Goal: Task Accomplishment & Management: Complete application form

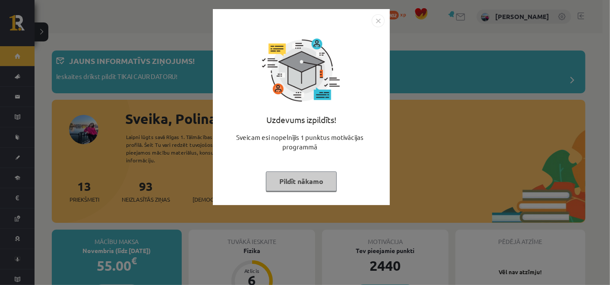
click at [297, 178] on button "Pildīt nākamo" at bounding box center [301, 181] width 71 height 20
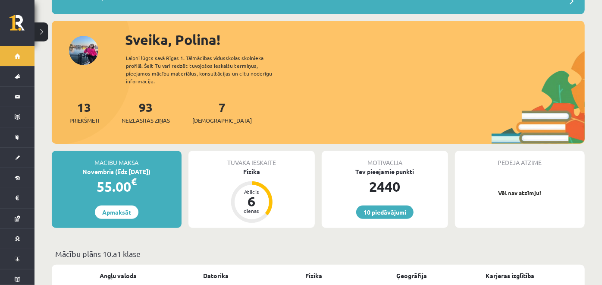
scroll to position [89, 0]
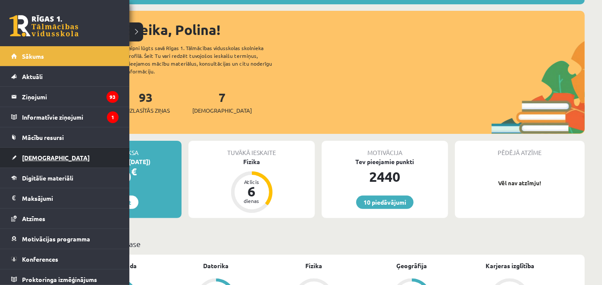
click at [19, 159] on link "[DEMOGRAPHIC_DATA]" at bounding box center [64, 158] width 107 height 20
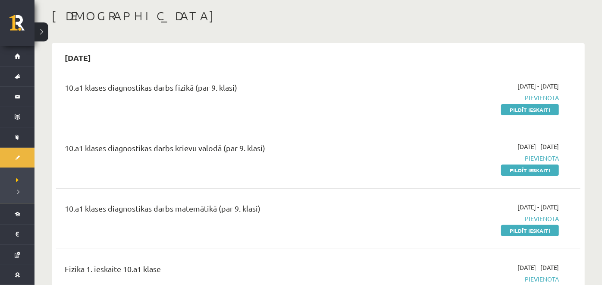
scroll to position [60, 0]
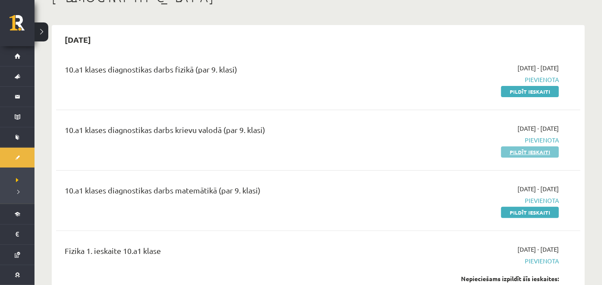
click at [522, 152] on link "Pildīt ieskaiti" at bounding box center [530, 151] width 58 height 11
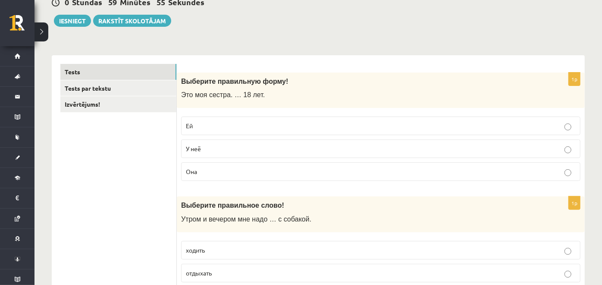
scroll to position [91, 0]
click at [213, 124] on p "Ей" at bounding box center [381, 125] width 390 height 9
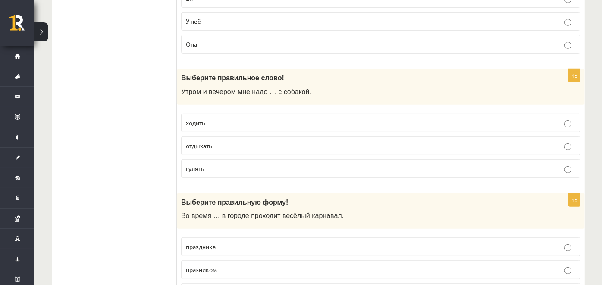
scroll to position [218, 0]
click at [216, 164] on p "гулять" at bounding box center [381, 168] width 390 height 9
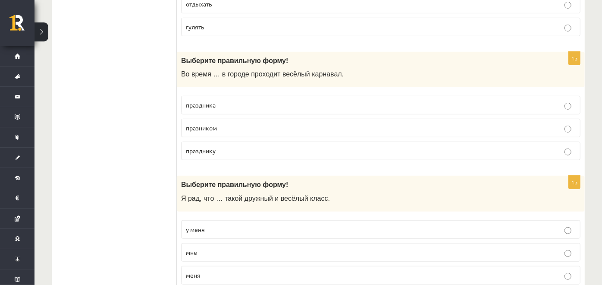
scroll to position [359, 0]
click at [221, 104] on p "праздника" at bounding box center [381, 105] width 390 height 9
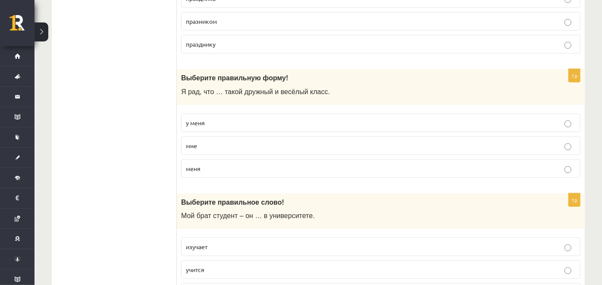
scroll to position [467, 0]
click at [211, 118] on p "у меня" at bounding box center [381, 122] width 390 height 9
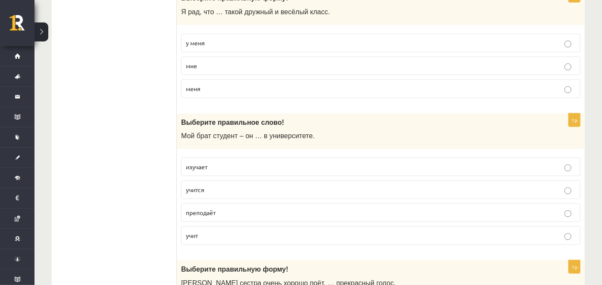
scroll to position [549, 0]
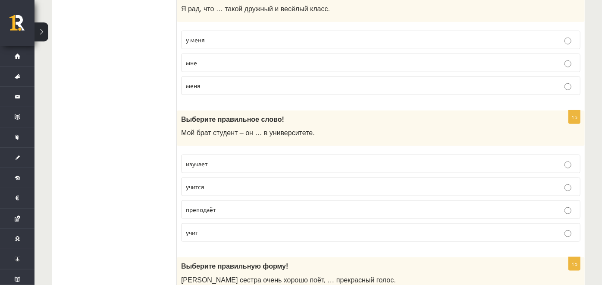
click at [193, 183] on span "учится" at bounding box center [195, 186] width 19 height 8
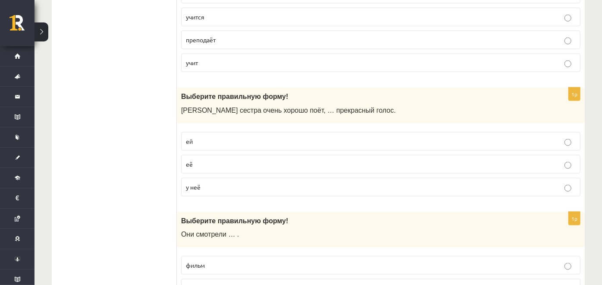
scroll to position [720, 0]
click at [206, 138] on p "ей" at bounding box center [381, 140] width 390 height 9
click at [208, 183] on p "у неё" at bounding box center [381, 186] width 390 height 9
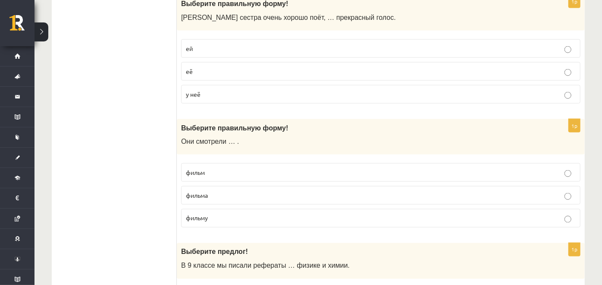
scroll to position [812, 0]
click at [211, 163] on label "фильм" at bounding box center [380, 172] width 399 height 19
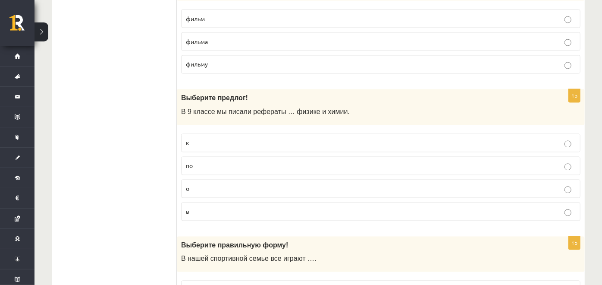
scroll to position [965, 0]
click at [213, 163] on p "по" at bounding box center [381, 165] width 390 height 9
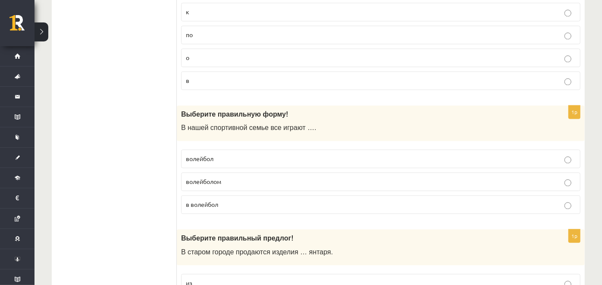
scroll to position [1097, 0]
click at [224, 149] on label "волейбол" at bounding box center [380, 158] width 399 height 19
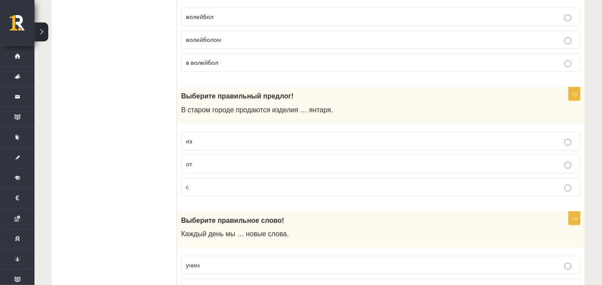
scroll to position [1239, 0]
click at [212, 58] on span "в волейбол" at bounding box center [202, 62] width 32 height 8
click at [214, 136] on p "из" at bounding box center [381, 140] width 390 height 9
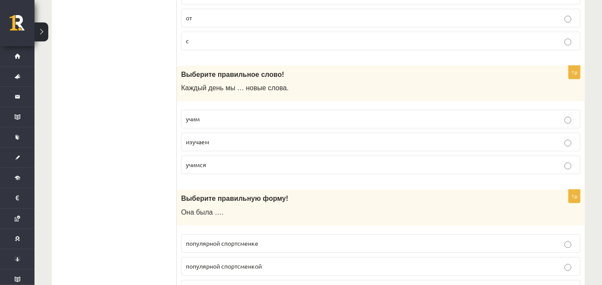
scroll to position [1383, 0]
click at [218, 115] on p "учим" at bounding box center [381, 119] width 390 height 9
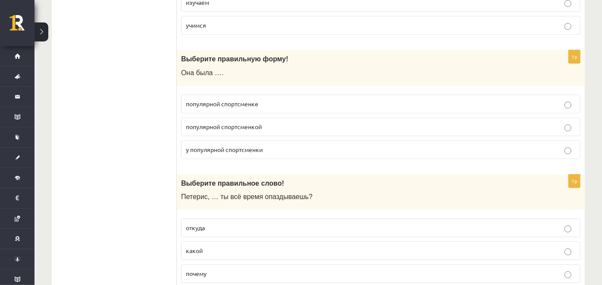
scroll to position [1524, 0]
click at [219, 122] on span "популярной спортсменкой" at bounding box center [224, 126] width 76 height 8
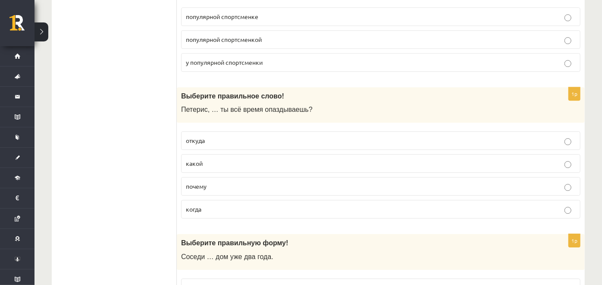
scroll to position [1612, 0]
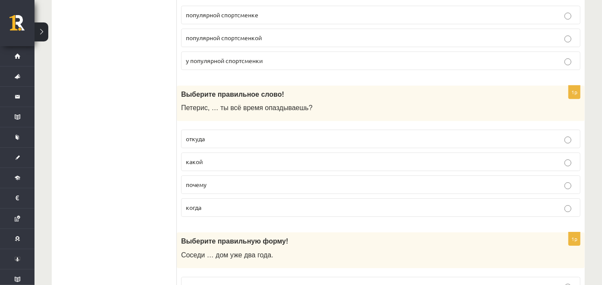
click at [212, 180] on label "почему" at bounding box center [380, 184] width 399 height 19
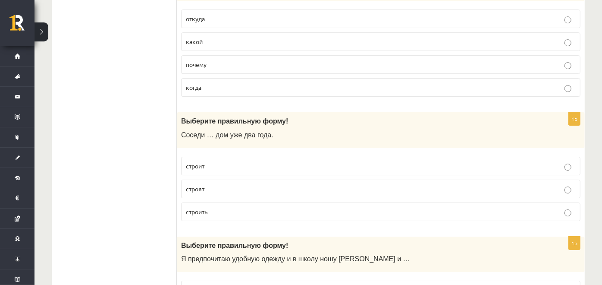
scroll to position [1733, 0]
click at [212, 181] on label "строят" at bounding box center [380, 188] width 399 height 19
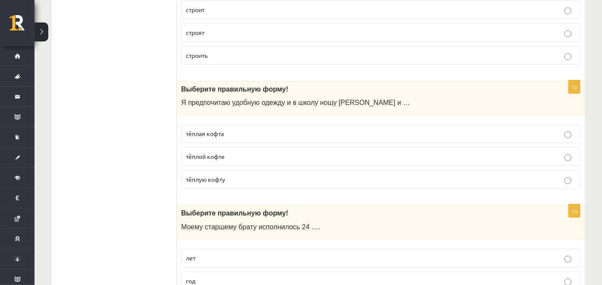
scroll to position [1889, 0]
click at [219, 174] on span "тёплую кофту" at bounding box center [205, 178] width 39 height 8
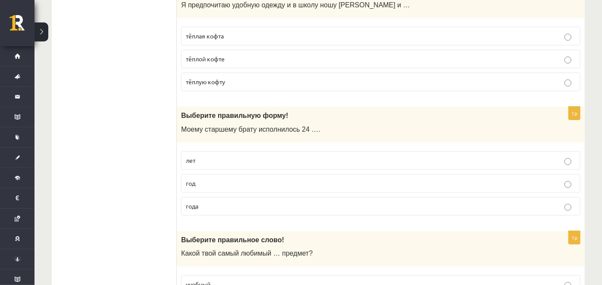
scroll to position [1987, 0]
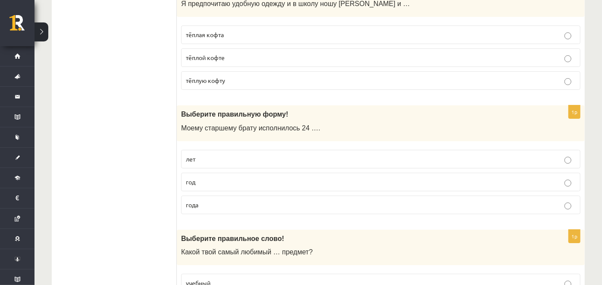
click at [218, 177] on p "год" at bounding box center [381, 181] width 390 height 9
click at [217, 200] on p "года" at bounding box center [381, 204] width 390 height 9
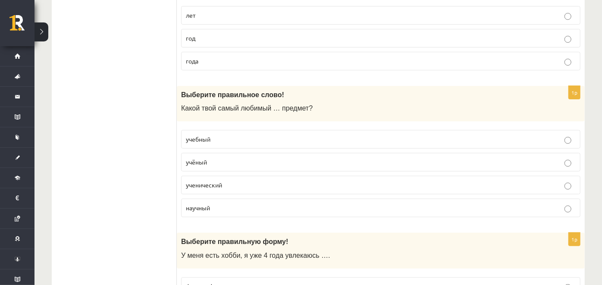
scroll to position [2134, 0]
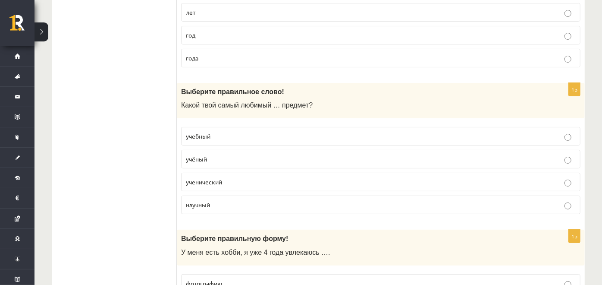
click at [219, 132] on p "учебный" at bounding box center [381, 136] width 390 height 9
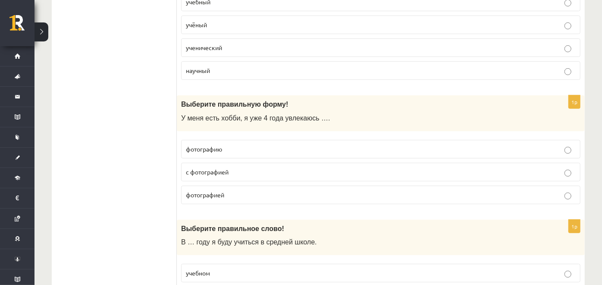
scroll to position [2268, 0]
click at [231, 190] on p "фотографией" at bounding box center [381, 194] width 390 height 9
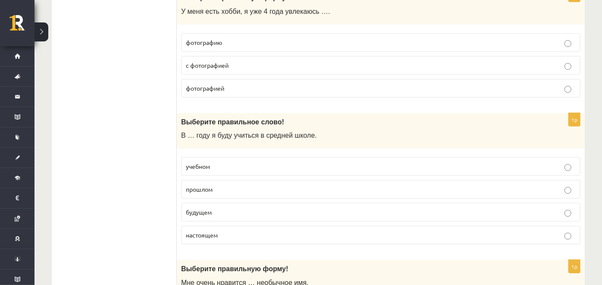
scroll to position [2386, 0]
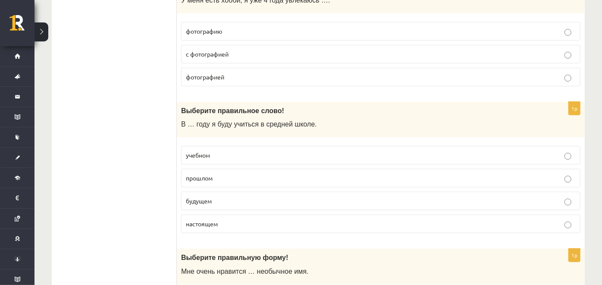
click at [240, 151] on p "учебном" at bounding box center [381, 155] width 390 height 9
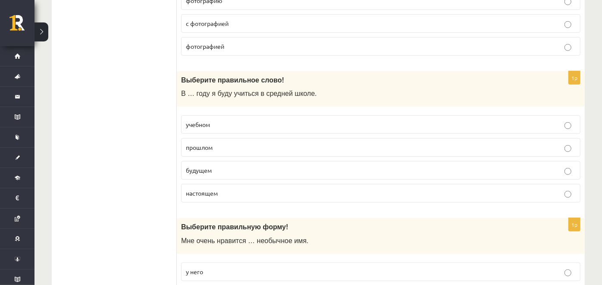
scroll to position [2416, 0]
click at [227, 166] on p "будущем" at bounding box center [381, 170] width 390 height 9
click at [228, 143] on p "прошлом" at bounding box center [381, 147] width 390 height 9
click at [230, 120] on p "учебном" at bounding box center [381, 124] width 390 height 9
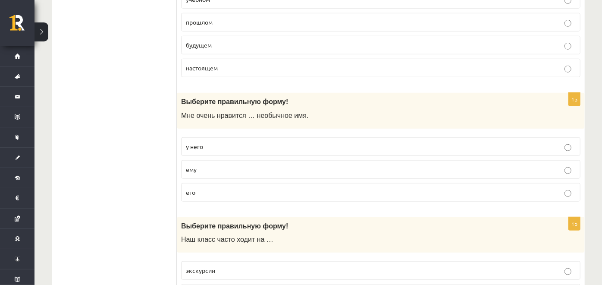
scroll to position [2542, 0]
click at [220, 141] on p "у него" at bounding box center [381, 145] width 390 height 9
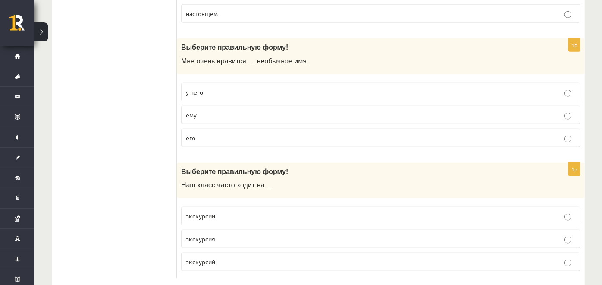
scroll to position [2597, 0]
click at [220, 127] on label "его" at bounding box center [380, 136] width 399 height 19
click at [234, 205] on label "экскурсии" at bounding box center [380, 214] width 399 height 19
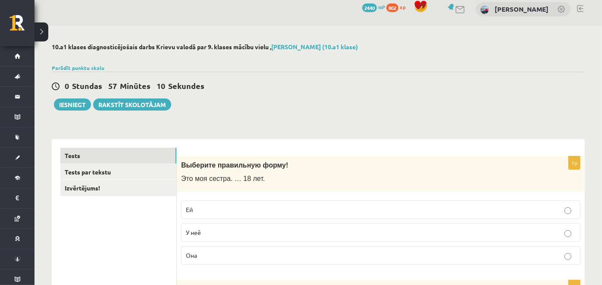
scroll to position [0, 0]
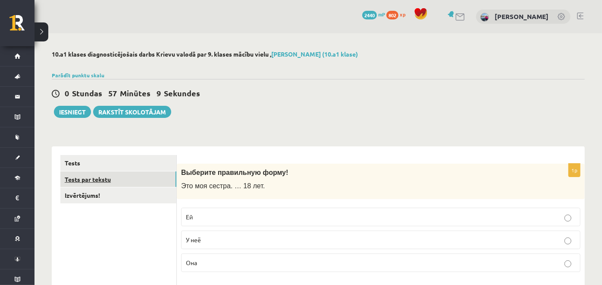
click at [134, 184] on link "Tests par tekstu" at bounding box center [118, 179] width 116 height 16
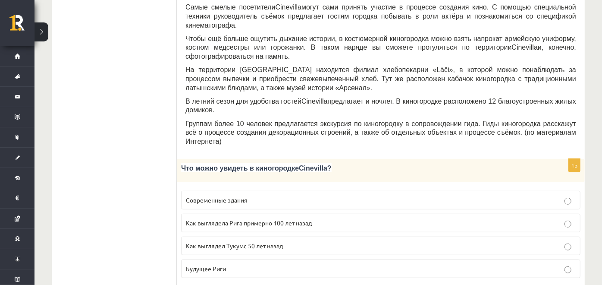
scroll to position [296, 0]
drag, startPoint x: 233, startPoint y: 120, endPoint x: 216, endPoint y: 113, distance: 18.3
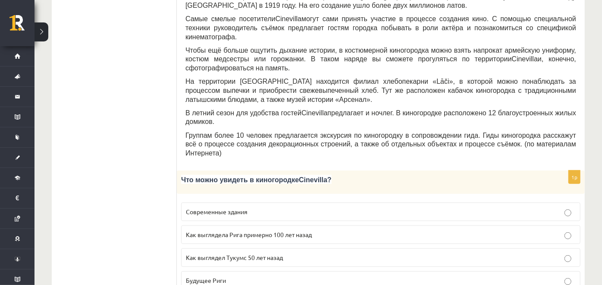
scroll to position [284, 0]
click at [323, 229] on p "Как выглядела Рига примерно 100 лет назад" at bounding box center [381, 233] width 390 height 9
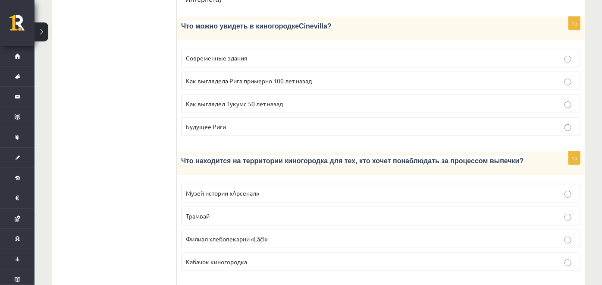
scroll to position [437, 0]
click at [303, 229] on label "Филиал хлебопекарни «Lāči»" at bounding box center [380, 238] width 399 height 19
click at [285, 257] on p "Кабачок киногородка" at bounding box center [381, 261] width 390 height 9
click at [283, 234] on p "Филиал хлебопекарни «Lāči»" at bounding box center [381, 238] width 390 height 9
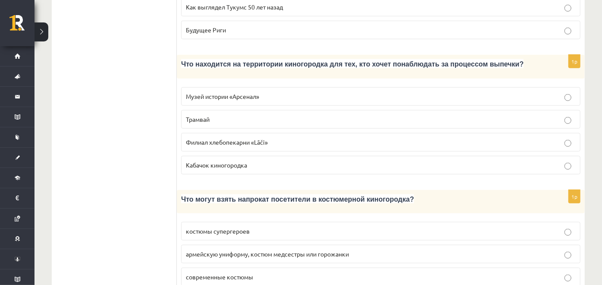
scroll to position [535, 0]
click at [280, 248] on p "армейскую униформу, костюм медсестры или горожанки" at bounding box center [381, 252] width 390 height 9
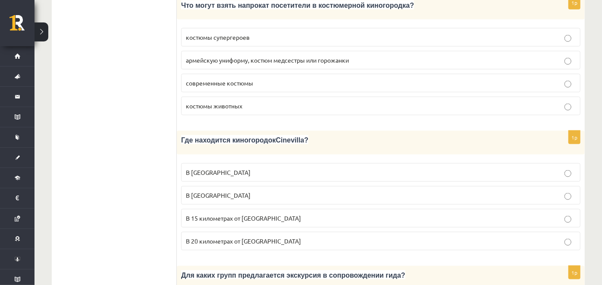
scroll to position [727, 0]
click at [276, 214] on p "В 15 километрах от Тукумса" at bounding box center [381, 218] width 390 height 9
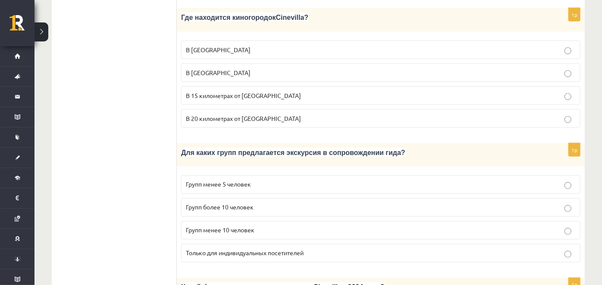
scroll to position [848, 0]
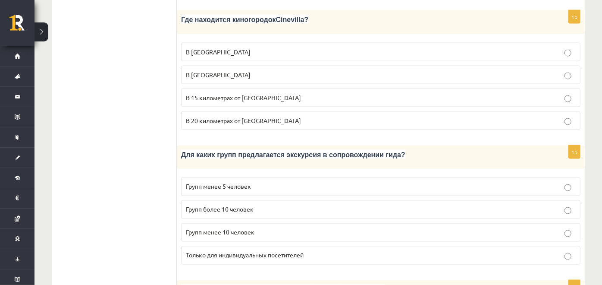
click at [278, 205] on p "Групп более 10 человек" at bounding box center [381, 209] width 390 height 9
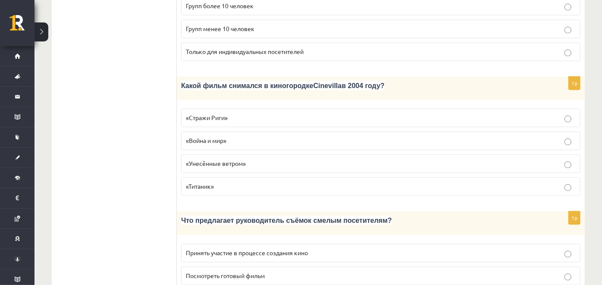
scroll to position [1051, 0]
click at [249, 108] on label "«Стражи Риги»" at bounding box center [380, 117] width 399 height 19
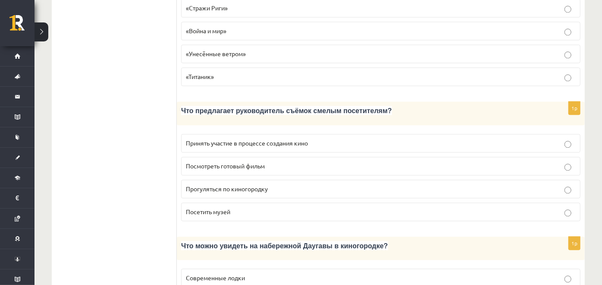
scroll to position [1161, 0]
click at [219, 139] on span "Принять участие в процессе создания кино" at bounding box center [247, 143] width 122 height 8
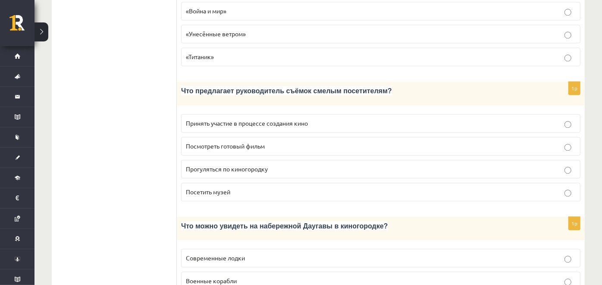
scroll to position [1220, 0]
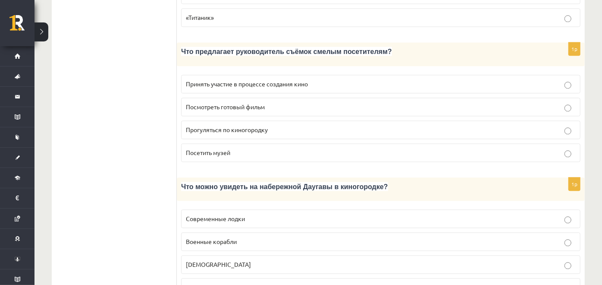
click at [227, 283] on span "Подводные лодки" at bounding box center [212, 287] width 52 height 8
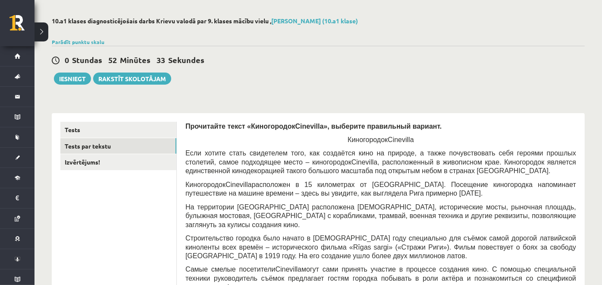
scroll to position [33, 0]
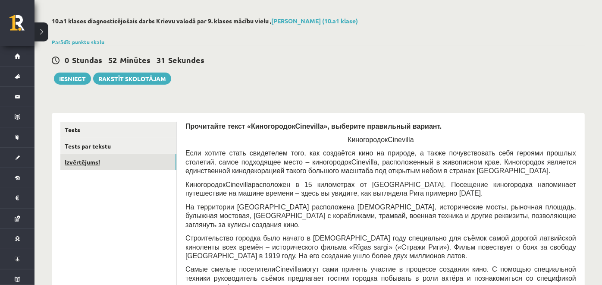
click at [128, 163] on link "Izvērtējums!" at bounding box center [118, 162] width 116 height 16
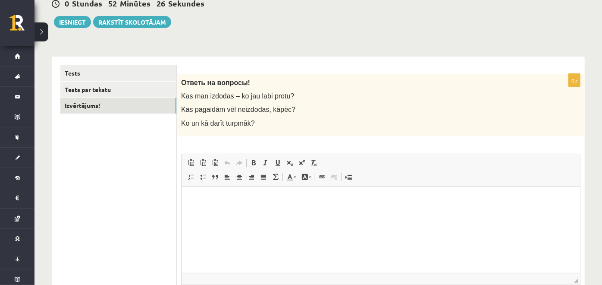
scroll to position [91, 0]
click at [217, 198] on p "Editor, wiswyg-editor-user-answer-47433804463880" at bounding box center [380, 198] width 381 height 9
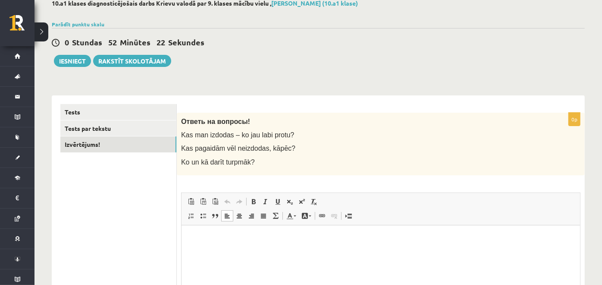
scroll to position [50, 0]
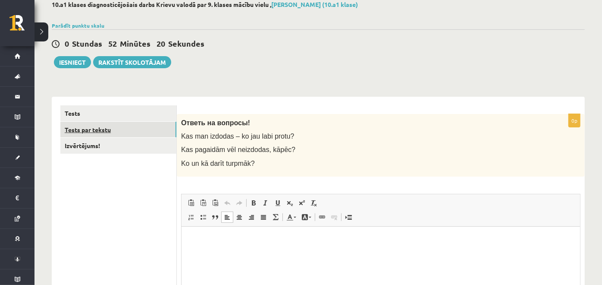
click at [140, 131] on link "Tests par tekstu" at bounding box center [118, 130] width 116 height 16
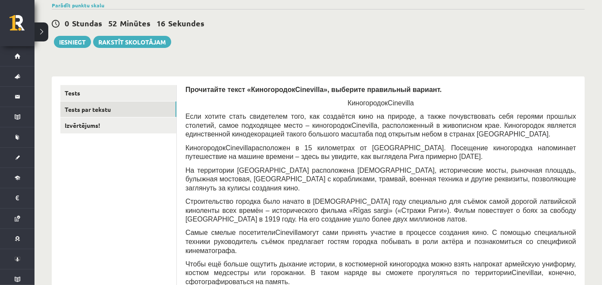
scroll to position [61, 0]
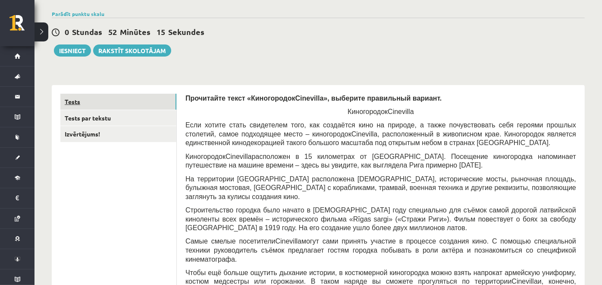
click at [124, 101] on link "Tests" at bounding box center [118, 102] width 116 height 16
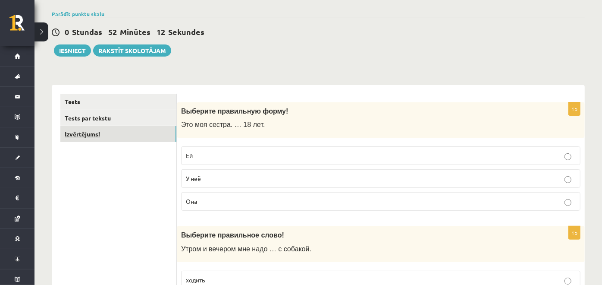
click at [81, 133] on link "Izvērtējums!" at bounding box center [118, 134] width 116 height 16
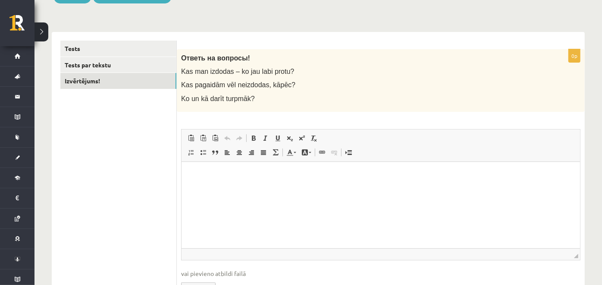
scroll to position [115, 0]
click at [208, 170] on p "Editor, wiswyg-editor-user-answer-47434022614580" at bounding box center [380, 173] width 381 height 9
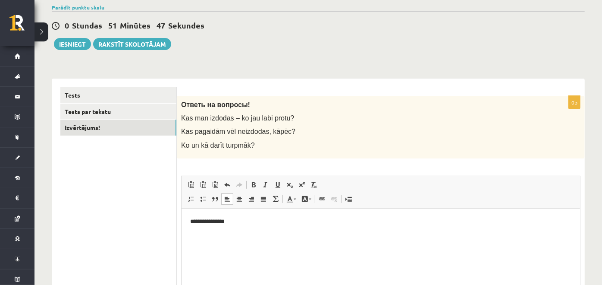
scroll to position [67, 0]
click at [80, 40] on button "Iesniegt" at bounding box center [72, 44] width 37 height 12
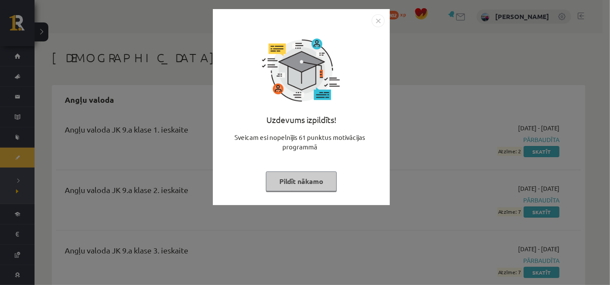
click at [285, 180] on button "Pildīt nākamo" at bounding box center [301, 181] width 71 height 20
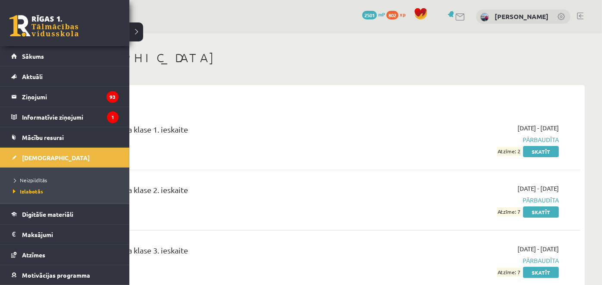
click at [10, 157] on li "Ieskaites Neizpildītās Izlabotās" at bounding box center [64, 175] width 129 height 57
click at [9, 158] on li "Ieskaites Neizpildītās Izlabotās" at bounding box center [64, 175] width 129 height 57
click at [35, 154] on span "[DEMOGRAPHIC_DATA]" at bounding box center [56, 158] width 68 height 8
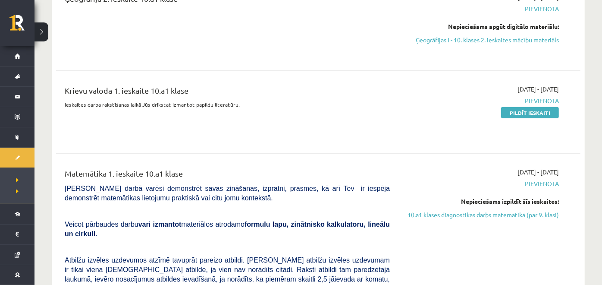
scroll to position [380, 0]
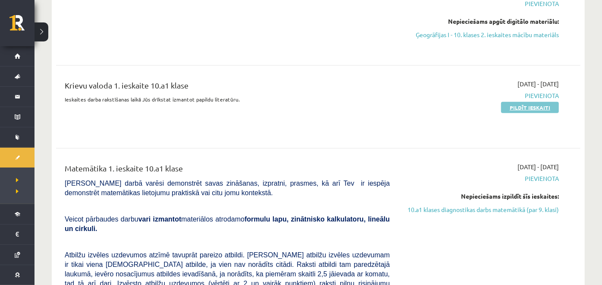
click at [531, 108] on link "Pildīt ieskaiti" at bounding box center [530, 107] width 58 height 11
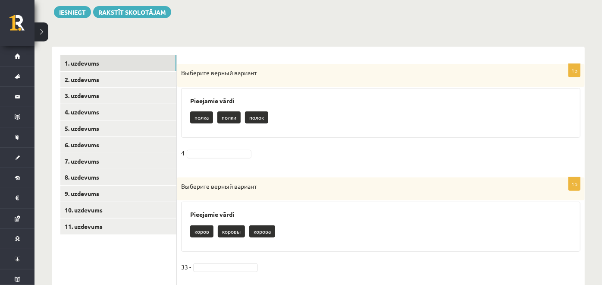
scroll to position [139, 0]
click at [234, 117] on p "полки" at bounding box center [228, 117] width 23 height 12
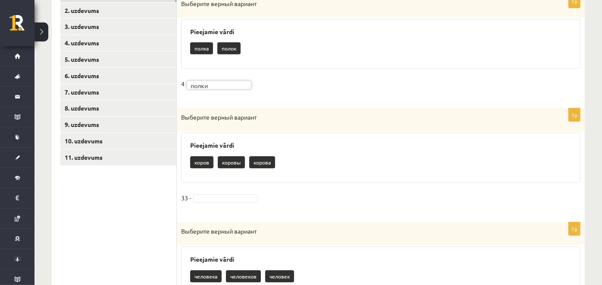
scroll to position [213, 0]
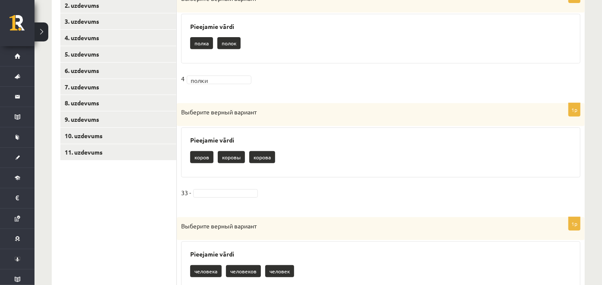
click at [233, 158] on p "коровы" at bounding box center [231, 157] width 27 height 12
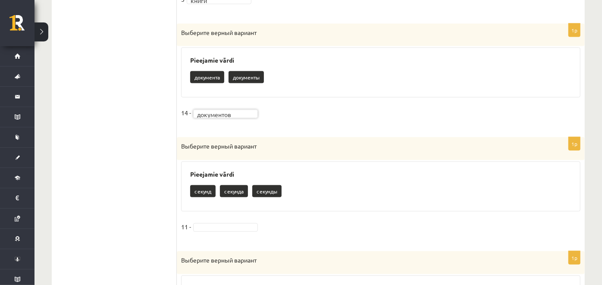
scroll to position [747, 0]
click at [221, 220] on fieldset "11 -" at bounding box center [380, 229] width 399 height 18
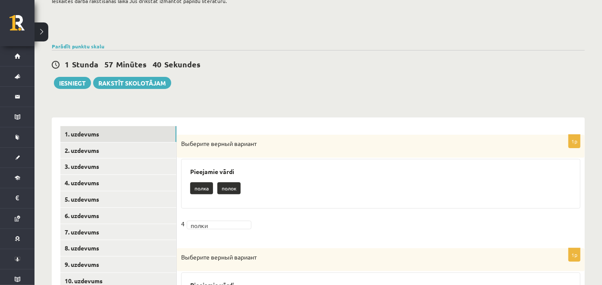
scroll to position [34, 0]
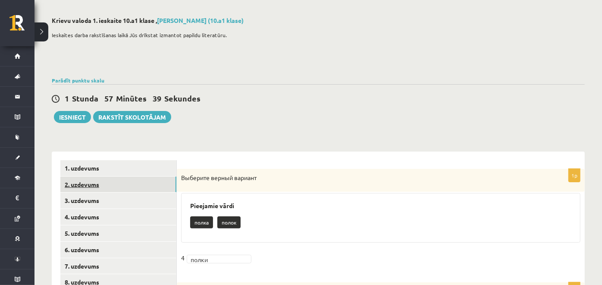
click at [114, 180] on link "2. uzdevums" at bounding box center [118, 184] width 116 height 16
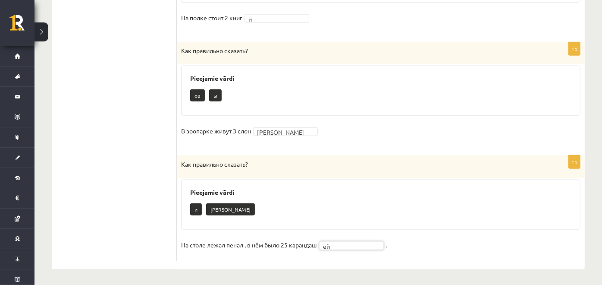
scroll to position [0, 0]
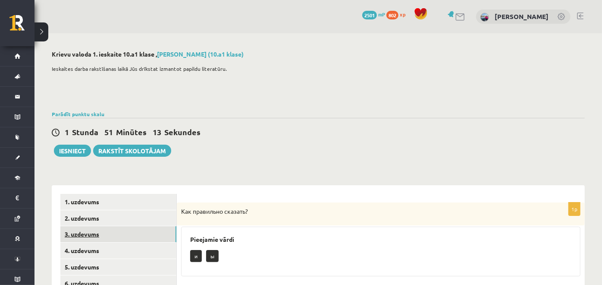
click at [147, 236] on link "3. uzdevums" at bounding box center [118, 234] width 116 height 16
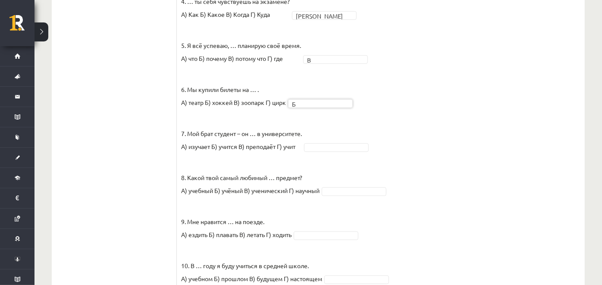
scroll to position [421, 0]
click at [318, 151] on fieldset "1. Петерис, … ты всё время опаздываешь? А) откуда Б) какой В) почему Г) когда В…" at bounding box center [380, 76] width 399 height 427
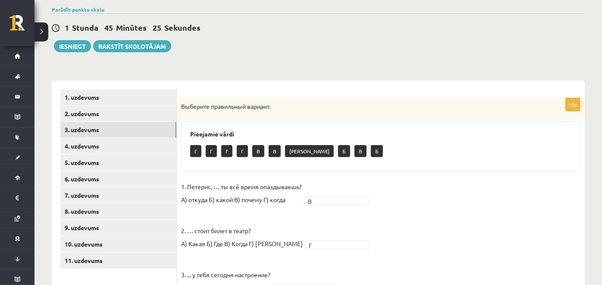
scroll to position [66, 0]
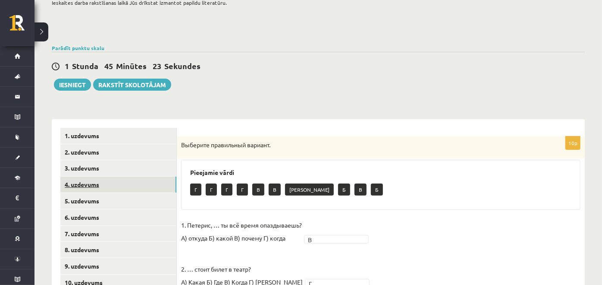
click at [151, 184] on link "4. uzdevums" at bounding box center [118, 184] width 116 height 16
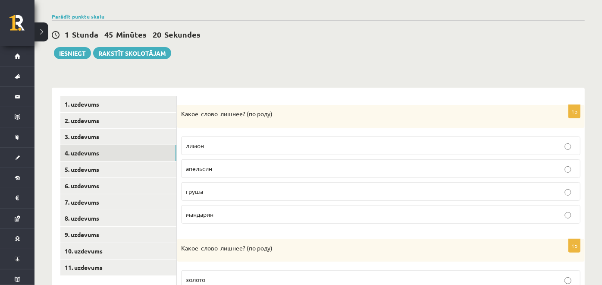
scroll to position [98, 0]
click at [239, 184] on label "груша" at bounding box center [380, 191] width 399 height 19
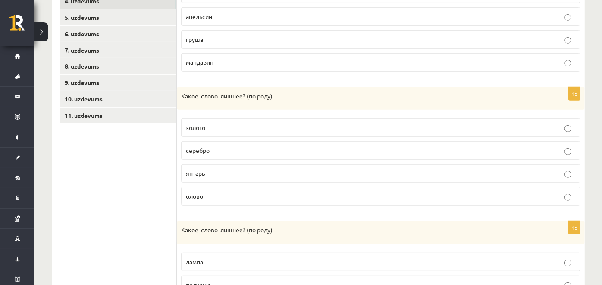
scroll to position [250, 0]
click at [234, 191] on p "олово" at bounding box center [381, 195] width 390 height 9
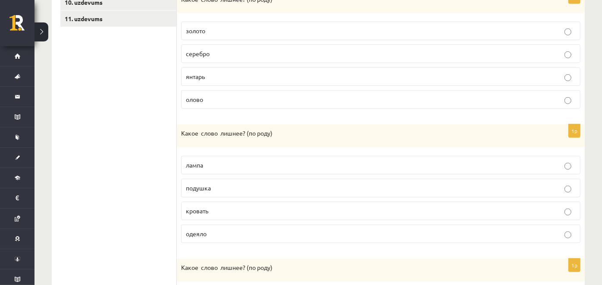
scroll to position [345, 0]
click at [223, 163] on p "лампа" at bounding box center [381, 165] width 390 height 9
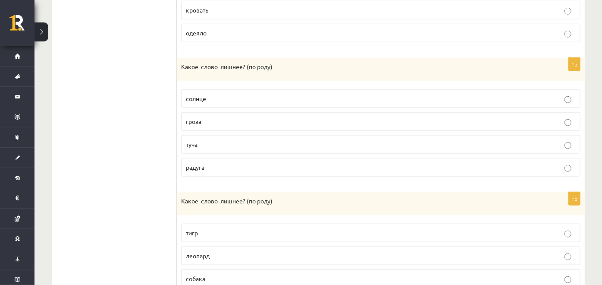
scroll to position [546, 0]
click at [270, 85] on fieldset "солнце гроза туча радуга" at bounding box center [380, 132] width 399 height 94
click at [264, 142] on p "туча" at bounding box center [381, 143] width 390 height 9
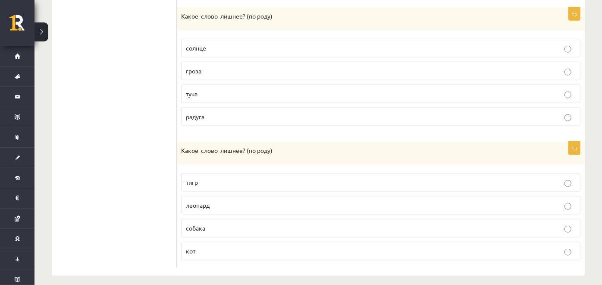
scroll to position [600, 0]
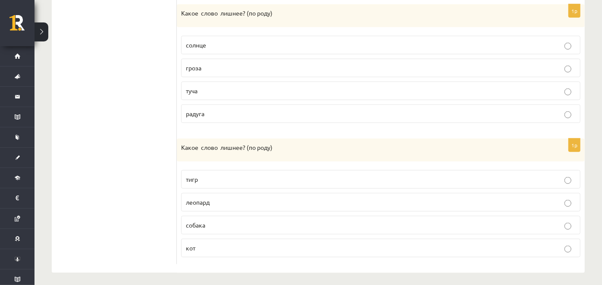
click at [234, 231] on fieldset "тигр леопард собака кот" at bounding box center [380, 213] width 399 height 94
click at [233, 222] on p "собака" at bounding box center [381, 224] width 390 height 9
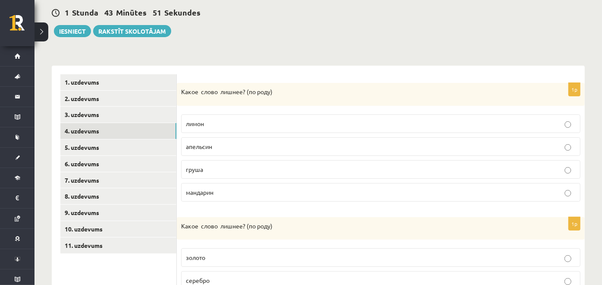
scroll to position [114, 0]
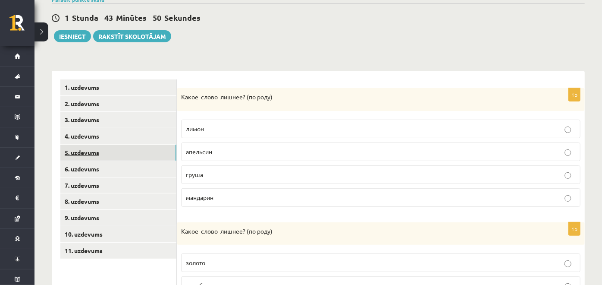
click at [132, 156] on link "5. uzdevums" at bounding box center [118, 153] width 116 height 16
click at [230, 104] on div "Выберите слово среднего рода" at bounding box center [381, 99] width 408 height 22
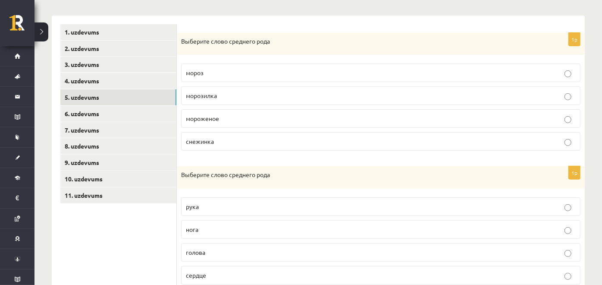
scroll to position [169, 0]
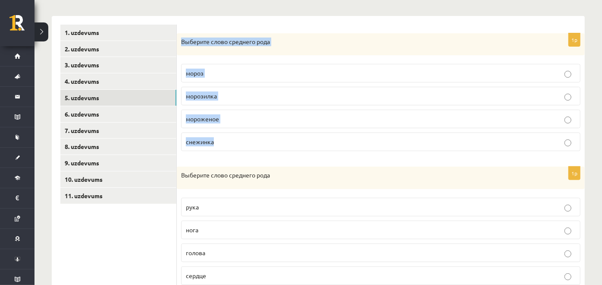
drag, startPoint x: 181, startPoint y: 38, endPoint x: 240, endPoint y: 150, distance: 126.2
click at [240, 150] on div "1p Выберите слово среднего рода мороз морозилка мороженое снежинка" at bounding box center [381, 95] width 408 height 125
copy div "Выберите слово среднего рода мороз морозилка мороженое снежинка"
click at [264, 126] on label "мороженое" at bounding box center [380, 119] width 399 height 19
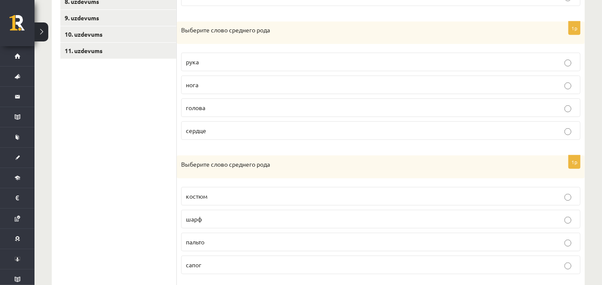
scroll to position [314, 0]
click at [212, 128] on p "сердце" at bounding box center [381, 130] width 390 height 9
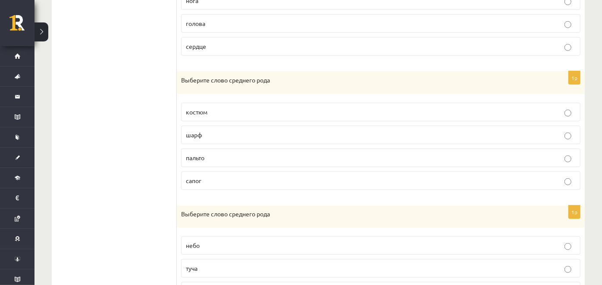
scroll to position [398, 0]
click at [220, 178] on p "сапог" at bounding box center [381, 180] width 390 height 9
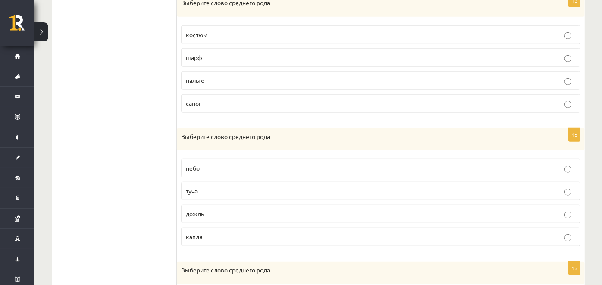
scroll to position [475, 0]
click at [211, 233] on p "капля" at bounding box center [381, 237] width 390 height 9
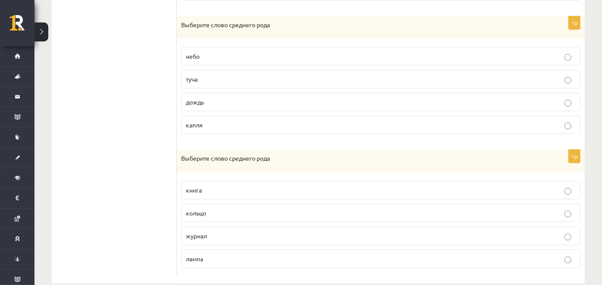
scroll to position [598, 0]
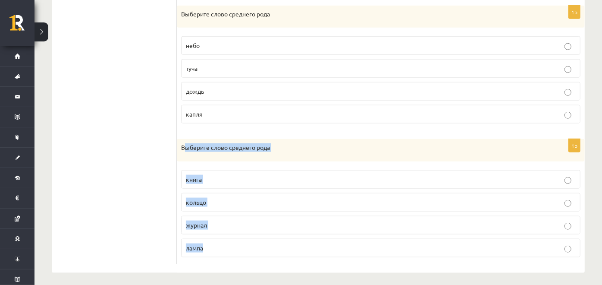
drag, startPoint x: 182, startPoint y: 138, endPoint x: 214, endPoint y: 267, distance: 133.2
copy div "Выберите слово среднего рода книга кольцо журнал лампа"
click at [295, 143] on p "Выберите слово среднего рода" at bounding box center [359, 147] width 356 height 9
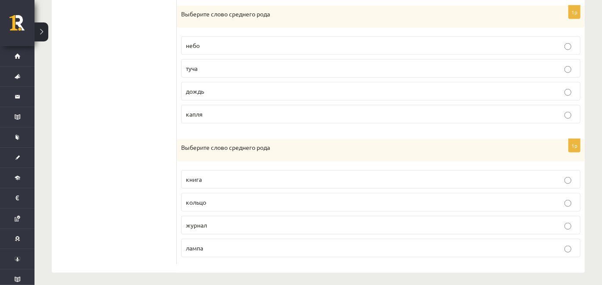
click at [248, 198] on p "кольцо" at bounding box center [381, 202] width 390 height 9
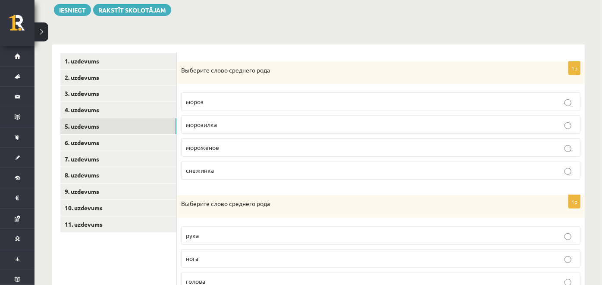
scroll to position [128, 0]
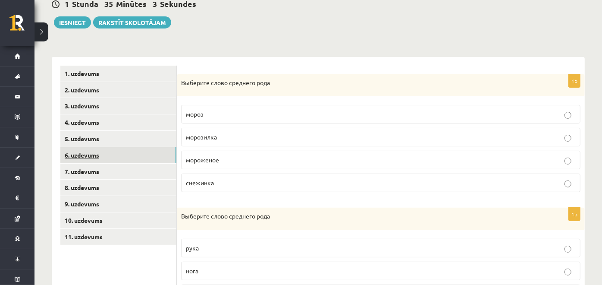
click at [124, 151] on link "6. uzdevums" at bounding box center [118, 155] width 116 height 16
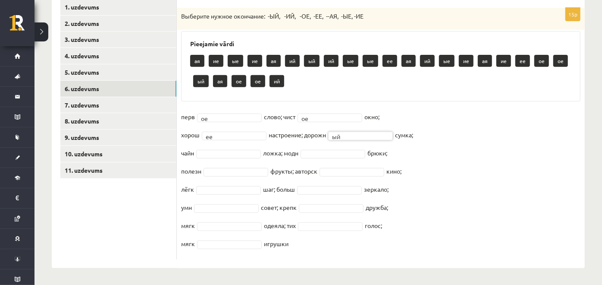
scroll to position [10, 0]
click at [221, 157] on fieldset "перв ое ** слово; чист ое ** окно; хорош ее ** настроение; дорожн ая ** сумка; …" at bounding box center [380, 182] width 399 height 145
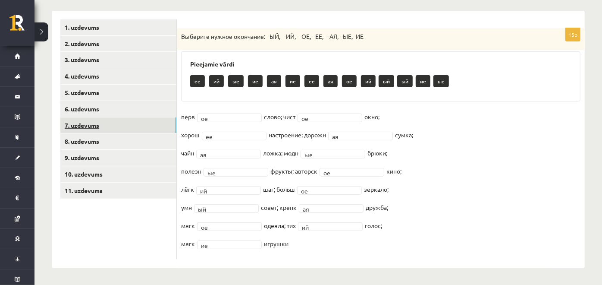
click at [91, 121] on link "7. uzdevums" at bounding box center [118, 125] width 116 height 16
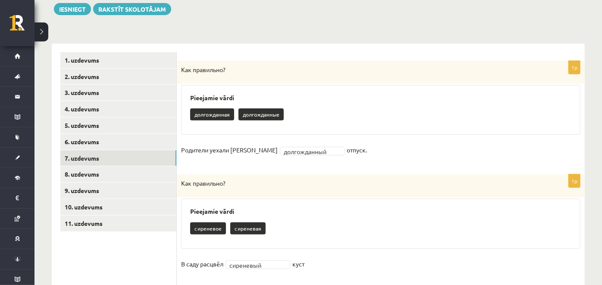
scroll to position [102, 0]
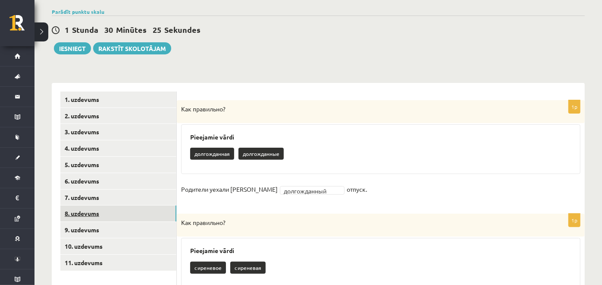
click at [155, 215] on link "8. uzdevums" at bounding box center [118, 213] width 116 height 16
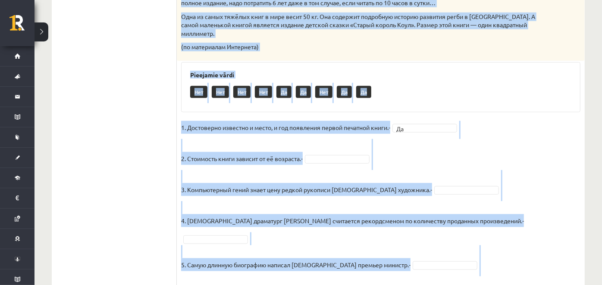
scroll to position [470, 0]
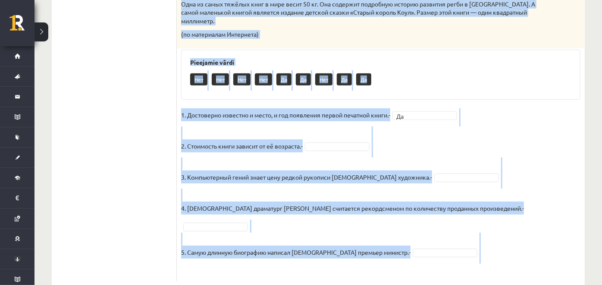
drag, startPoint x: 179, startPoint y: 34, endPoint x: 384, endPoint y: 250, distance: 297.8
click at [384, 250] on div "5p Прочитай текст. Отметь верное утверждение в соответствии с текстом. Интересн…" at bounding box center [381, 7] width 408 height 548
copy div "Прочитай текст. Отметь верное утверждение в соответствии с текстом. Интересные …"
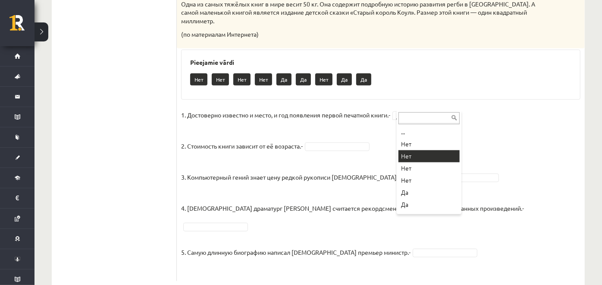
drag, startPoint x: 415, startPoint y: 140, endPoint x: 419, endPoint y: 153, distance: 13.1
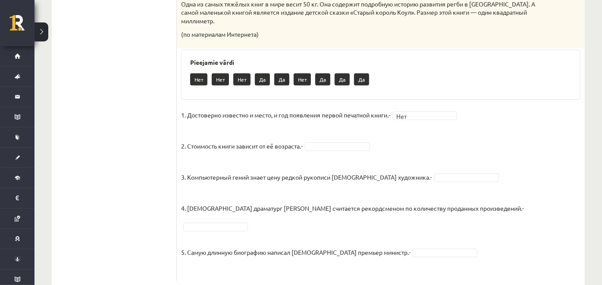
click at [419, 153] on fieldset "1. Достоверно известно и место, и год появления первой печатной книги.- Нет ***…" at bounding box center [380, 192] width 399 height 168
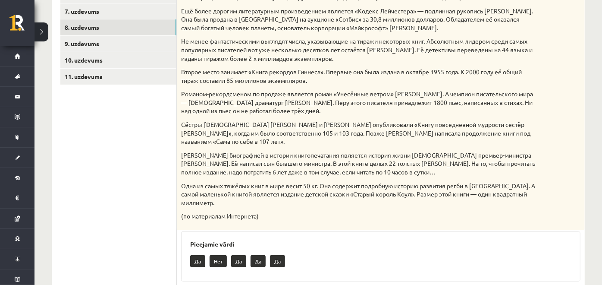
scroll to position [276, 0]
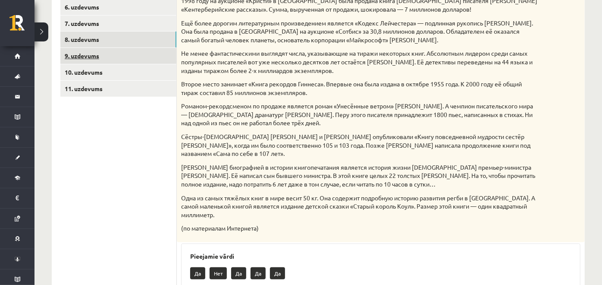
click at [164, 54] on link "9. uzdevums" at bounding box center [118, 56] width 116 height 16
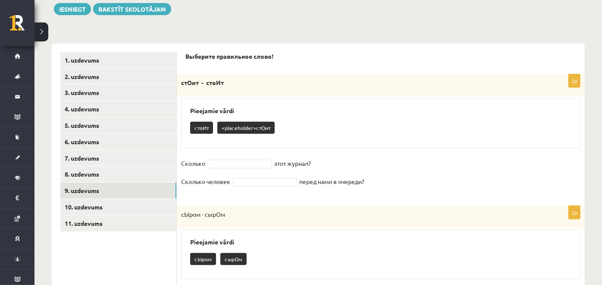
scroll to position [142, 0]
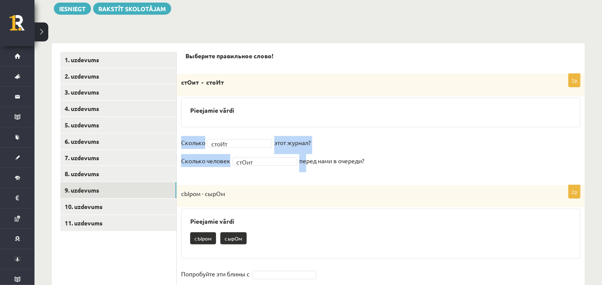
drag, startPoint x: 179, startPoint y: 138, endPoint x: 306, endPoint y: 156, distance: 129.0
click at [306, 156] on div "**********" at bounding box center [381, 125] width 408 height 102
drag, startPoint x: 181, startPoint y: 76, endPoint x: 366, endPoint y: 169, distance: 207.0
click at [366, 169] on div "**********" at bounding box center [381, 125] width 408 height 102
copy div "стОит - стоИт Pieejamie vārdi Сколько стоИт этот журнал? Сколько человек стОит …"
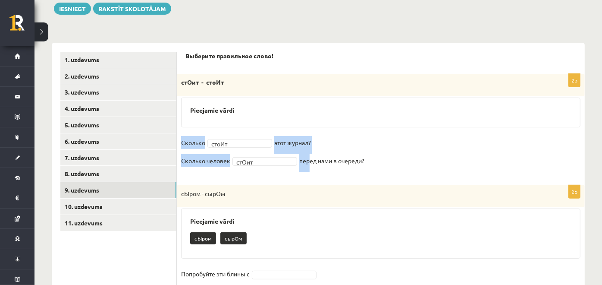
click at [311, 108] on h3 "Pieejamie vārdi" at bounding box center [380, 110] width 381 height 7
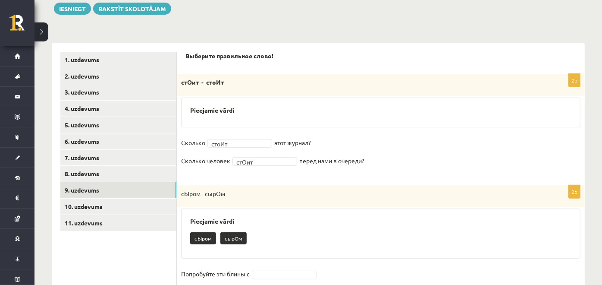
click at [250, 147] on fieldset "**********" at bounding box center [380, 154] width 399 height 36
drag, startPoint x: 250, startPoint y: 147, endPoint x: 243, endPoint y: 142, distance: 8.6
click at [243, 142] on fieldset "**********" at bounding box center [380, 154] width 399 height 36
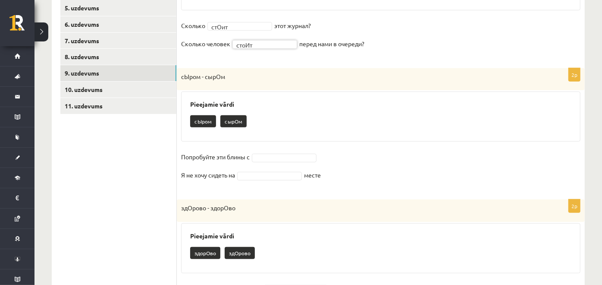
scroll to position [260, 0]
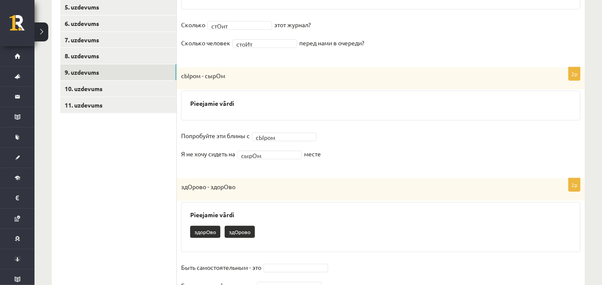
drag, startPoint x: 179, startPoint y: 130, endPoint x: 332, endPoint y: 155, distance: 155.2
click at [332, 155] on div "2p сЫром - сырОм Pieejamie vārdi Попробуйте эти блины с сЫром ***** Я не хочу с…" at bounding box center [381, 118] width 408 height 102
copy fieldset "Попробуйте эти блины с сЫром Я не хочу сидеть на сырОм месте"
drag, startPoint x: 179, startPoint y: 68, endPoint x: 328, endPoint y: 162, distance: 176.8
click at [328, 162] on div "2p сЫром - сырОм Pieejamie vārdi Попробуйте эти блины с сЫром ***** Я не хочу с…" at bounding box center [381, 118] width 408 height 102
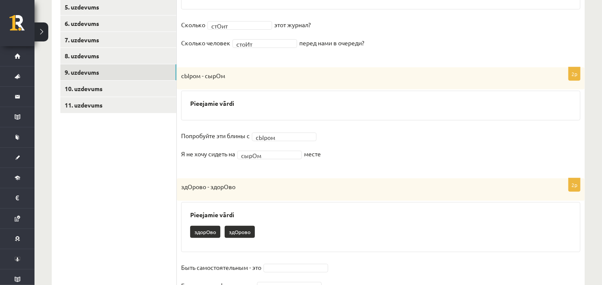
copy div "сЫром - сырОм Pieejamie vārdi Попробуйте эти блины с сЫром Я не хочу сидеть на …"
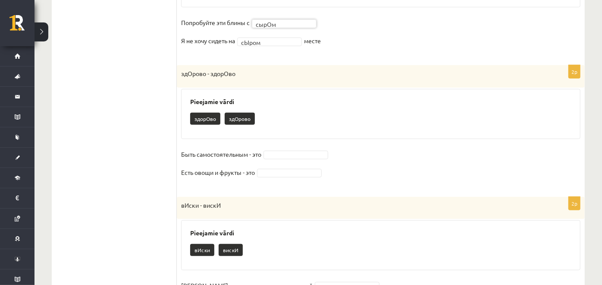
scroll to position [373, 0]
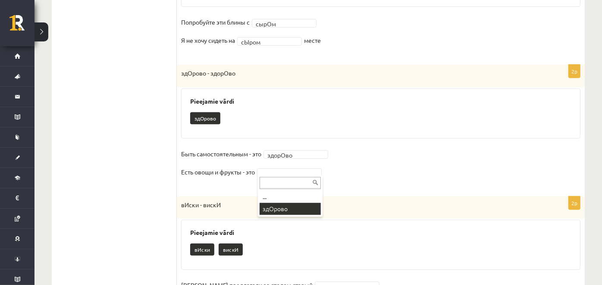
drag, startPoint x: 287, startPoint y: 170, endPoint x: 290, endPoint y: 216, distance: 46.3
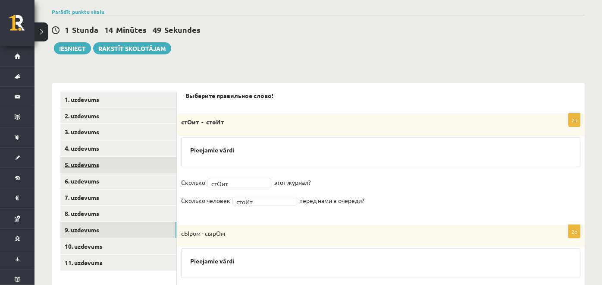
scroll to position [105, 0]
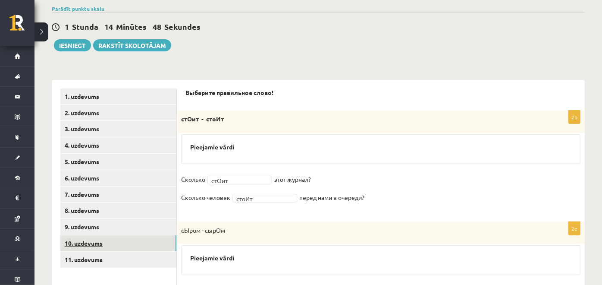
click at [133, 241] on link "10. uzdevums" at bounding box center [118, 243] width 116 height 16
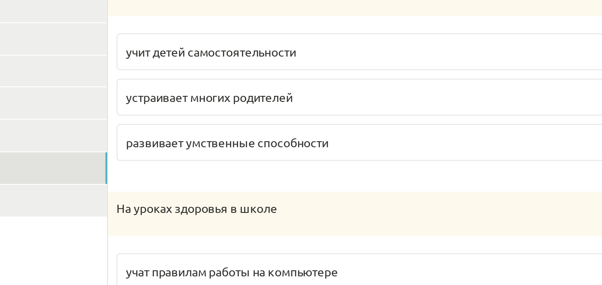
scroll to position [182, 0]
click at [246, 137] on label "устраивает многих родителей" at bounding box center [380, 130] width 399 height 19
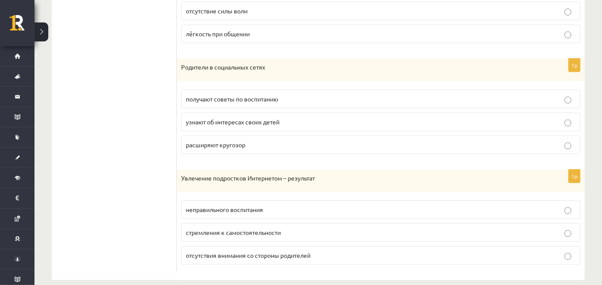
scroll to position [532, 0]
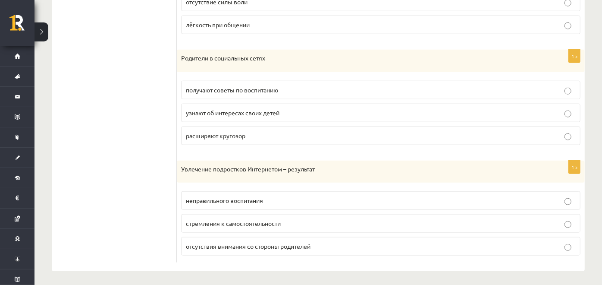
click at [265, 110] on span "узнают об интересах своих детей" at bounding box center [233, 113] width 94 height 8
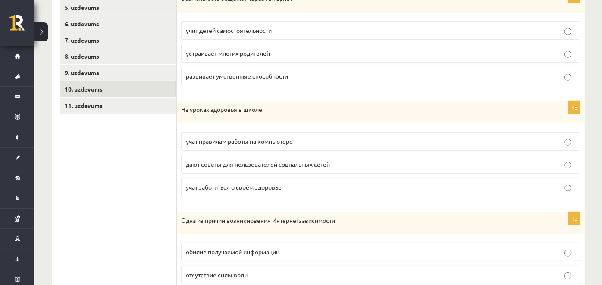
scroll to position [259, 0]
click at [252, 189] on span "учат заботиться о своём здоровье" at bounding box center [234, 187] width 96 height 8
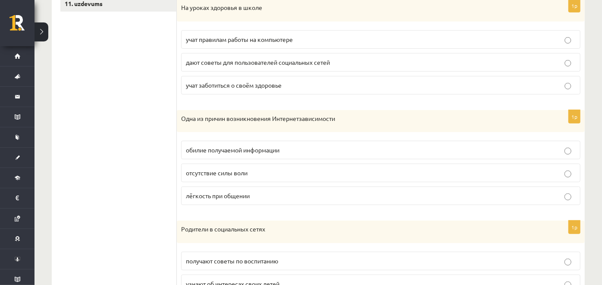
scroll to position [361, 0]
click at [267, 191] on p "лёгкость при общении" at bounding box center [381, 195] width 390 height 9
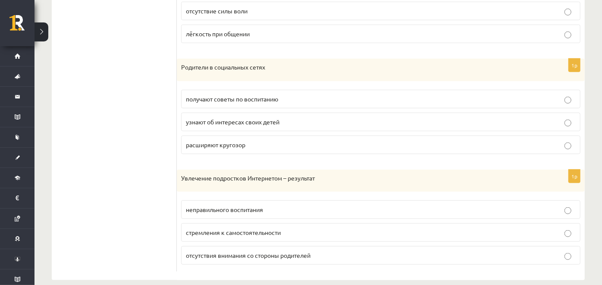
scroll to position [532, 0]
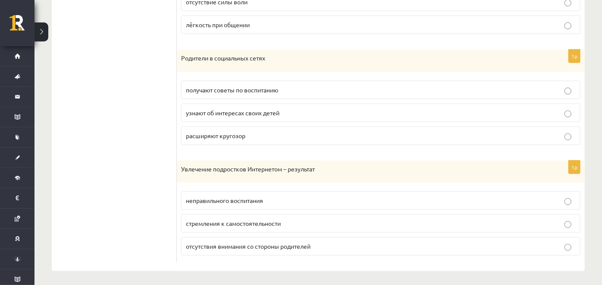
click at [295, 250] on label "отсутствия внимания со стороны родителей" at bounding box center [380, 246] width 399 height 19
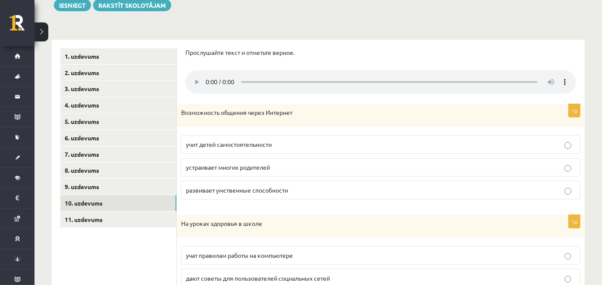
scroll to position [176, 0]
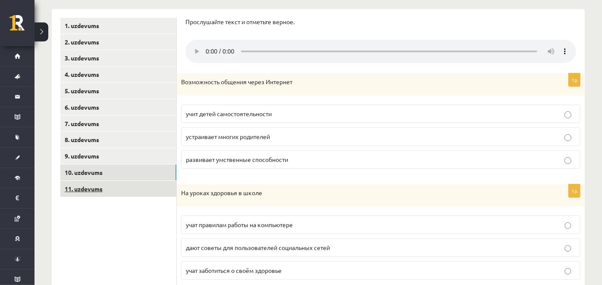
click at [139, 189] on link "11. uzdevums" at bounding box center [118, 189] width 116 height 16
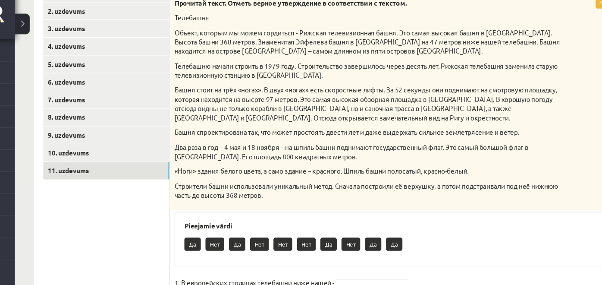
scroll to position [198, 0]
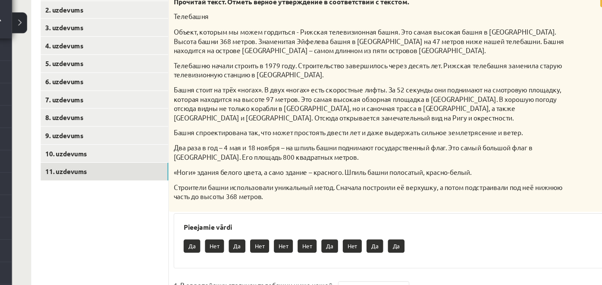
click at [388, 113] on p "Башня стоит на трёх «ногах». В двух «ногах» есть скоростные лифты. За 52 секунд…" at bounding box center [359, 105] width 356 height 34
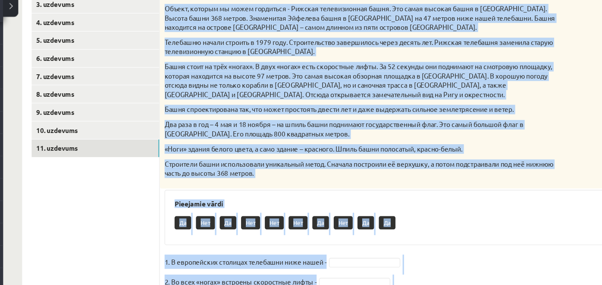
scroll to position [297, 0]
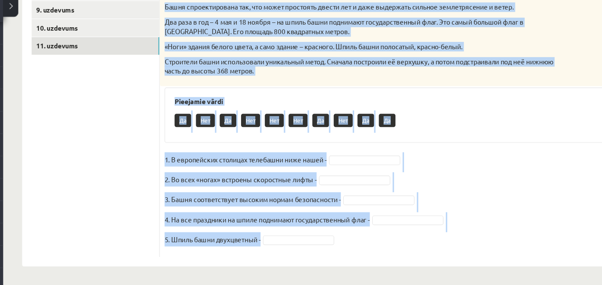
drag, startPoint x: 183, startPoint y: 66, endPoint x: 294, endPoint y: 270, distance: 231.9
click at [294, 270] on div "**********" at bounding box center [319, 10] width 568 height 549
copy div "елебашня Объект, которым мы можем гордиться - Рижская телевизионная башня. Это …"
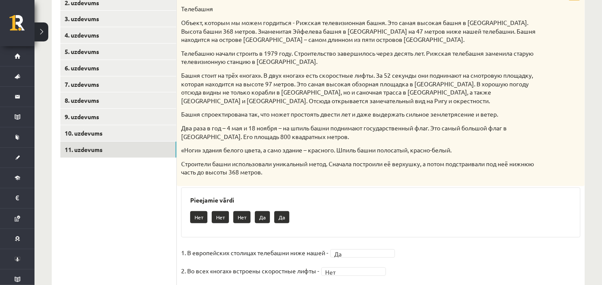
scroll to position [0, 0]
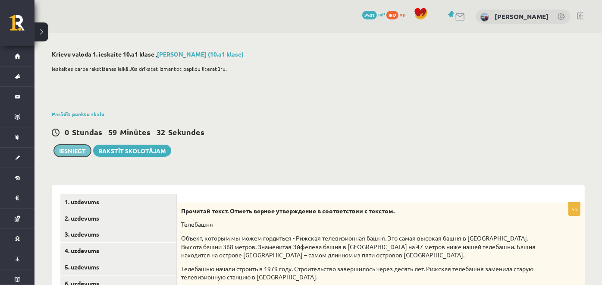
click at [79, 152] on button "Iesniegt" at bounding box center [72, 151] width 37 height 12
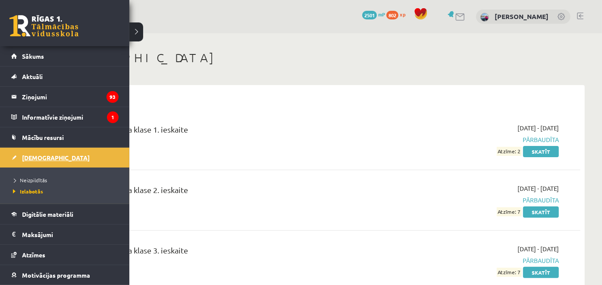
click at [31, 155] on span "[DEMOGRAPHIC_DATA]" at bounding box center [56, 158] width 68 height 8
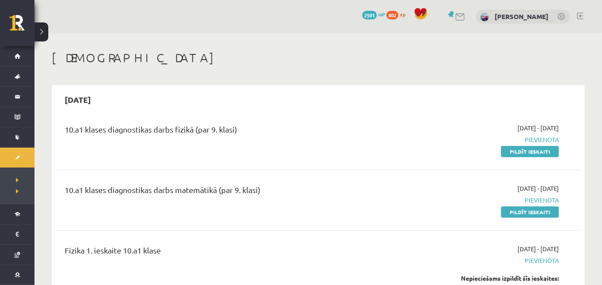
click at [176, 97] on div "2025-10-15" at bounding box center [318, 99] width 525 height 20
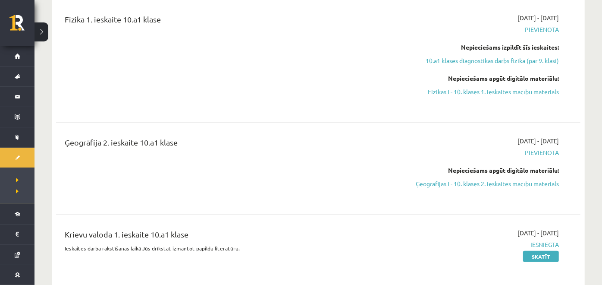
scroll to position [230, 0]
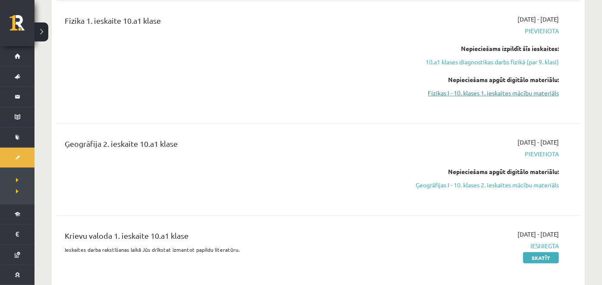
click at [445, 93] on link "Fizikas I - 10. klases 1. ieskaites mācību materiāls" at bounding box center [481, 92] width 156 height 9
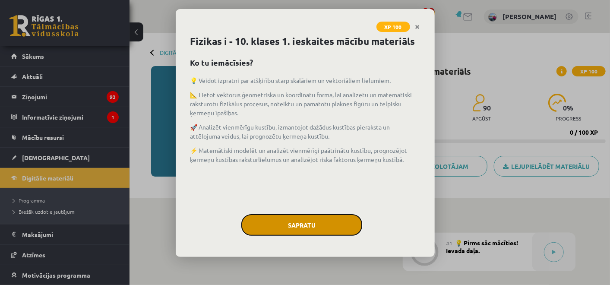
click at [334, 219] on button "Sapratu" at bounding box center [301, 225] width 121 height 22
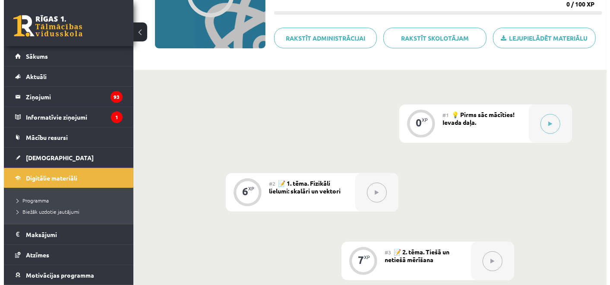
scroll to position [129, 0]
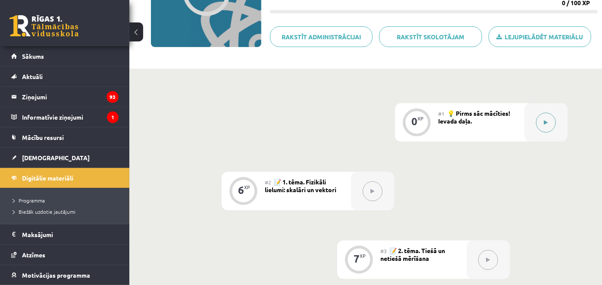
click at [550, 127] on button at bounding box center [546, 123] width 20 height 20
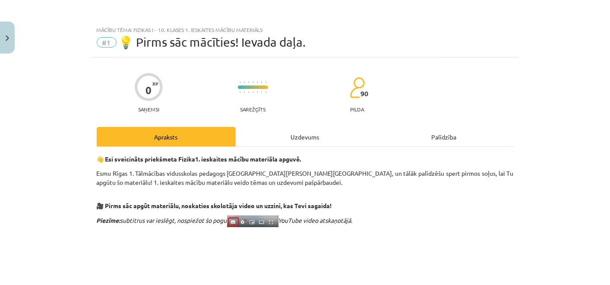
click at [309, 138] on div "Uzdevums" at bounding box center [305, 136] width 139 height 19
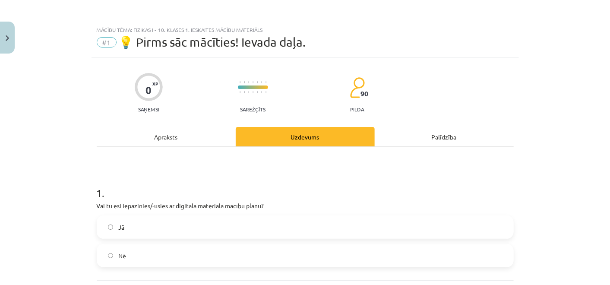
scroll to position [21, 0]
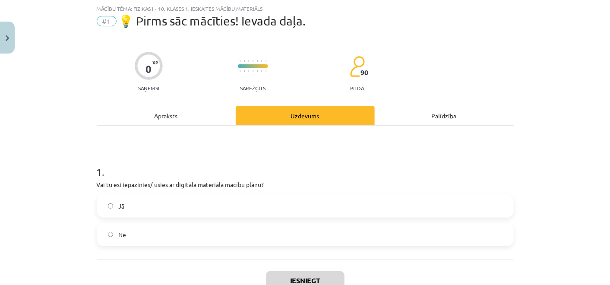
click at [138, 204] on label "Jā" at bounding box center [304, 206] width 415 height 22
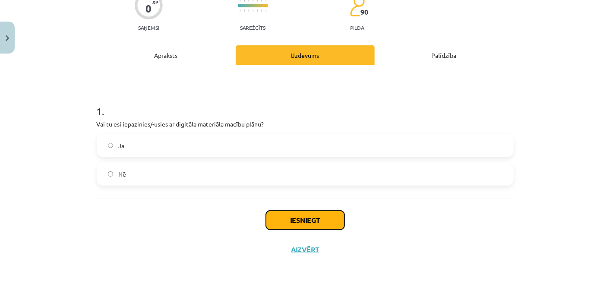
click at [273, 220] on button "Iesniegt" at bounding box center [305, 220] width 79 height 19
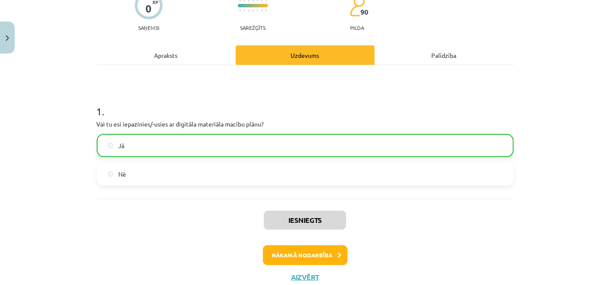
click at [276, 243] on div "Iesniegts Nākamā nodarbība Aizvērt" at bounding box center [305, 242] width 417 height 88
click at [276, 251] on button "Nākamā nodarbība" at bounding box center [305, 255] width 85 height 20
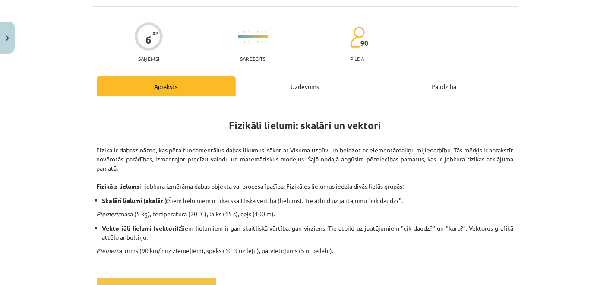
scroll to position [21, 0]
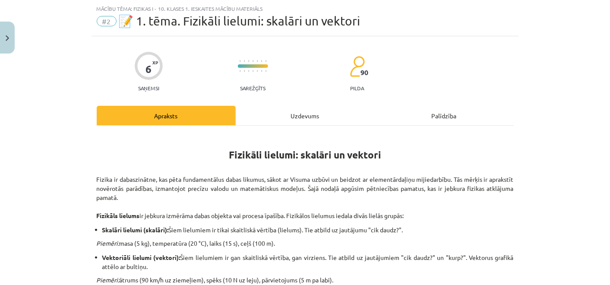
click at [317, 118] on div "Uzdevums" at bounding box center [305, 115] width 139 height 19
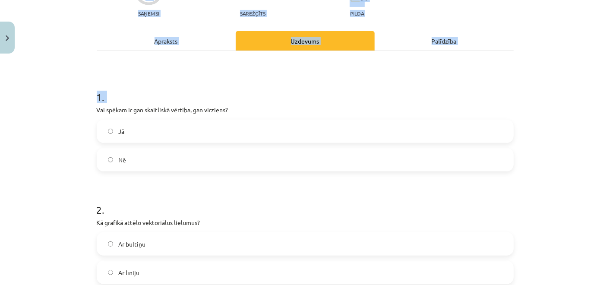
scroll to position [364, 0]
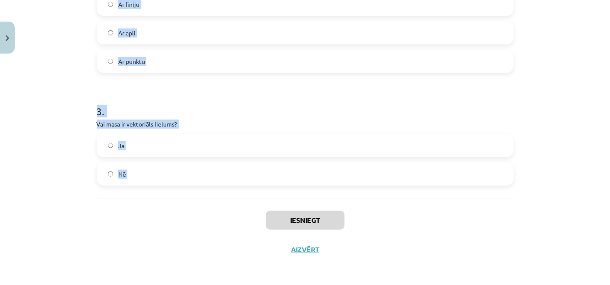
drag, startPoint x: 94, startPoint y: 110, endPoint x: 170, endPoint y: 198, distance: 116.2
copy form "Vai spēkam ir gan skaitliskā vērtība, gan virziens? Jā Nē 2 . Kā grafikā attēlo…"
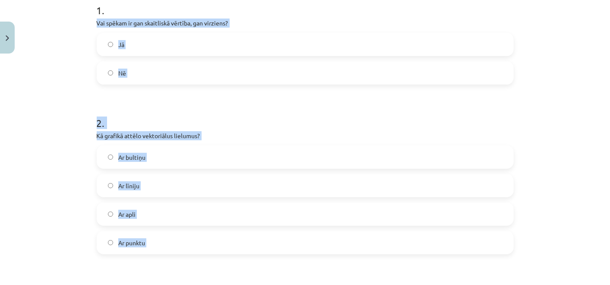
scroll to position [182, 0]
click at [280, 47] on label "Jā" at bounding box center [304, 46] width 415 height 22
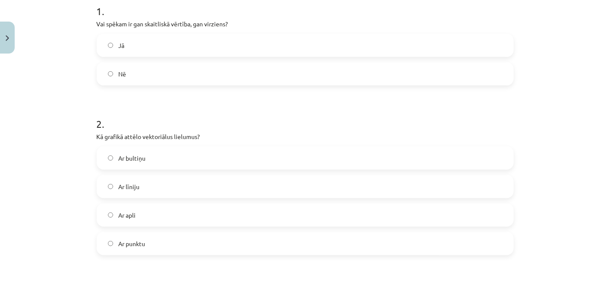
click at [204, 162] on label "Ar bultiņu" at bounding box center [304, 158] width 415 height 22
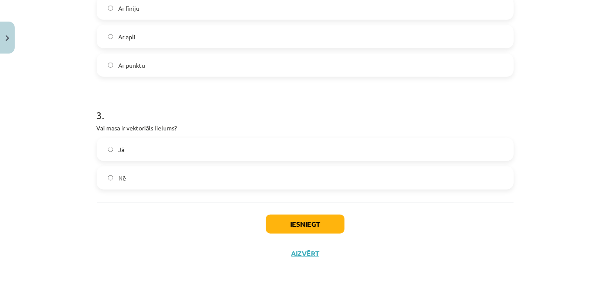
scroll to position [360, 0]
click at [228, 169] on label "Nē" at bounding box center [304, 178] width 415 height 22
click at [271, 227] on button "Iesniegt" at bounding box center [305, 223] width 79 height 19
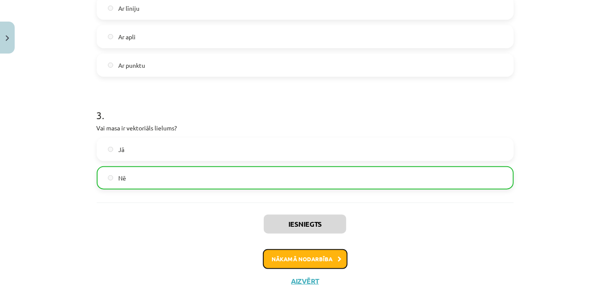
click at [276, 259] on button "Nākamā nodarbība" at bounding box center [305, 259] width 85 height 20
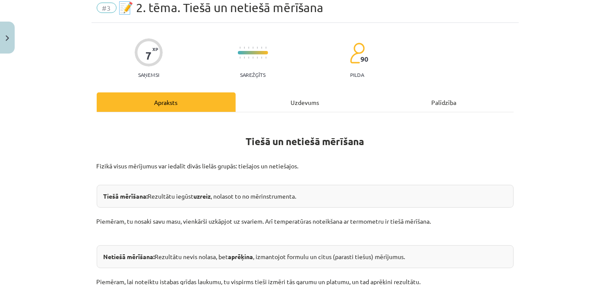
scroll to position [21, 0]
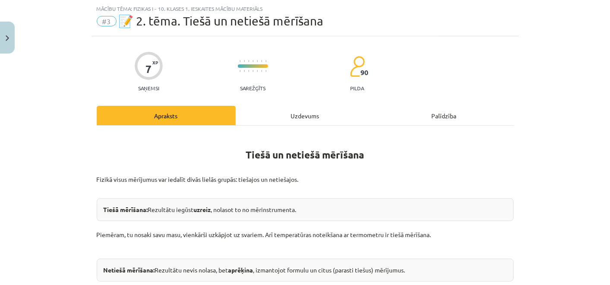
click at [301, 117] on div "Uzdevums" at bounding box center [305, 115] width 139 height 19
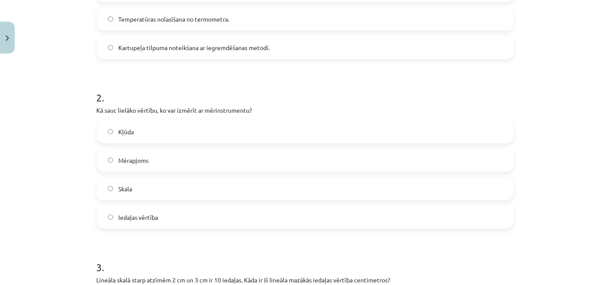
scroll to position [478, 0]
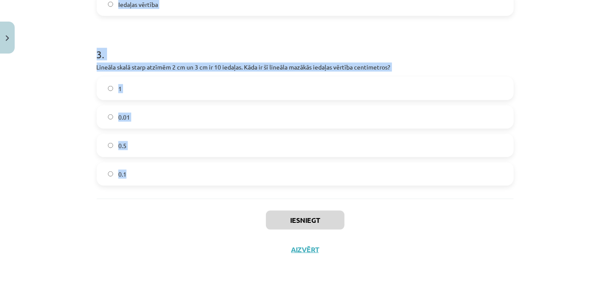
drag, startPoint x: 89, startPoint y: 105, endPoint x: 164, endPoint y: 191, distance: 113.5
copy form "Kura no šīm darbībām ir tiešā mērīšana? Tilpuma aprēķināšana, zinot kuba malas …"
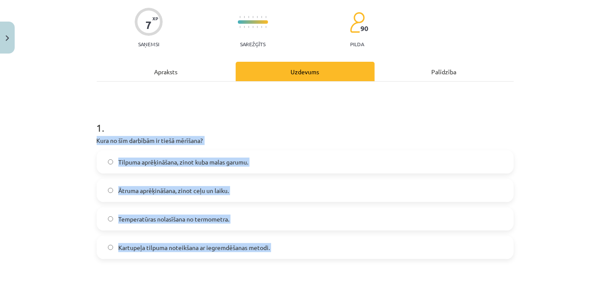
scroll to position [66, 0]
click at [299, 220] on label "Temperatūras nolasīšana no termometra." at bounding box center [304, 219] width 415 height 22
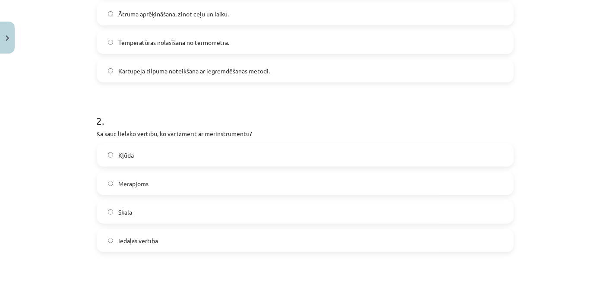
scroll to position [266, 0]
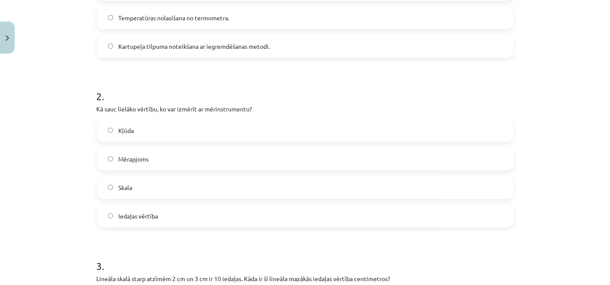
click at [287, 153] on label "Mērapjoms" at bounding box center [304, 159] width 415 height 22
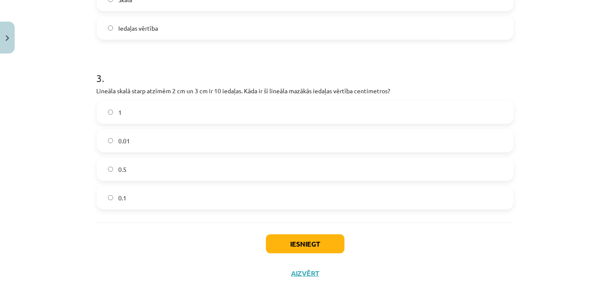
scroll to position [466, 0]
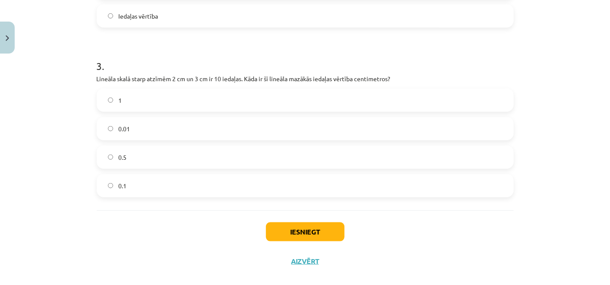
click at [271, 185] on label "0.1" at bounding box center [304, 186] width 415 height 22
click at [284, 237] on button "Iesniegt" at bounding box center [305, 231] width 79 height 19
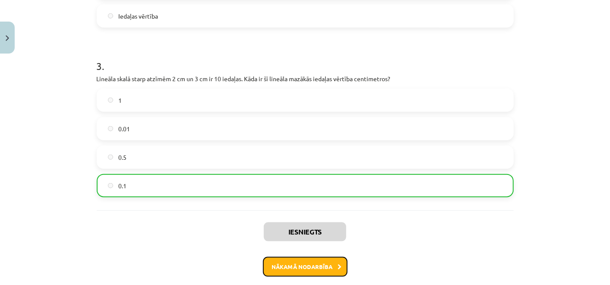
click at [281, 266] on button "Nākamā nodarbība" at bounding box center [305, 267] width 85 height 20
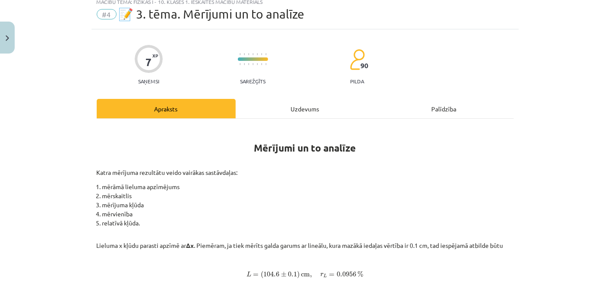
scroll to position [21, 0]
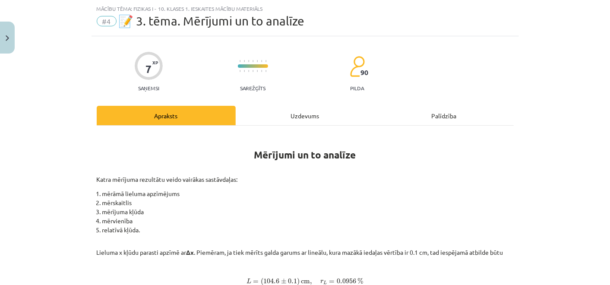
click at [292, 112] on div "Uzdevums" at bounding box center [305, 115] width 139 height 19
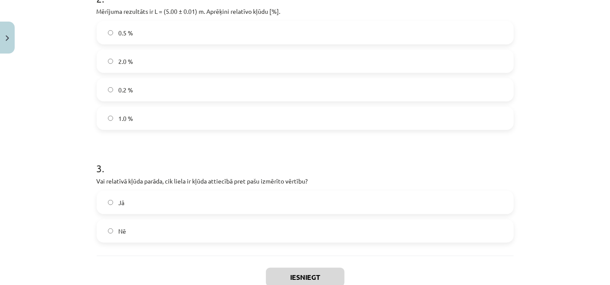
scroll to position [364, 0]
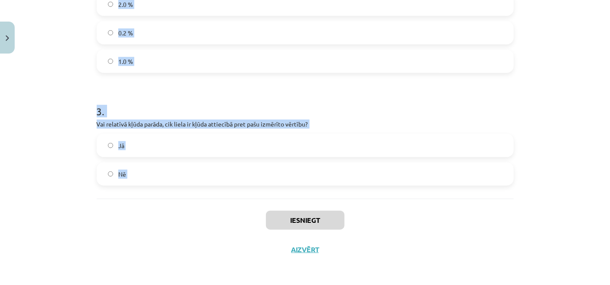
drag, startPoint x: 90, startPoint y: 86, endPoint x: 160, endPoint y: 200, distance: 133.9
copy form "Ja divu mērījumu absolūtās kļūdas ir vienādas, vai tas nozīmē, ka mērījumi ir v…"
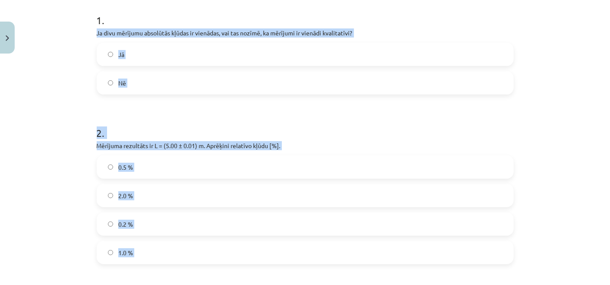
scroll to position [135, 0]
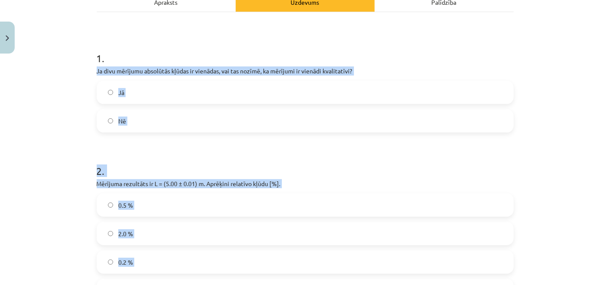
click at [343, 117] on label "Nē" at bounding box center [304, 121] width 415 height 22
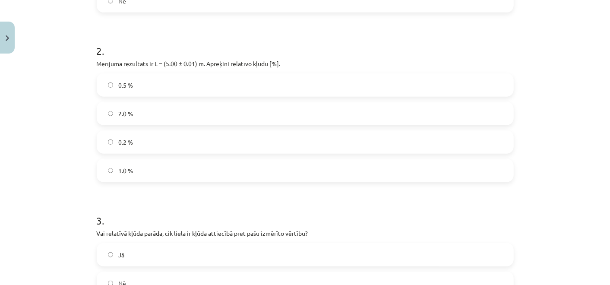
scroll to position [254, 0]
click at [248, 141] on label "0.2 %" at bounding box center [304, 143] width 415 height 22
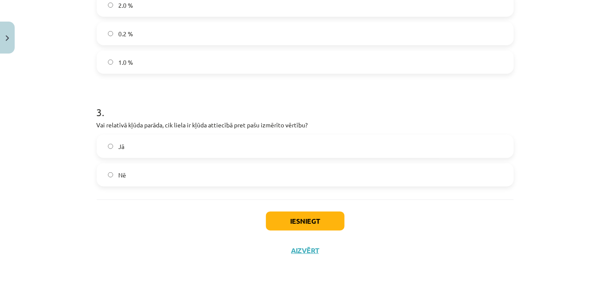
scroll to position [362, 0]
click at [265, 151] on label "Jā" at bounding box center [304, 147] width 415 height 22
click at [272, 220] on button "Iesniegt" at bounding box center [305, 221] width 79 height 19
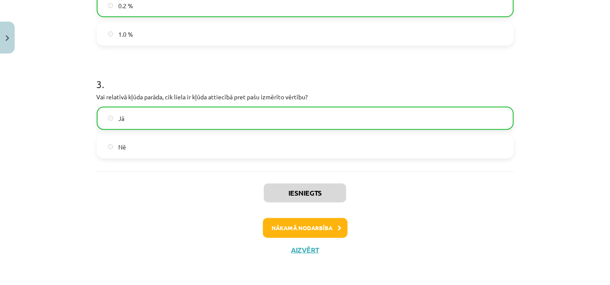
scroll to position [390, 0]
click at [293, 223] on button "Nākamā nodarbība" at bounding box center [305, 228] width 85 height 20
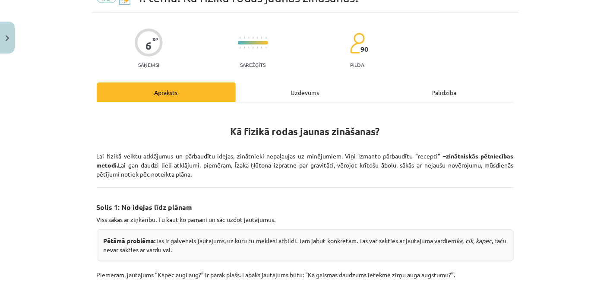
scroll to position [21, 0]
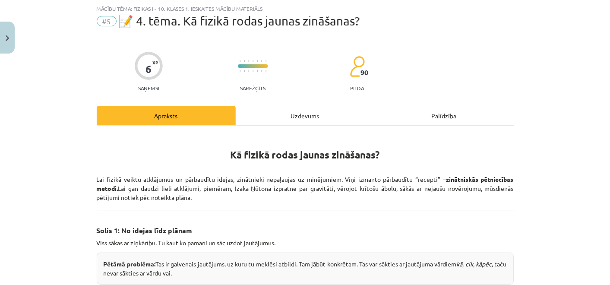
click at [285, 121] on div "Uzdevums" at bounding box center [305, 115] width 139 height 19
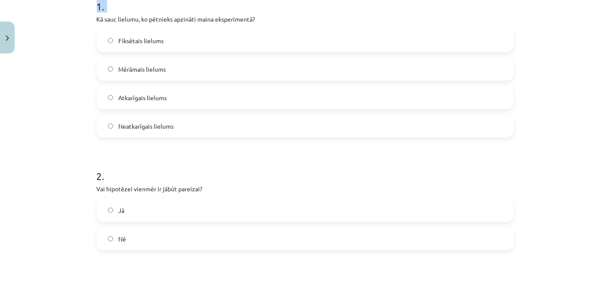
scroll to position [364, 0]
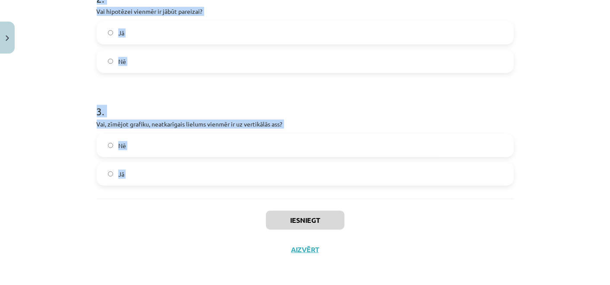
drag, startPoint x: 88, startPoint y: 180, endPoint x: 164, endPoint y: 217, distance: 84.7
copy form "Kā sauc lielumu, ko pētnieks apzināti maina eksperimentā? Fiksētais lielums Mēr…"
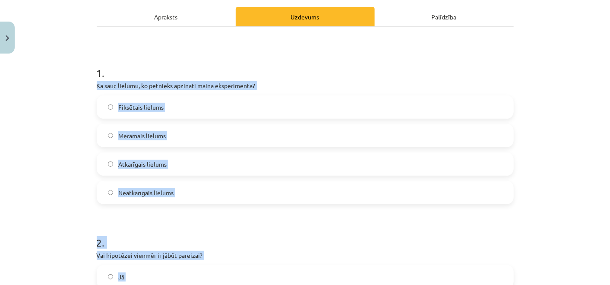
scroll to position [114, 0]
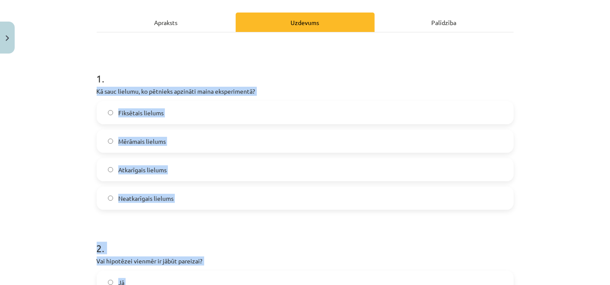
click at [204, 204] on label "Neatkarīgais lielums" at bounding box center [304, 198] width 415 height 22
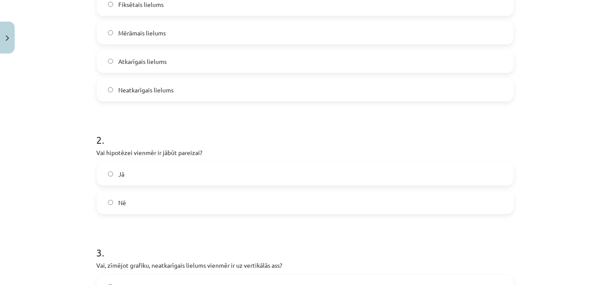
scroll to position [223, 0]
click at [234, 201] on label "Nē" at bounding box center [304, 203] width 415 height 22
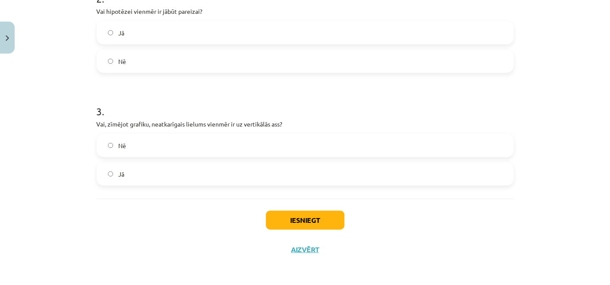
click at [239, 153] on label "Nē" at bounding box center [304, 146] width 415 height 22
click at [276, 209] on div "Iesniegt Aizvērt" at bounding box center [305, 228] width 417 height 60
click at [277, 215] on button "Iesniegt" at bounding box center [305, 220] width 79 height 19
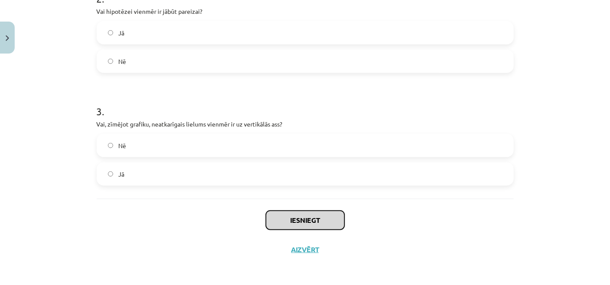
click at [277, 215] on button "Iesniegt" at bounding box center [305, 220] width 79 height 19
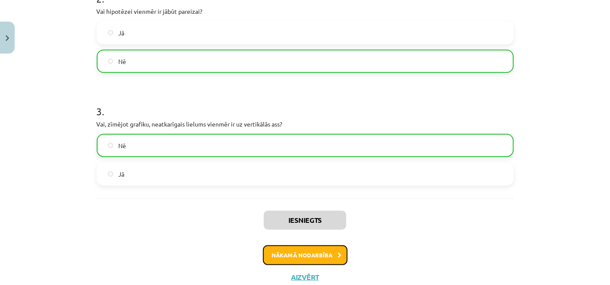
click at [269, 252] on button "Nākamā nodarbība" at bounding box center [305, 255] width 85 height 20
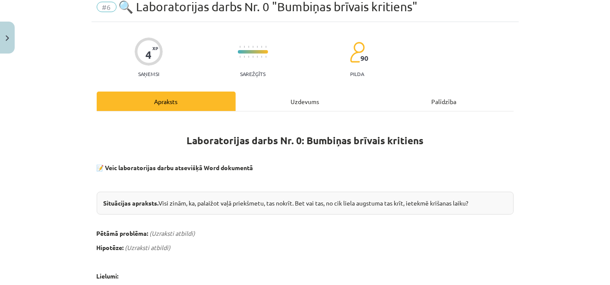
scroll to position [21, 0]
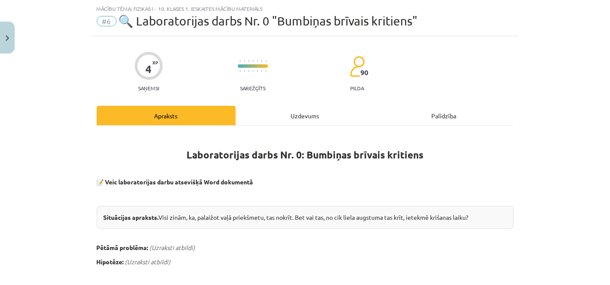
click at [287, 123] on div "Uzdevums" at bounding box center [305, 115] width 139 height 19
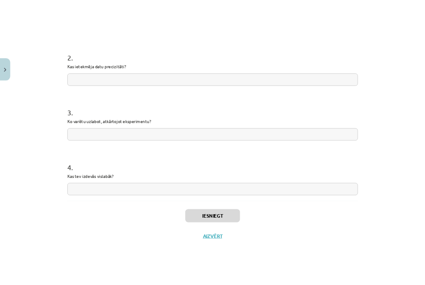
scroll to position [278, 0]
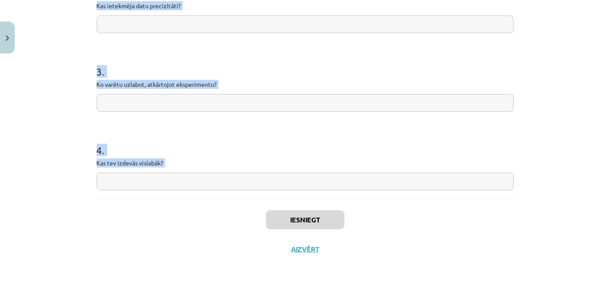
drag, startPoint x: 91, startPoint y: 117, endPoint x: 172, endPoint y: 216, distance: 127.9
click at [172, 216] on div "4 XP Saņemsi Sarežģīts 90 pilda Apraksts Uzdevums Palīdzība 1 . Vai hipotēze ap…" at bounding box center [304, 21] width 427 height 484
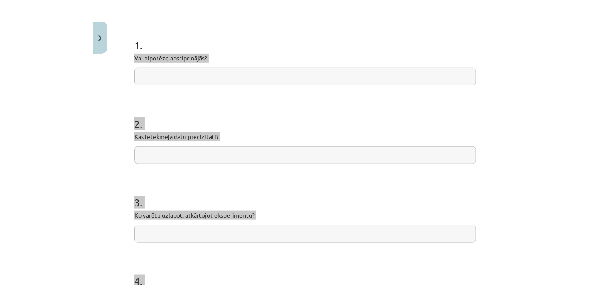
scroll to position [100, 0]
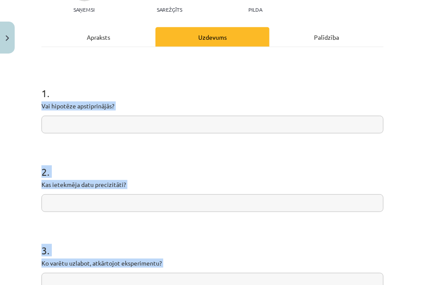
click at [181, 126] on input "text" at bounding box center [212, 125] width 342 height 18
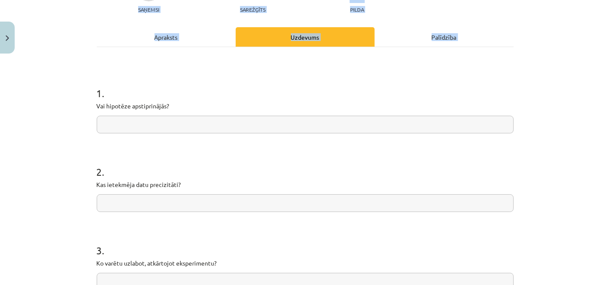
scroll to position [278, 0]
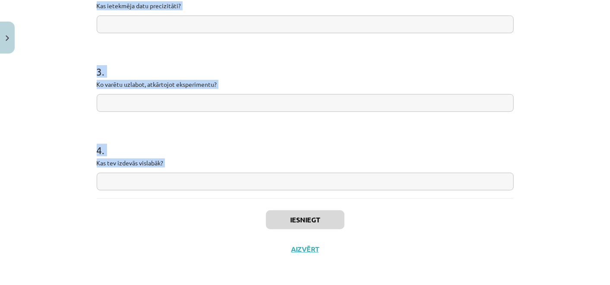
drag, startPoint x: 86, startPoint y: 96, endPoint x: 223, endPoint y: 225, distance: 188.0
click at [223, 225] on div "Mācību tēma: Fizikas i - 10. klases 1. ieskaites mācību materiāls #6 🔍 Laborato…" at bounding box center [305, 142] width 610 height 285
copy form "1 . Vai hipotēze apstiprinājās? 2 . Kas ietekmēja datu precizitāti? 3 . Ko varē…"
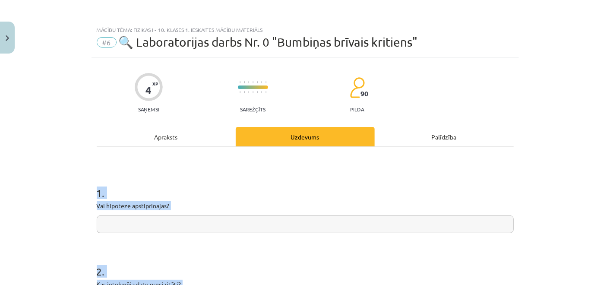
click at [151, 226] on input "text" at bounding box center [305, 224] width 417 height 18
paste input "**********"
type input "*"
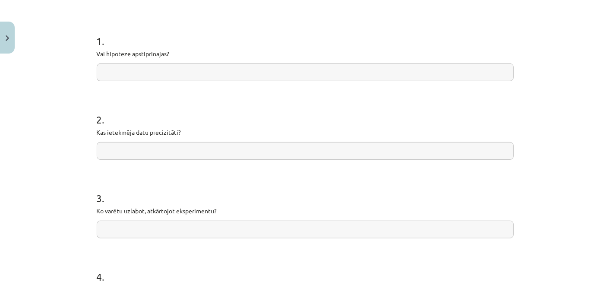
scroll to position [152, 0]
paste input "**********"
type input "*"
paste input "**********"
type input "**********"
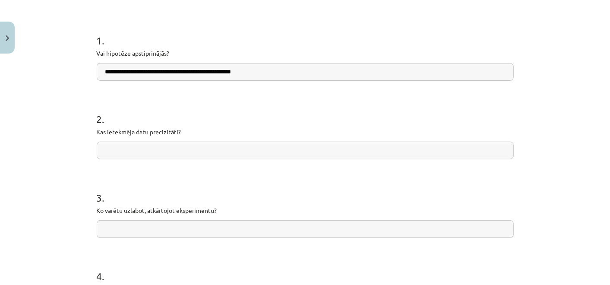
click at [196, 147] on input "text" at bounding box center [305, 151] width 417 height 18
paste input "**********"
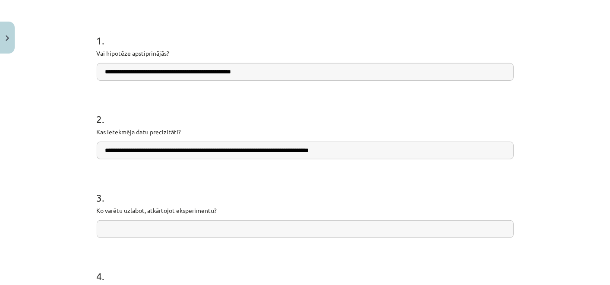
type input "**********"
click at [164, 228] on input "text" at bounding box center [305, 229] width 417 height 18
paste input "**********"
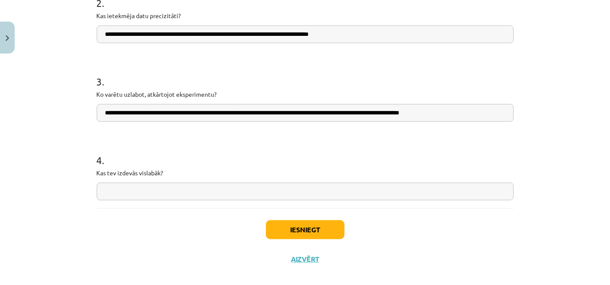
scroll to position [269, 0]
type input "**********"
click at [163, 190] on input "text" at bounding box center [305, 191] width 417 height 18
paste input "**********"
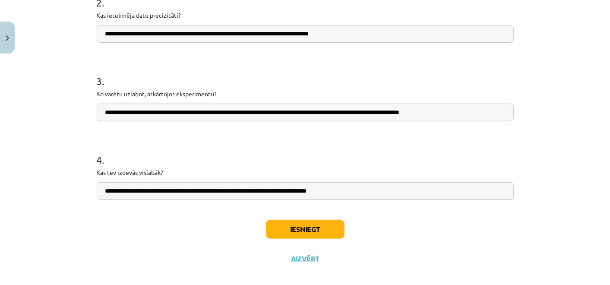
type input "**********"
click at [277, 229] on button "Iesniegt" at bounding box center [305, 229] width 79 height 19
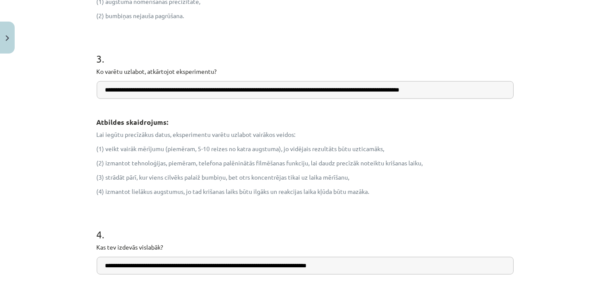
scroll to position [565, 0]
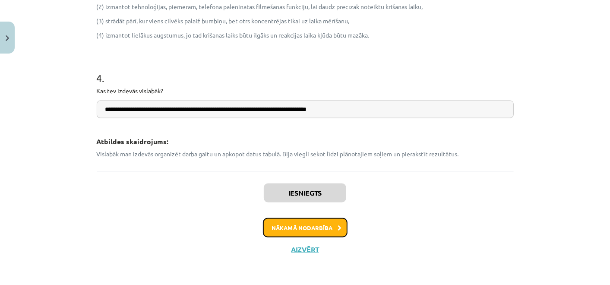
click at [298, 228] on button "Nākamā nodarbība" at bounding box center [305, 228] width 85 height 20
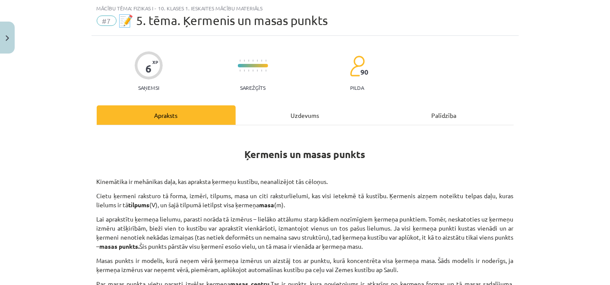
scroll to position [21, 0]
click at [289, 116] on div "Uzdevums" at bounding box center [305, 115] width 139 height 19
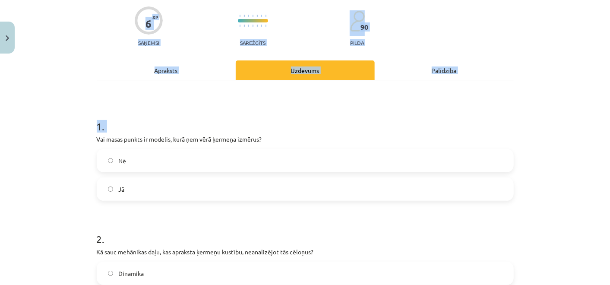
scroll to position [421, 0]
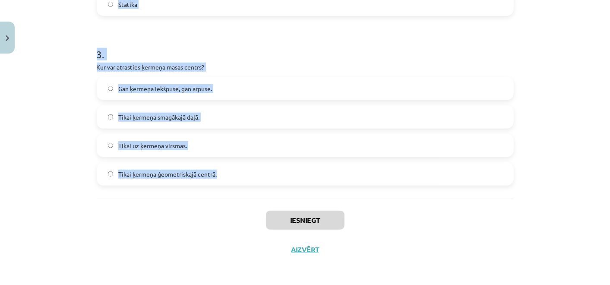
drag, startPoint x: 91, startPoint y: 178, endPoint x: 223, endPoint y: 183, distance: 132.1
copy form "Vai masas punkts ir modelis, kurā ņem vērā ķermeņa izmērus? Nē Jā 2 . Kā sauc m…"
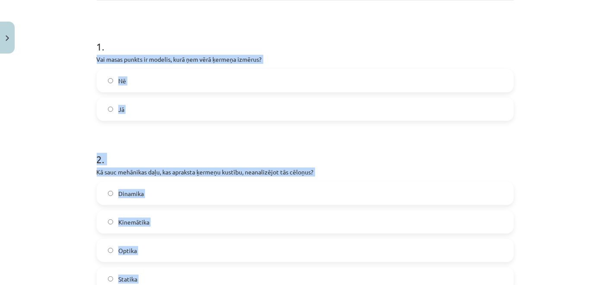
scroll to position [123, 0]
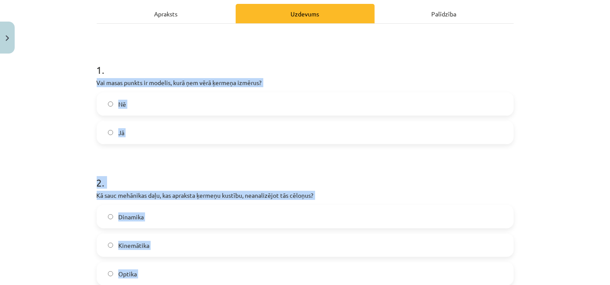
click at [207, 105] on label "Nē" at bounding box center [304, 104] width 415 height 22
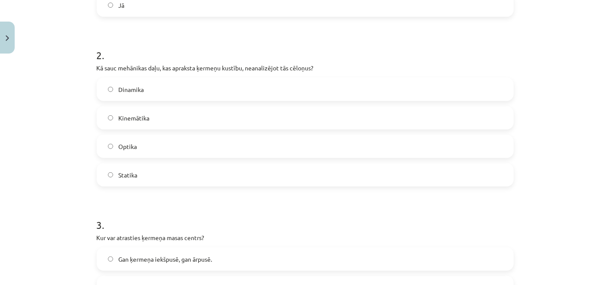
scroll to position [251, 0]
click at [200, 114] on label "Kinemātika" at bounding box center [304, 118] width 415 height 22
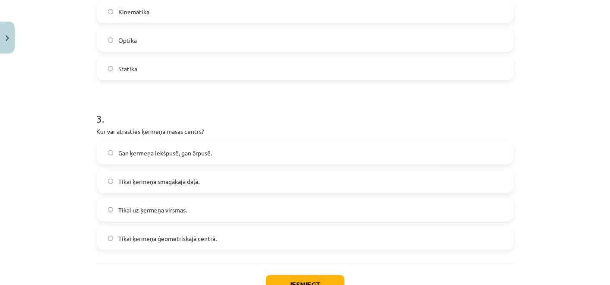
scroll to position [359, 0]
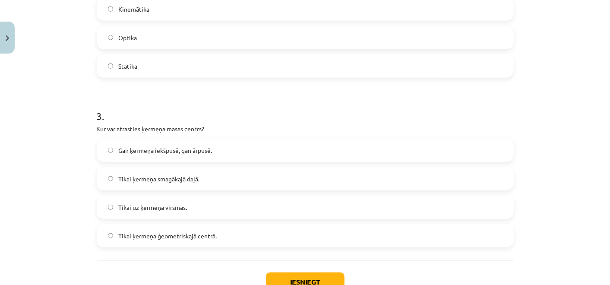
click at [214, 151] on label "Gan ķermeņa iekšpusē, gan ārpusē." at bounding box center [304, 150] width 415 height 22
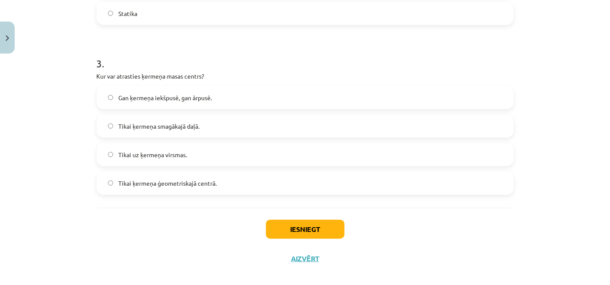
scroll to position [421, 0]
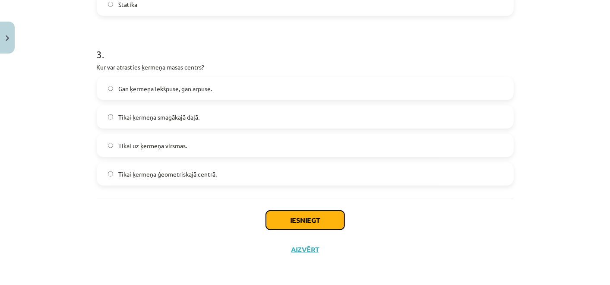
click at [288, 224] on button "Iesniegt" at bounding box center [305, 220] width 79 height 19
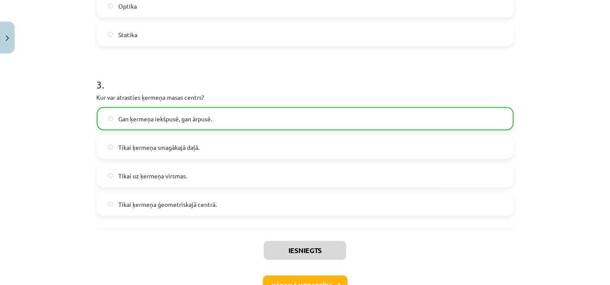
scroll to position [448, 0]
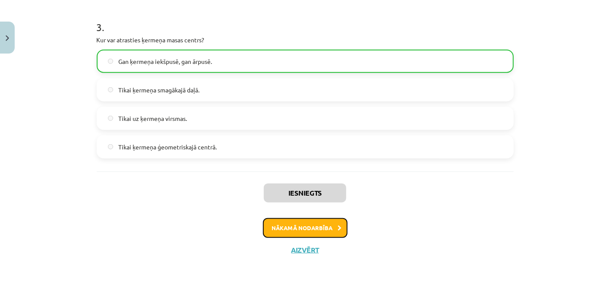
click at [288, 224] on button "Nākamā nodarbība" at bounding box center [305, 228] width 85 height 20
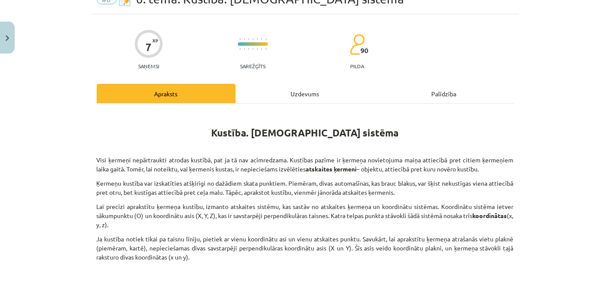
scroll to position [21, 0]
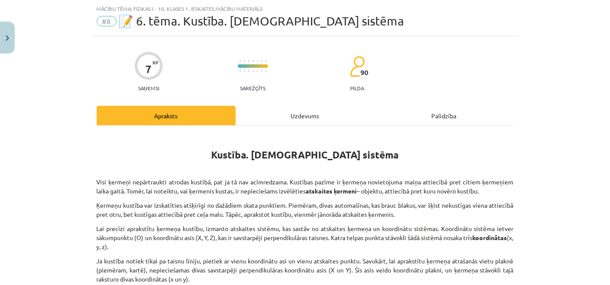
click at [280, 118] on div "Uzdevums" at bounding box center [305, 115] width 139 height 19
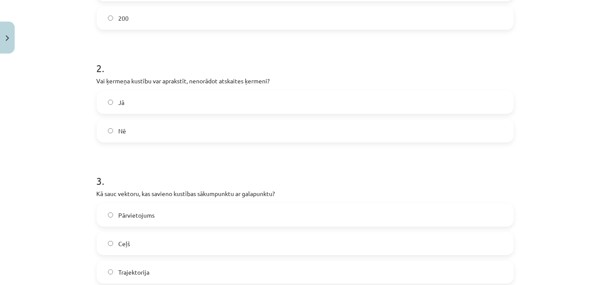
scroll to position [421, 0]
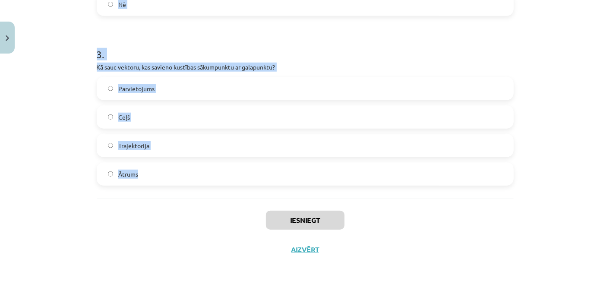
drag, startPoint x: 91, startPoint y: 176, endPoint x: 160, endPoint y: 195, distance: 71.7
copy form "1 . Pēc sūtījuma piegādes kurjers atgriežas sākuma punktā. Cik liels [m] ir viņ…"
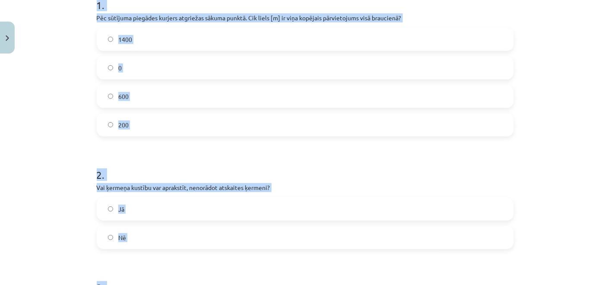
scroll to position [169, 0]
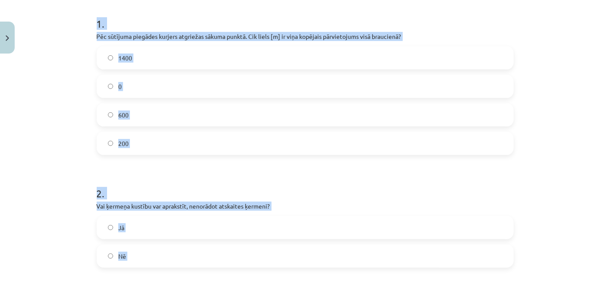
click at [254, 85] on label "0" at bounding box center [304, 86] width 415 height 22
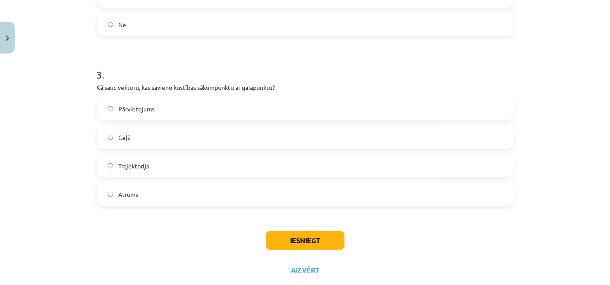
scroll to position [400, 0]
click at [248, 28] on label "Nē" at bounding box center [304, 25] width 415 height 22
click at [248, 107] on label "Pārvietojums" at bounding box center [304, 109] width 415 height 22
click at [280, 245] on button "Iesniegt" at bounding box center [305, 240] width 79 height 19
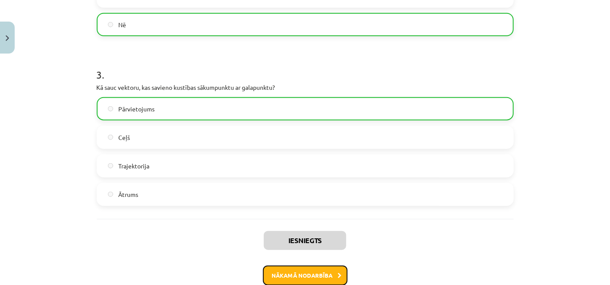
click at [300, 265] on button "Nākamā nodarbība" at bounding box center [305, 275] width 85 height 20
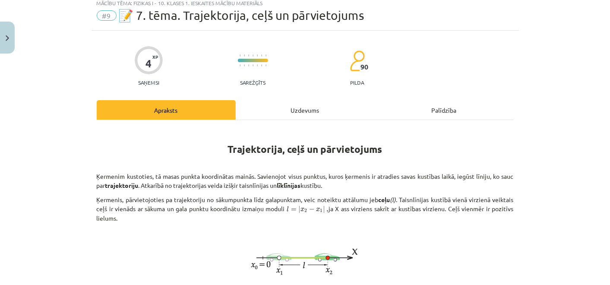
scroll to position [21, 0]
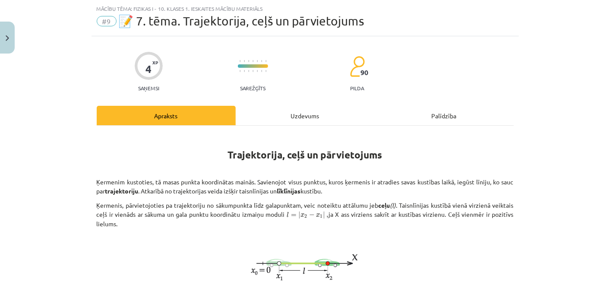
click at [309, 124] on div "Uzdevums" at bounding box center [305, 115] width 139 height 19
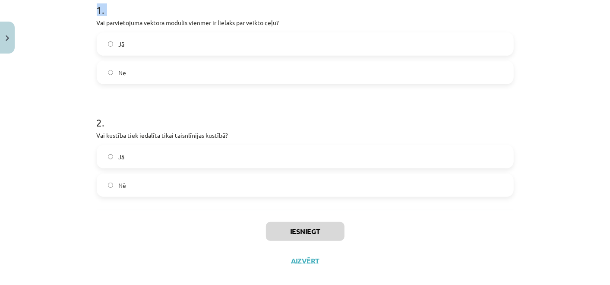
scroll to position [195, 0]
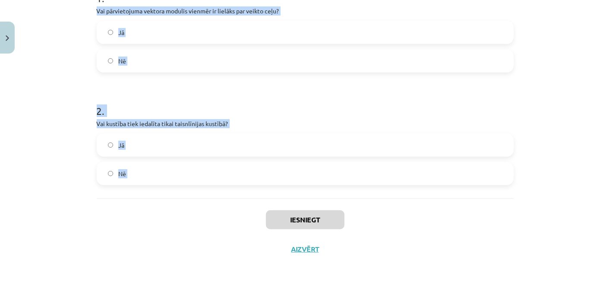
drag, startPoint x: 90, startPoint y: 182, endPoint x: 142, endPoint y: 199, distance: 53.9
click at [142, 199] on div "4 XP Saņemsi Sarežģīts 90 pilda Apraksts Uzdevums Palīdzība 1 . Vai pārvietojum…" at bounding box center [304, 63] width 427 height 401
copy form "Vai pārvietojuma vektora modulis vienmēr ir lielāks par veikto ceļu? Jā Nē 2 . …"
click at [215, 54] on label "Nē" at bounding box center [304, 61] width 415 height 22
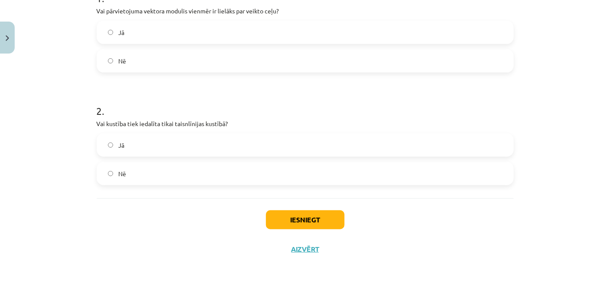
click at [185, 173] on label "Nē" at bounding box center [304, 174] width 415 height 22
click at [286, 218] on button "Iesniegt" at bounding box center [305, 219] width 79 height 19
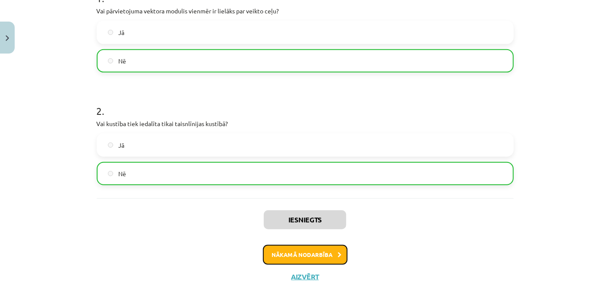
click at [297, 251] on button "Nākamā nodarbība" at bounding box center [305, 255] width 85 height 20
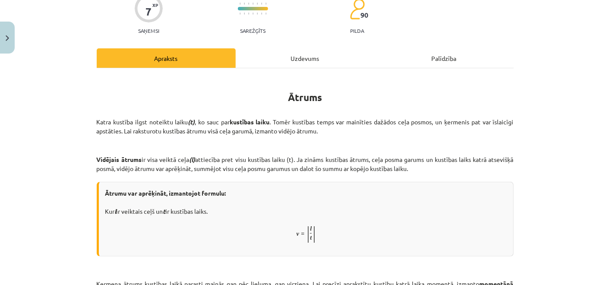
scroll to position [21, 0]
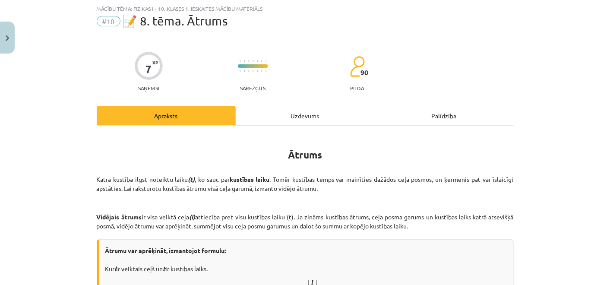
click at [289, 119] on div "Uzdevums" at bounding box center [305, 115] width 139 height 19
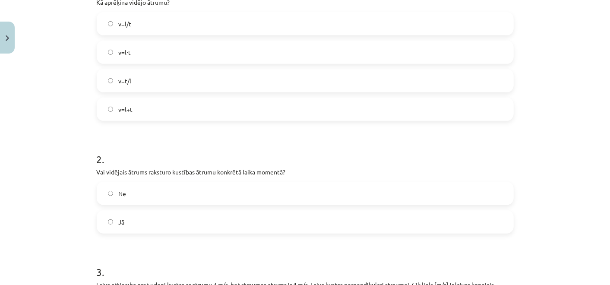
scroll to position [163, 0]
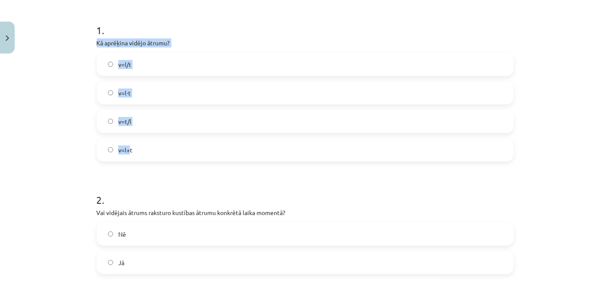
drag, startPoint x: 91, startPoint y: 38, endPoint x: 134, endPoint y: 165, distance: 133.8
click at [134, 165] on div "7 XP Saņemsi Sarežģīts 90 pilda Apraksts Uzdevums Palīdzība 1 . Kā aprēķina vid…" at bounding box center [304, 213] width 427 height 636
click at [69, 178] on div "Mācību tēma: Fizikas i - 10. klases 1. ieskaites mācību materiāls #10 📝 8. tēma…" at bounding box center [305, 142] width 610 height 285
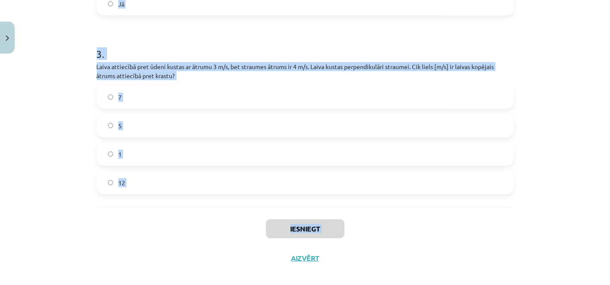
scroll to position [430, 0]
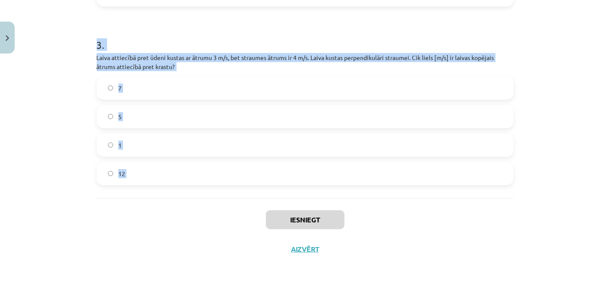
drag, startPoint x: 92, startPoint y: 42, endPoint x: 182, endPoint y: 226, distance: 204.5
copy form "Kā aprēķina vidējo ātrumu? v=l/t v=l⋅t v=t/l v=l+t 2 . Vai vidējais ātrums raks…"
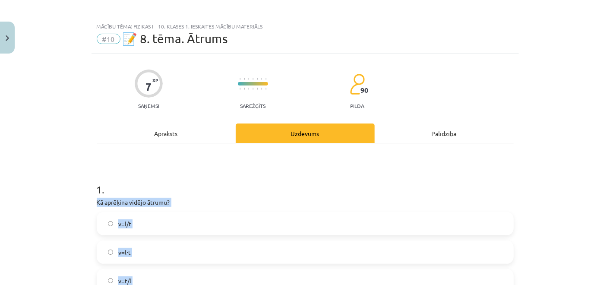
scroll to position [1, 0]
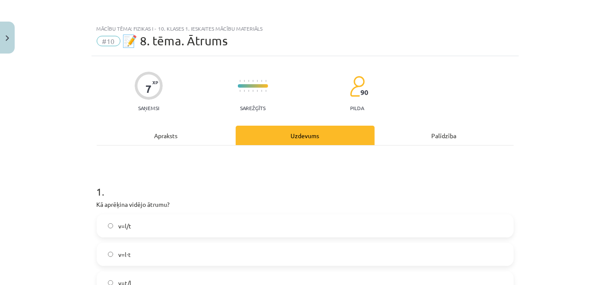
click at [102, 186] on h1 "1 ." at bounding box center [305, 183] width 417 height 27
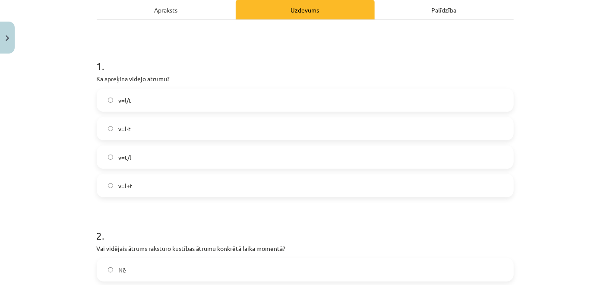
scroll to position [130, 0]
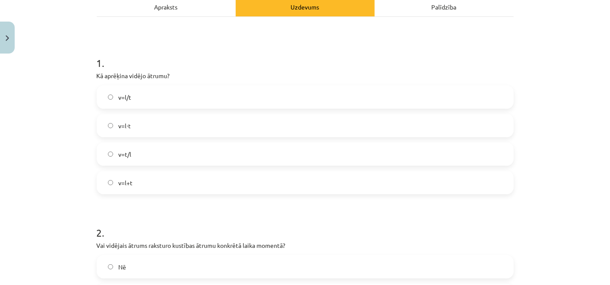
click at [122, 93] on span "v=l/t" at bounding box center [124, 97] width 13 height 9
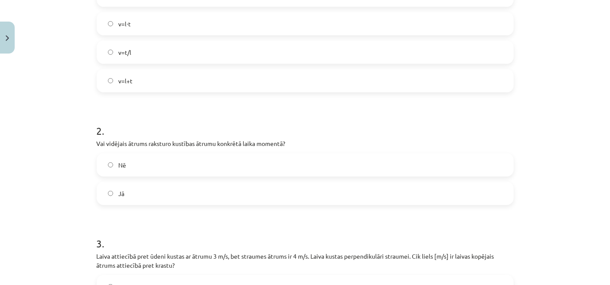
scroll to position [233, 0]
click at [179, 173] on label "Nē" at bounding box center [304, 164] width 415 height 22
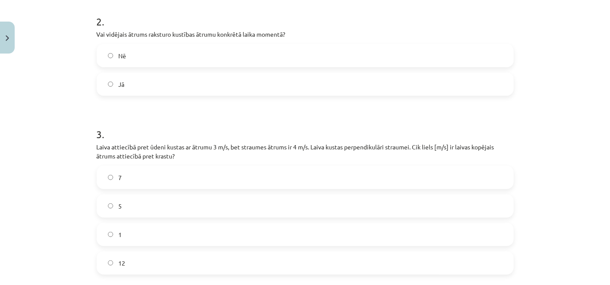
scroll to position [361, 0]
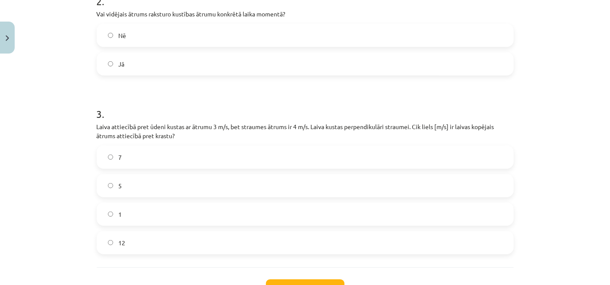
click at [134, 178] on label "5" at bounding box center [304, 186] width 415 height 22
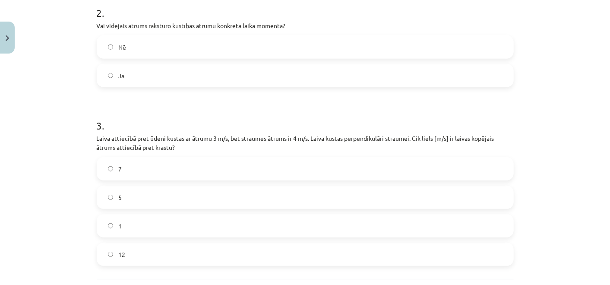
scroll to position [430, 0]
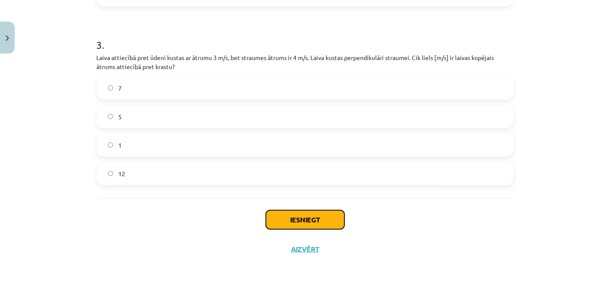
click at [277, 220] on button "Iesniegt" at bounding box center [305, 219] width 79 height 19
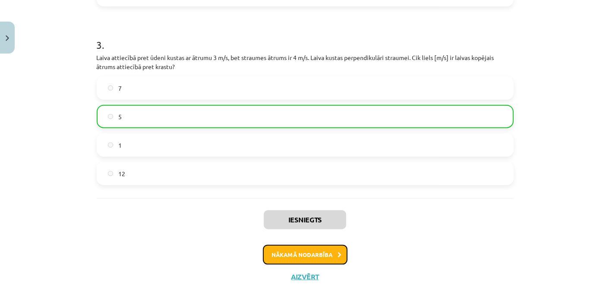
click at [276, 246] on button "Nākamā nodarbība" at bounding box center [305, 255] width 85 height 20
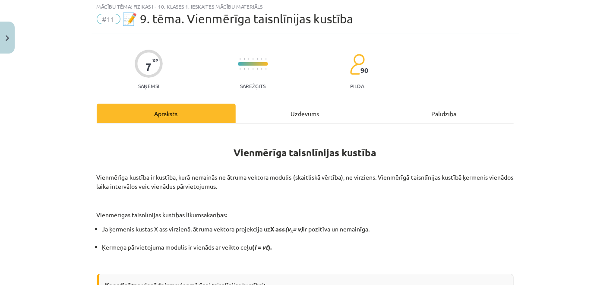
scroll to position [21, 0]
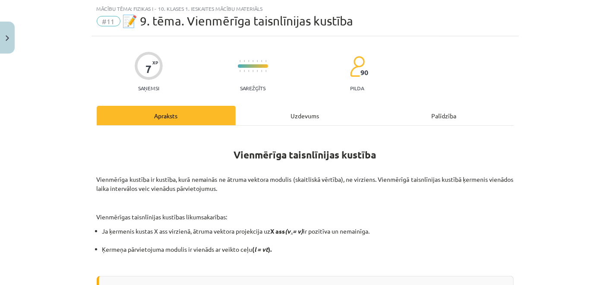
click at [296, 112] on div "Uzdevums" at bounding box center [305, 115] width 139 height 19
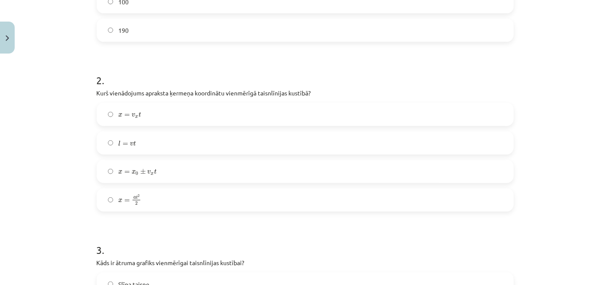
scroll to position [490, 0]
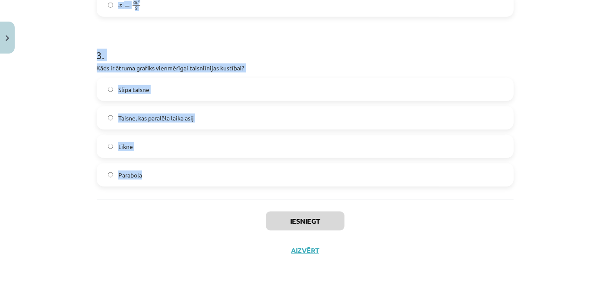
drag, startPoint x: 87, startPoint y: 177, endPoint x: 176, endPoint y: 193, distance: 90.3
copy form "Sarkanā automašīna atrodas pie 10 km atzīmes un brauc ar ātrumu 90 km/h. Zilā a…"
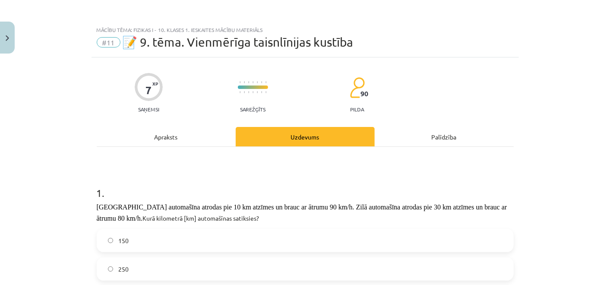
click at [265, 140] on div "Uzdevums" at bounding box center [305, 136] width 139 height 19
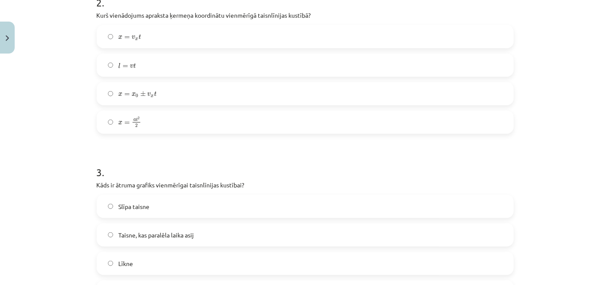
scroll to position [490, 0]
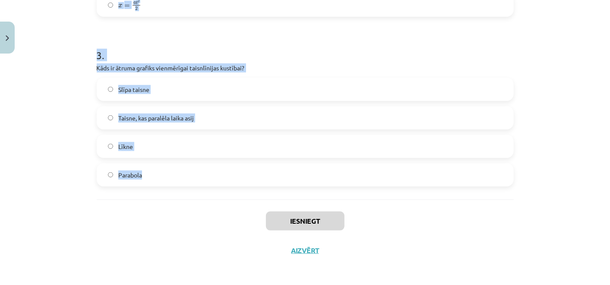
drag, startPoint x: 90, startPoint y: 69, endPoint x: 165, endPoint y: 186, distance: 139.1
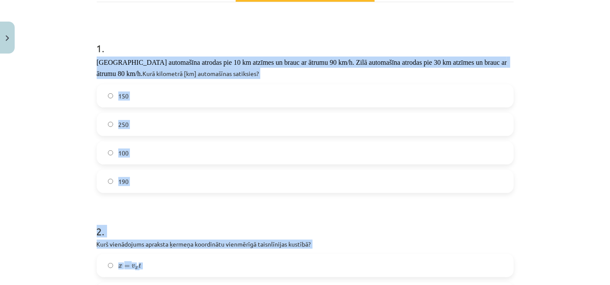
scroll to position [145, 0]
click at [138, 179] on label "190" at bounding box center [304, 181] width 415 height 22
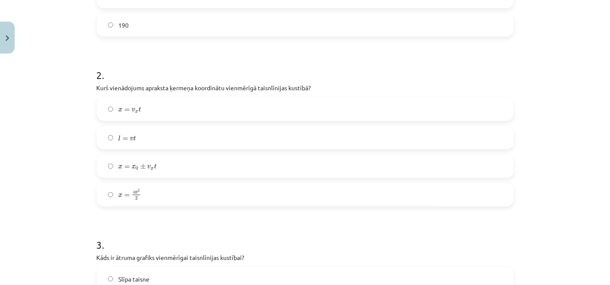
scroll to position [313, 0]
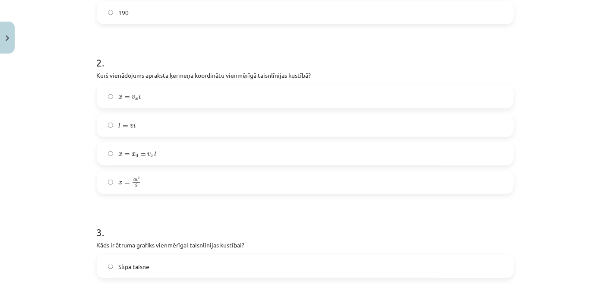
click at [155, 150] on label "x = x 0 ± v x t x = x 0 ± v x t" at bounding box center [304, 154] width 415 height 22
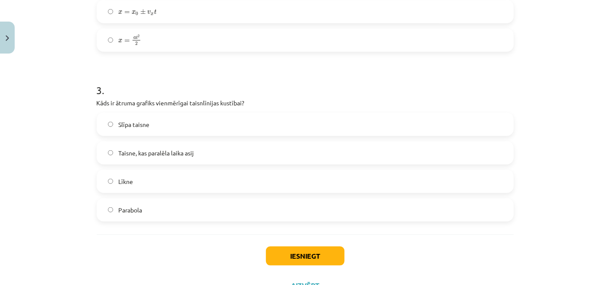
scroll to position [490, 0]
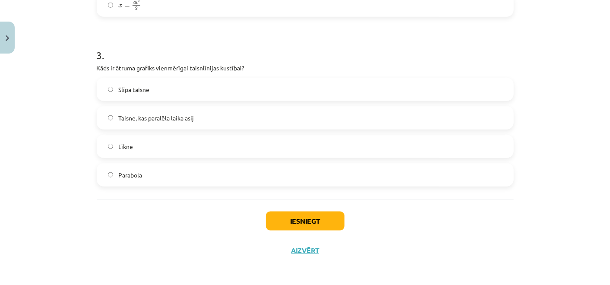
click at [158, 113] on span "Taisne, kas paralēla laika asij" at bounding box center [155, 117] width 75 height 9
click at [270, 218] on button "Iesniegt" at bounding box center [305, 220] width 79 height 19
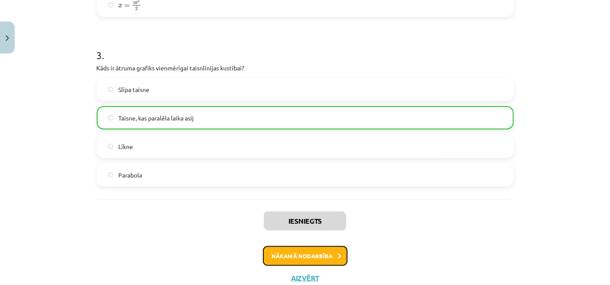
click at [273, 255] on button "Nākamā nodarbība" at bounding box center [305, 256] width 85 height 20
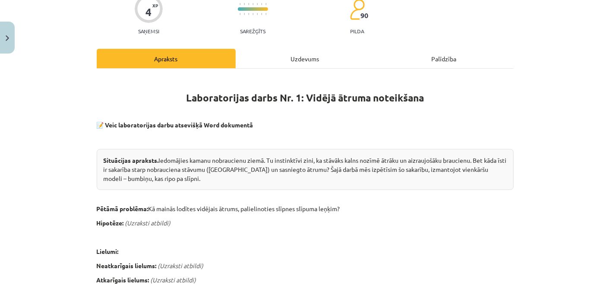
scroll to position [21, 0]
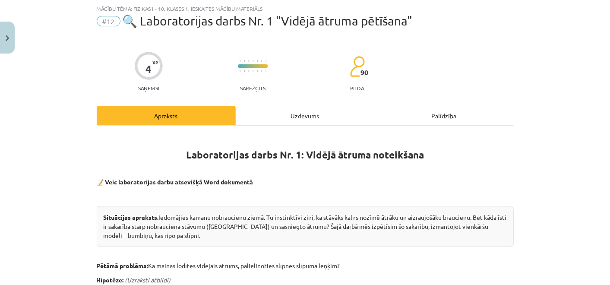
click at [292, 119] on div "Uzdevums" at bounding box center [305, 115] width 139 height 19
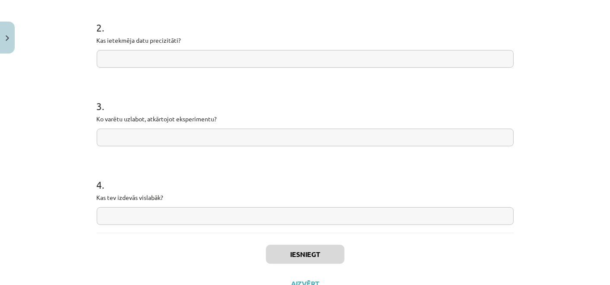
scroll to position [278, 0]
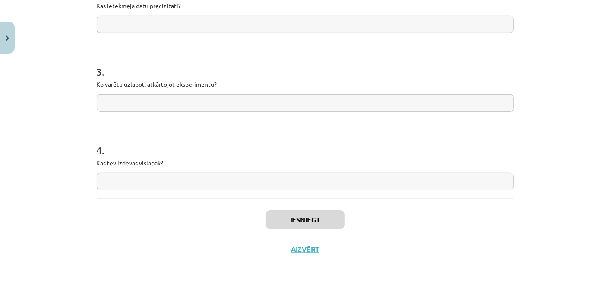
click at [195, 180] on input "text" at bounding box center [305, 182] width 417 height 18
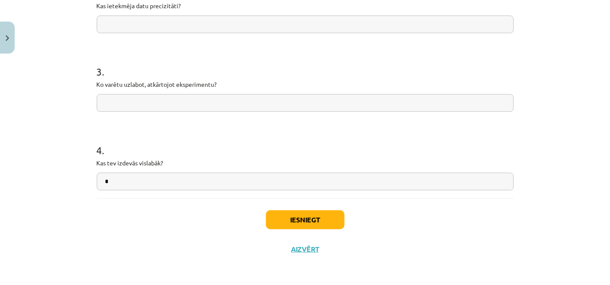
type input "*"
click at [285, 221] on button "Iesniegt" at bounding box center [305, 219] width 79 height 19
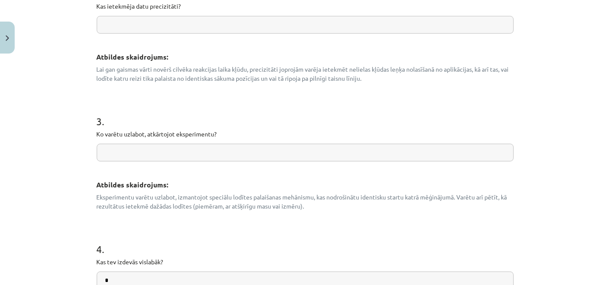
scroll to position [498, 0]
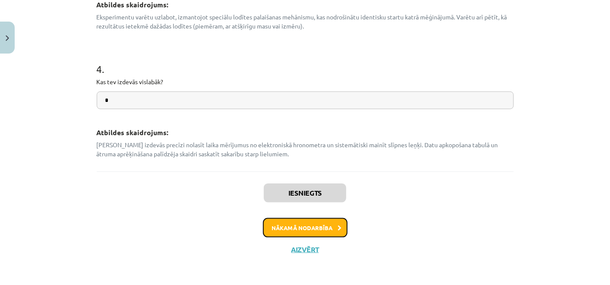
click at [298, 226] on button "Nākamā nodarbība" at bounding box center [305, 228] width 85 height 20
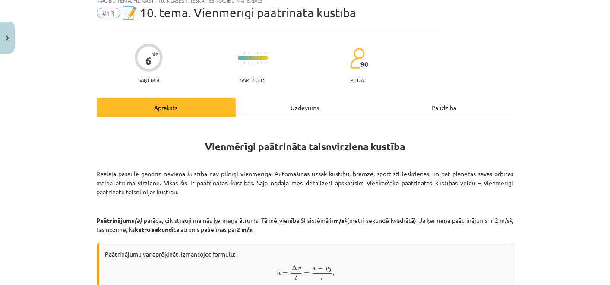
scroll to position [21, 0]
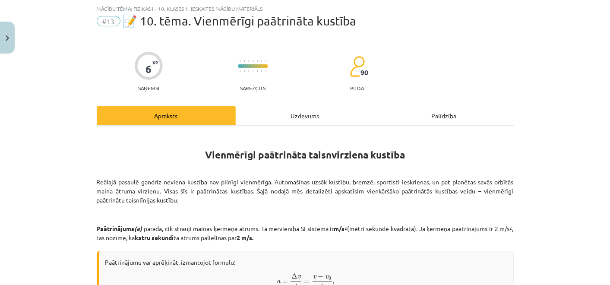
click at [299, 115] on div "Uzdevums" at bounding box center [305, 115] width 139 height 19
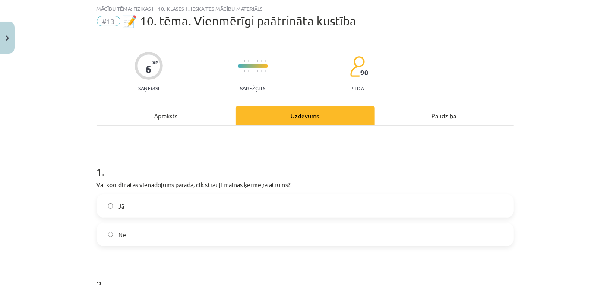
click at [97, 182] on p "Vai koordinātas vienādojums parāda, cik strauji mainās ķermeņa ātrums?" at bounding box center [305, 184] width 417 height 9
drag, startPoint x: 129, startPoint y: 252, endPoint x: 134, endPoint y: 277, distance: 25.2
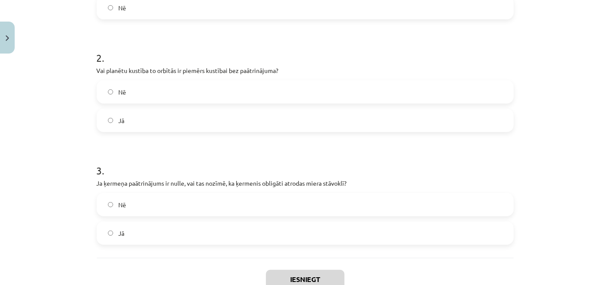
scroll to position [307, 0]
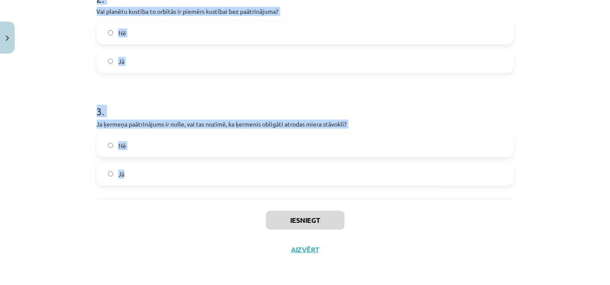
drag, startPoint x: 95, startPoint y: 183, endPoint x: 166, endPoint y: 189, distance: 71.0
click at [166, 189] on div "1 . Vai koordinātas vienādojums parāda, cik strauji mainās ķermeņa ātrums? Jā N…" at bounding box center [305, 19] width 417 height 359
click at [126, 141] on label "Nē" at bounding box center [304, 146] width 415 height 22
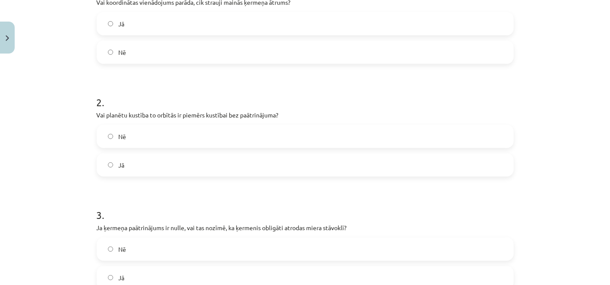
scroll to position [202, 0]
click at [126, 141] on label "Nē" at bounding box center [304, 137] width 415 height 22
click at [133, 50] on label "Nē" at bounding box center [304, 53] width 415 height 22
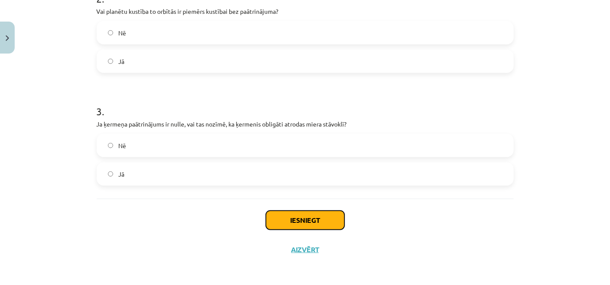
click at [296, 217] on button "Iesniegt" at bounding box center [305, 220] width 79 height 19
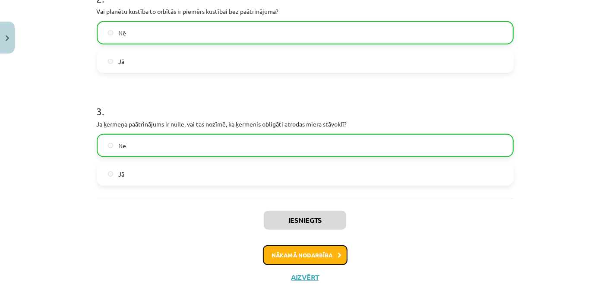
click at [280, 255] on button "Nākamā nodarbība" at bounding box center [305, 255] width 85 height 20
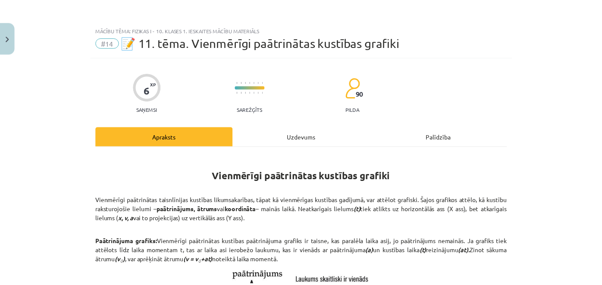
scroll to position [542, 0]
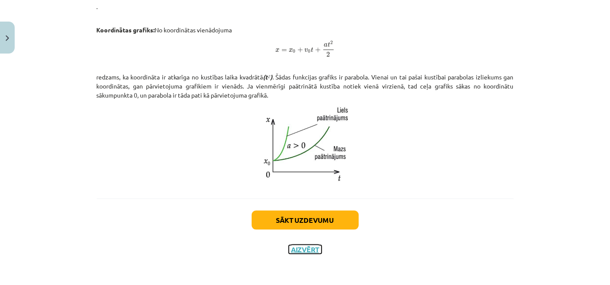
click at [295, 249] on button "Aizvērt" at bounding box center [305, 249] width 33 height 9
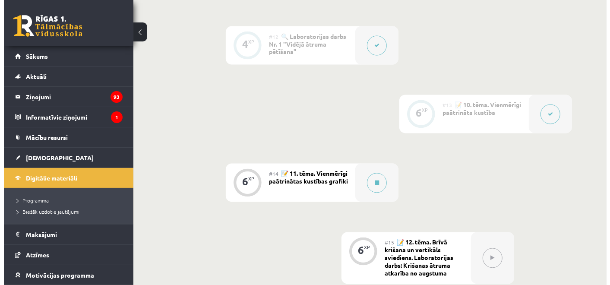
scroll to position [966, 0]
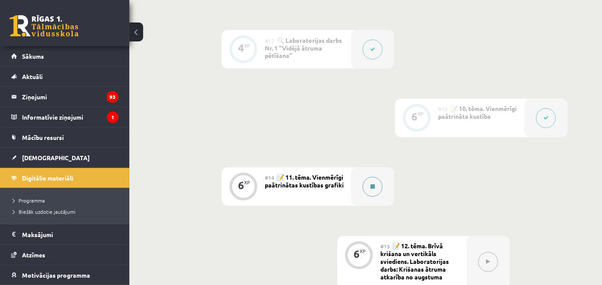
click at [374, 180] on button at bounding box center [373, 187] width 20 height 20
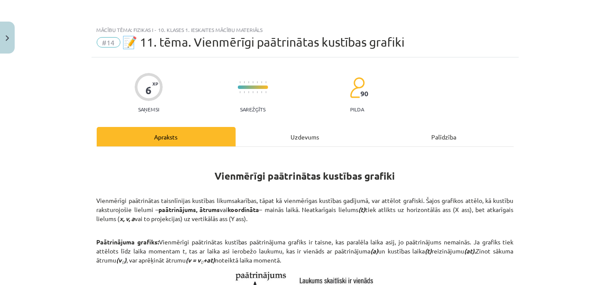
click at [314, 135] on div "Uzdevums" at bounding box center [305, 136] width 139 height 19
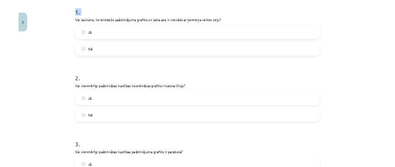
scroll to position [307, 0]
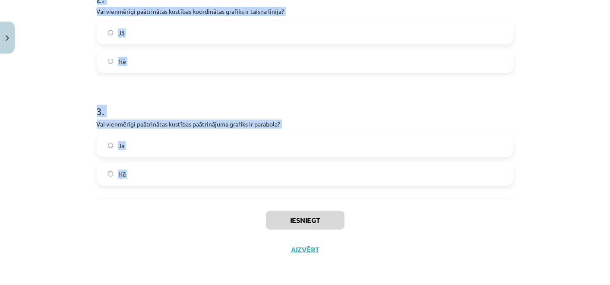
drag, startPoint x: 86, startPoint y: 179, endPoint x: 137, endPoint y: 207, distance: 57.5
click at [137, 207] on div "Mācību tēma: Fizikas i - 10. klases 1. ieskaites mācību materiāls #14 📝 11. tēm…" at bounding box center [305, 142] width 610 height 285
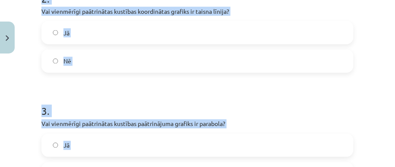
click at [100, 72] on label "Nē" at bounding box center [197, 61] width 310 height 22
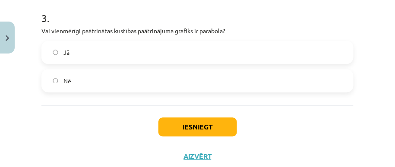
scroll to position [400, 0]
click at [97, 83] on label "Nē" at bounding box center [197, 80] width 310 height 22
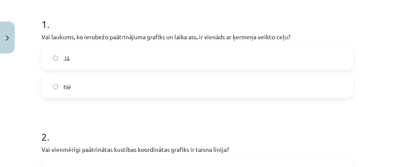
scroll to position [169, 0]
click at [91, 97] on label "Nē" at bounding box center [197, 87] width 310 height 22
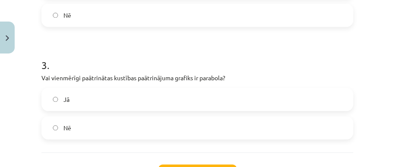
scroll to position [439, 0]
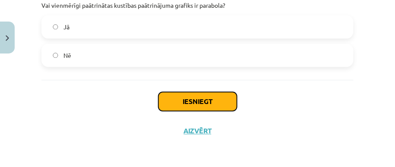
click at [167, 103] on button "Iesniegt" at bounding box center [197, 101] width 79 height 19
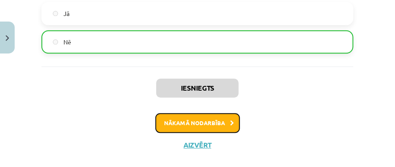
click at [196, 133] on button "Nākamā nodarbība" at bounding box center [197, 123] width 85 height 20
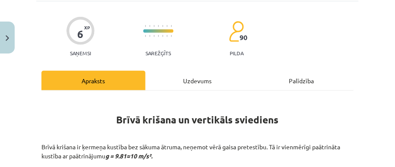
scroll to position [21, 0]
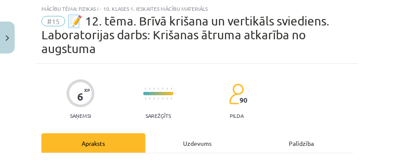
click at [194, 145] on div "Uzdevums" at bounding box center [197, 142] width 104 height 19
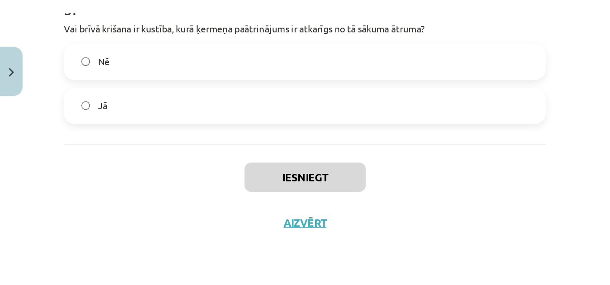
scroll to position [474, 0]
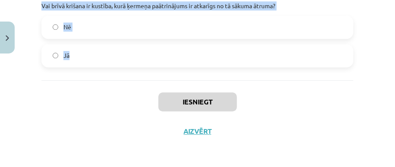
drag, startPoint x: 39, startPoint y: 47, endPoint x: 74, endPoint y: 69, distance: 41.3
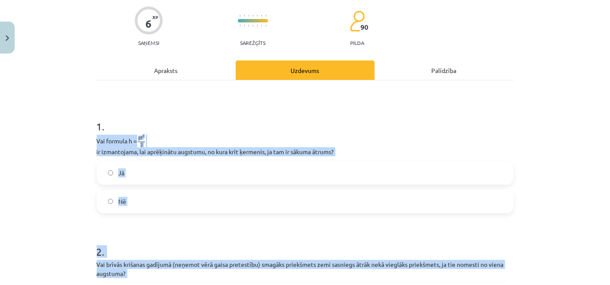
scroll to position [76, 0]
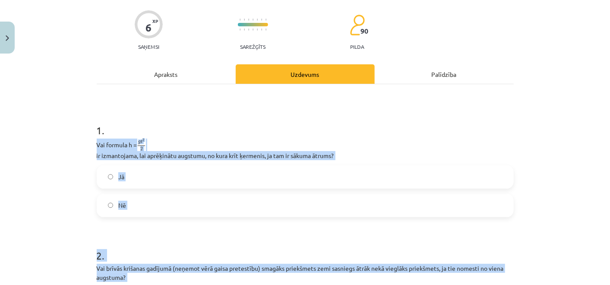
click at [188, 198] on label "Nē" at bounding box center [304, 206] width 415 height 22
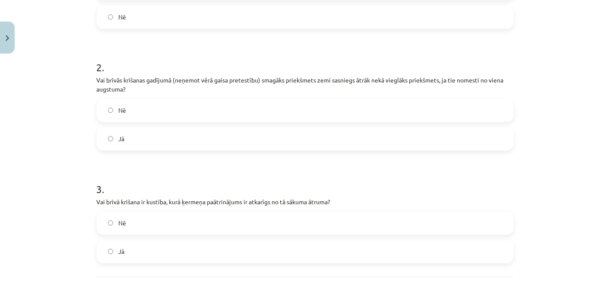
scroll to position [295, 0]
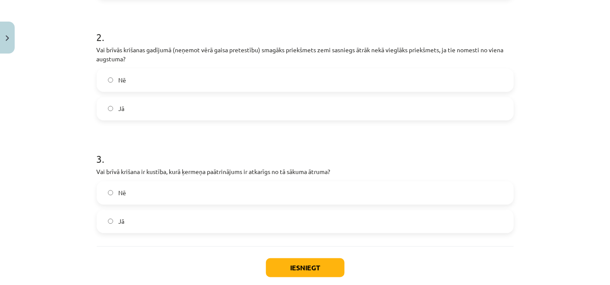
click at [181, 75] on label "Nē" at bounding box center [304, 80] width 415 height 22
click at [175, 198] on label "Nē" at bounding box center [304, 193] width 415 height 22
click at [280, 264] on button "Iesniegt" at bounding box center [305, 267] width 79 height 19
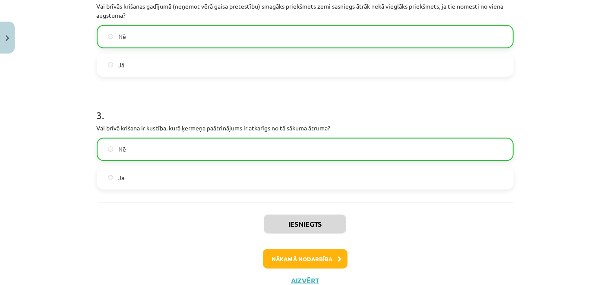
scroll to position [369, 0]
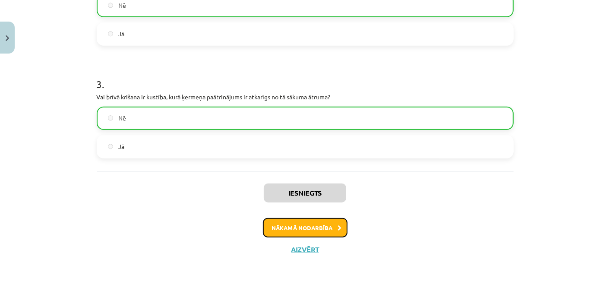
click at [302, 226] on button "Nākamā nodarbība" at bounding box center [305, 228] width 85 height 20
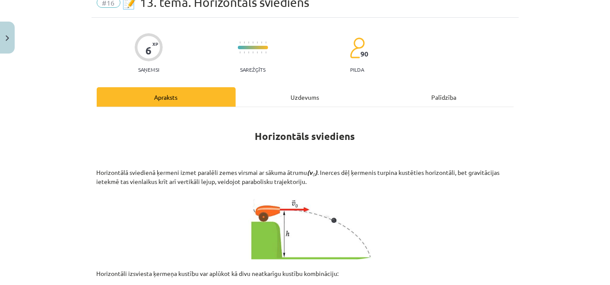
scroll to position [21, 0]
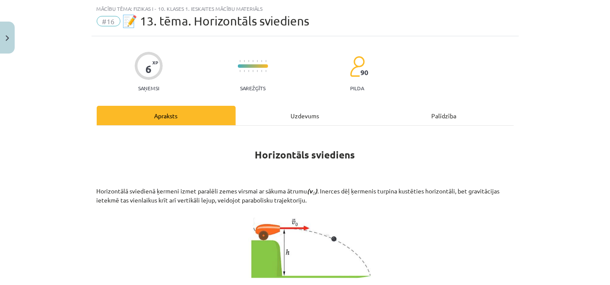
click at [298, 116] on div "Uzdevums" at bounding box center [305, 115] width 139 height 19
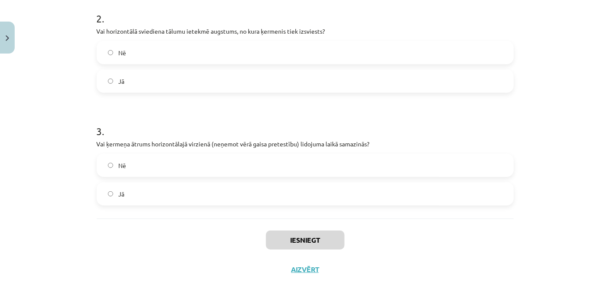
scroll to position [307, 0]
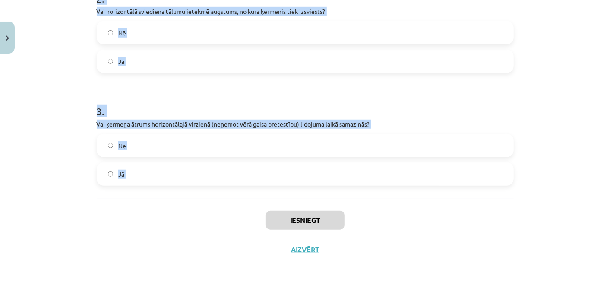
drag, startPoint x: 88, startPoint y: 181, endPoint x: 142, endPoint y: 198, distance: 56.8
click at [142, 198] on div "6 XP Saņemsi Sarežģīts 90 pilda Apraksts Uzdevums Palīdzība 1 . Vai horizontālā…" at bounding box center [304, 7] width 427 height 513
click at [186, 64] on label "Jā" at bounding box center [304, 61] width 415 height 22
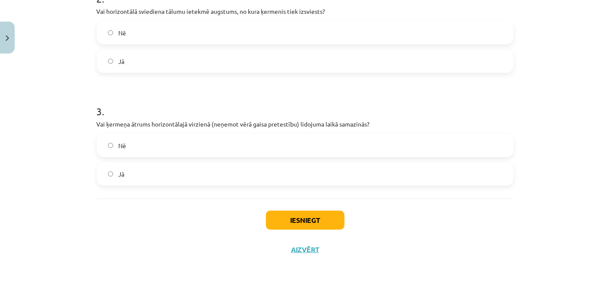
click at [159, 140] on label "Nē" at bounding box center [304, 146] width 415 height 22
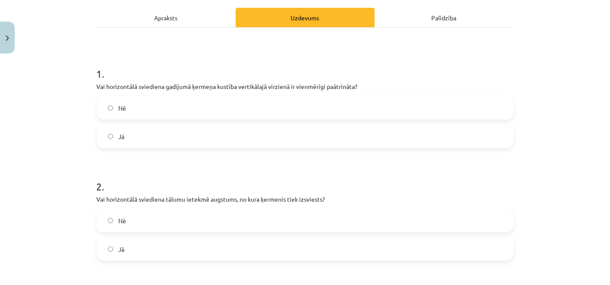
click at [159, 140] on label "Jā" at bounding box center [304, 137] width 415 height 22
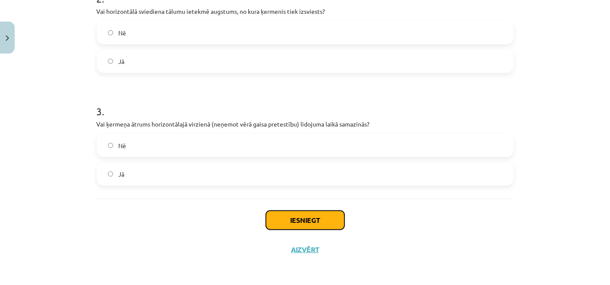
click at [279, 217] on button "Iesniegt" at bounding box center [305, 220] width 79 height 19
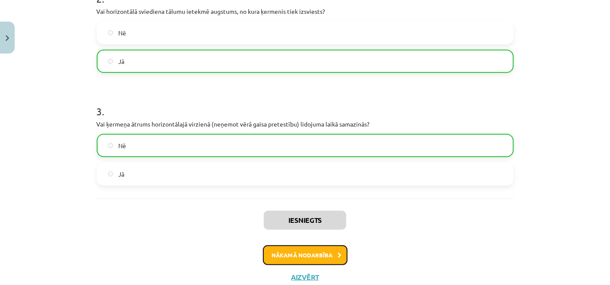
click at [276, 253] on button "Nākamā nodarbība" at bounding box center [305, 255] width 85 height 20
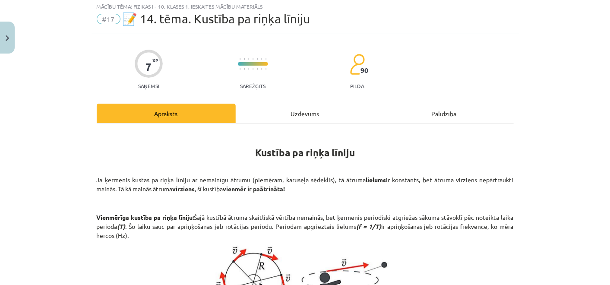
scroll to position [21, 0]
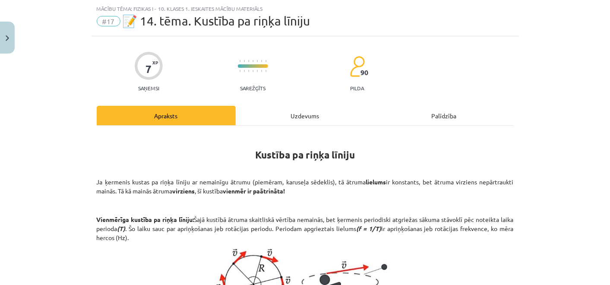
click at [296, 114] on div "Uzdevums" at bounding box center [305, 115] width 139 height 19
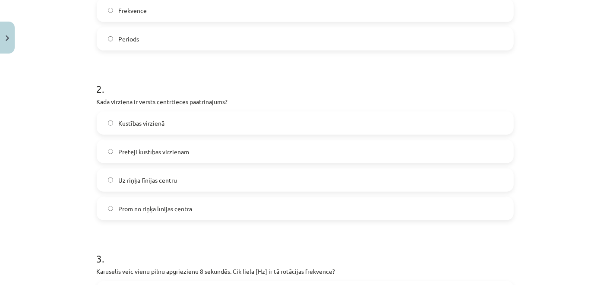
scroll to position [478, 0]
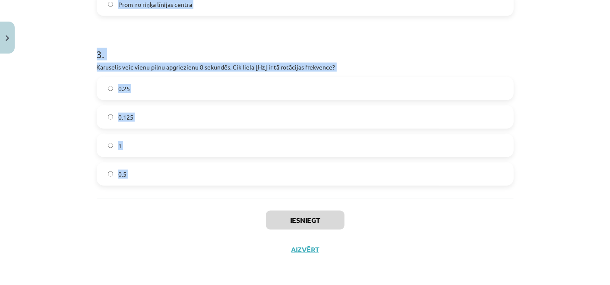
drag, startPoint x: 83, startPoint y: 176, endPoint x: 174, endPoint y: 214, distance: 98.6
click at [174, 214] on div "Mācību tēma: Fizikas i - 10. klases 1. ieskaites mācību materiāls #17 📝 14. tēm…" at bounding box center [305, 142] width 610 height 285
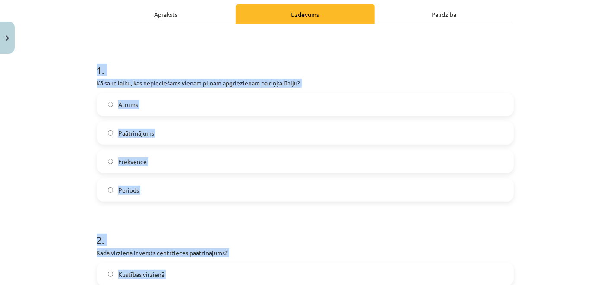
scroll to position [130, 0]
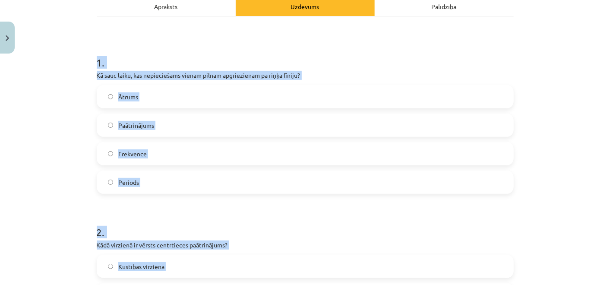
click at [149, 183] on label "Periods" at bounding box center [304, 182] width 415 height 22
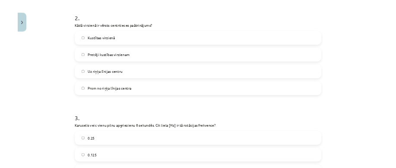
scroll to position [333, 0]
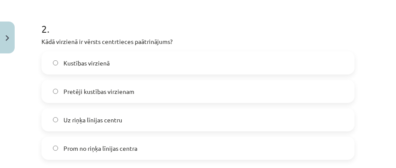
click at [96, 116] on span "Uz riņķa līnijas centru" at bounding box center [92, 120] width 59 height 9
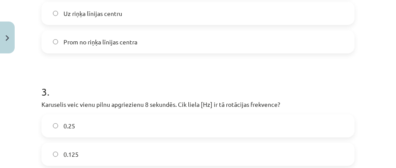
scroll to position [456, 0]
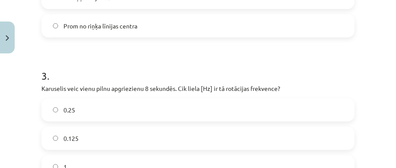
click at [116, 136] on label "0.125" at bounding box center [197, 139] width 311 height 22
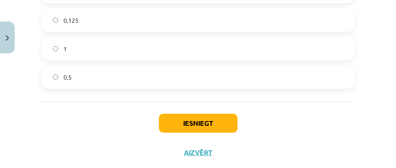
scroll to position [584, 0]
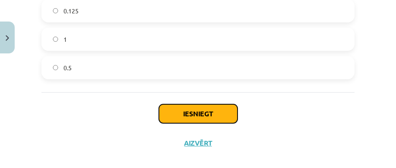
click at [180, 116] on button "Iesniegt" at bounding box center [198, 113] width 79 height 19
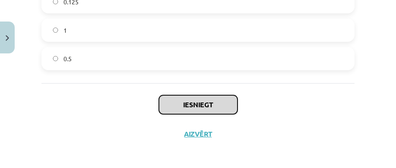
scroll to position [593, 0]
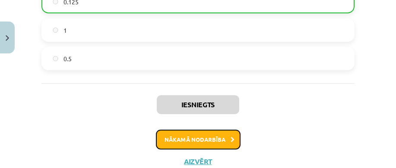
click at [171, 142] on button "Nākamā nodarbība" at bounding box center [198, 140] width 85 height 20
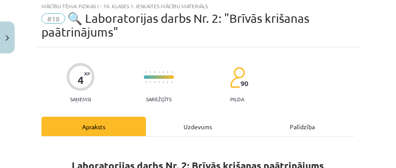
scroll to position [21, 0]
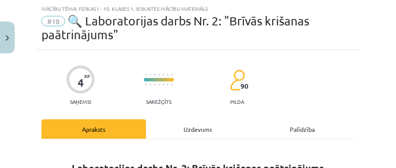
click at [183, 131] on div "Uzdevums" at bounding box center [198, 129] width 104 height 19
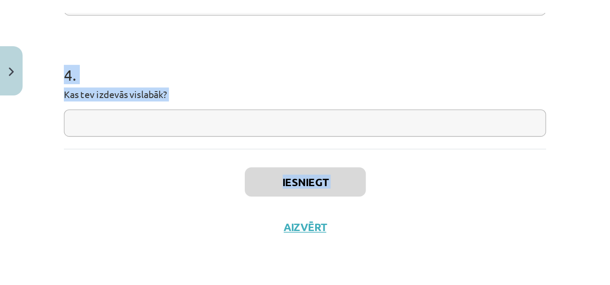
scroll to position [408, 0]
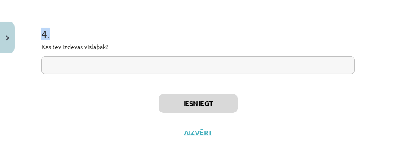
drag, startPoint x: 41, startPoint y: 35, endPoint x: 120, endPoint y: 65, distance: 84.2
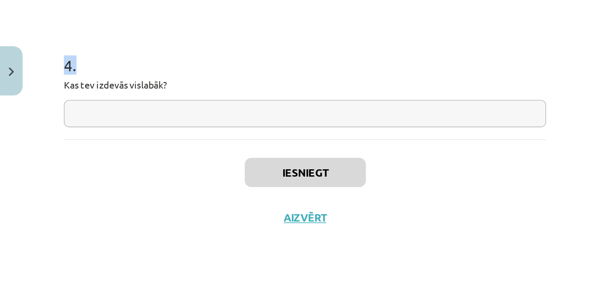
scroll to position [278, 0]
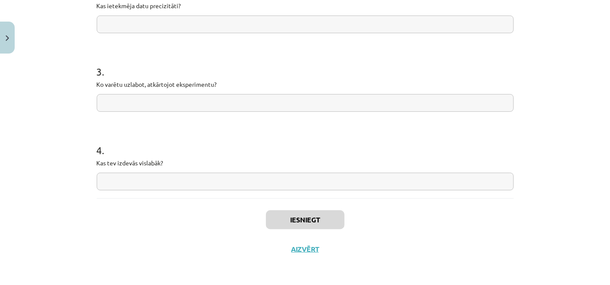
click at [239, 173] on input "text" at bounding box center [305, 182] width 417 height 18
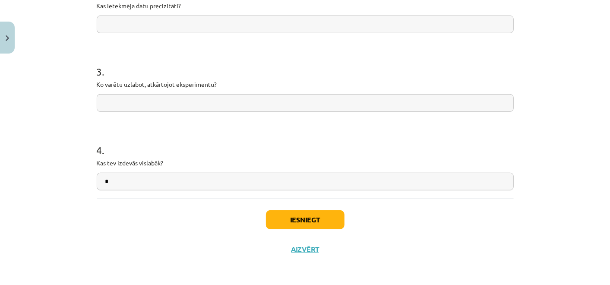
type input "*"
click at [284, 221] on button "Iesniegt" at bounding box center [305, 219] width 79 height 19
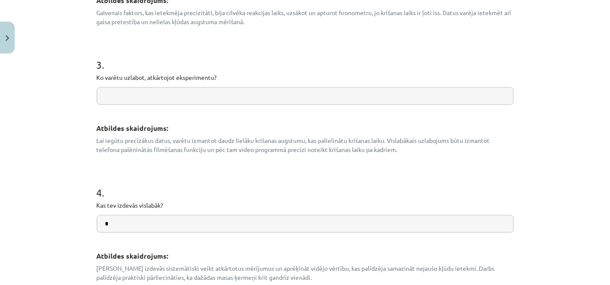
scroll to position [498, 0]
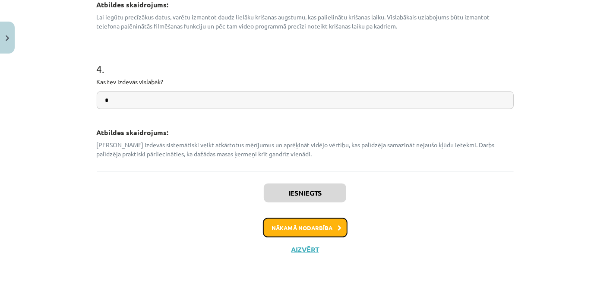
click at [283, 227] on button "Nākamā nodarbība" at bounding box center [305, 228] width 85 height 20
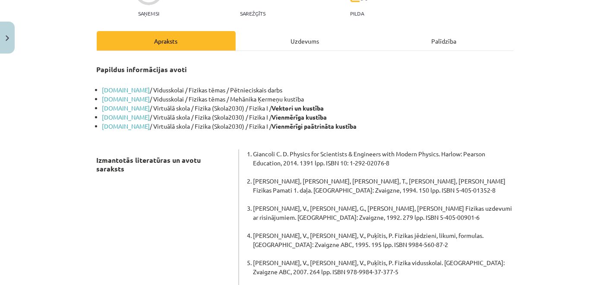
scroll to position [21, 0]
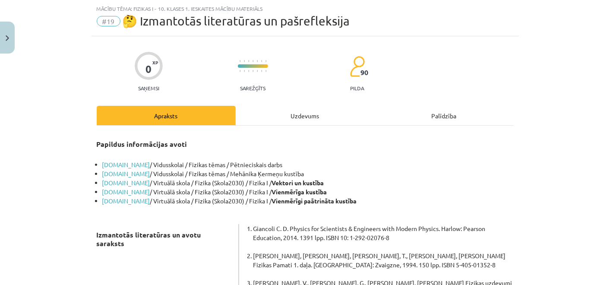
click at [302, 120] on div "Uzdevums" at bounding box center [305, 115] width 139 height 19
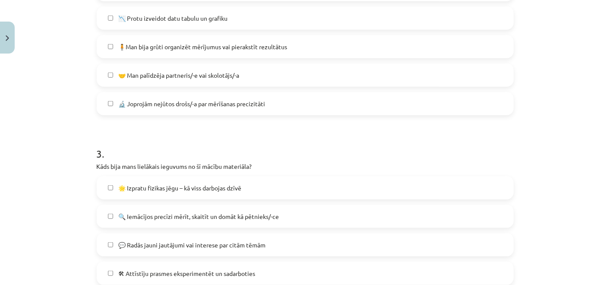
scroll to position [620, 0]
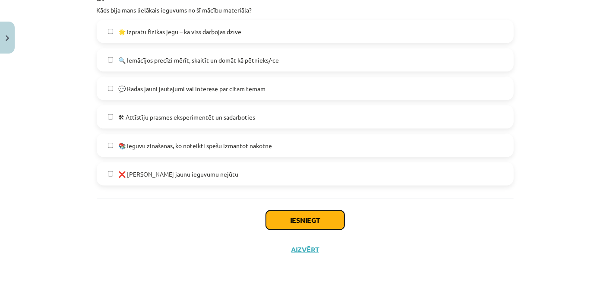
click at [291, 218] on button "Iesniegt" at bounding box center [305, 220] width 79 height 19
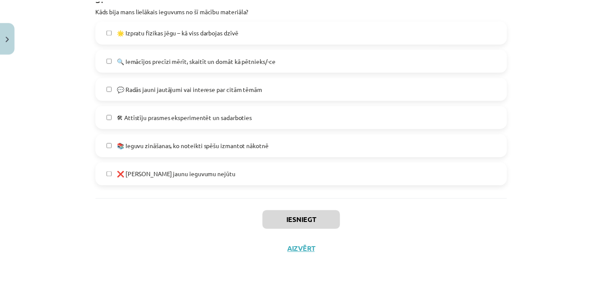
scroll to position [957, 0]
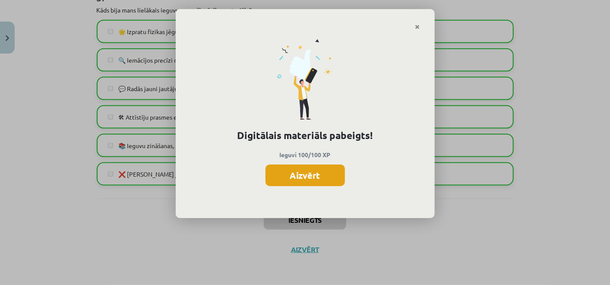
click at [298, 176] on button "Aizvērt" at bounding box center [304, 175] width 79 height 22
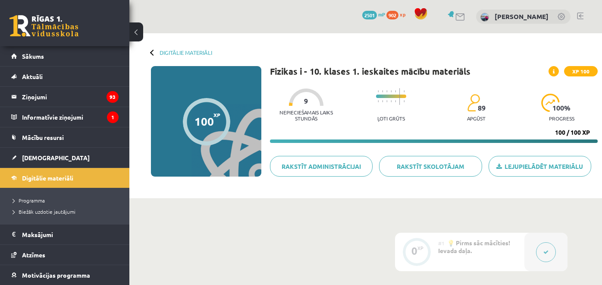
scroll to position [957, 0]
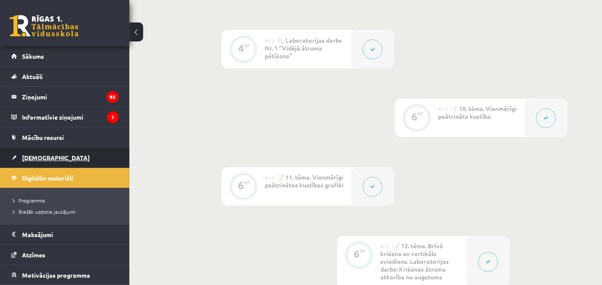
click at [35, 157] on span "[DEMOGRAPHIC_DATA]" at bounding box center [56, 158] width 68 height 8
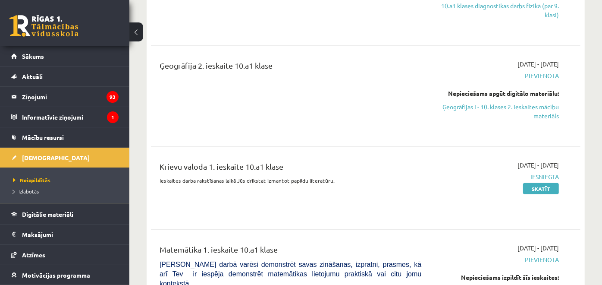
scroll to position [308, 0]
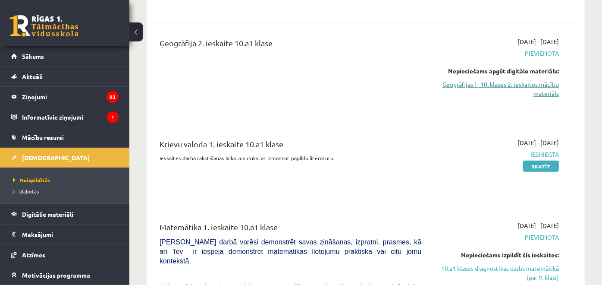
click at [453, 84] on link "Ģeogrāfijas I - 10. klases 2. ieskaites mācību materiāls" at bounding box center [496, 89] width 125 height 18
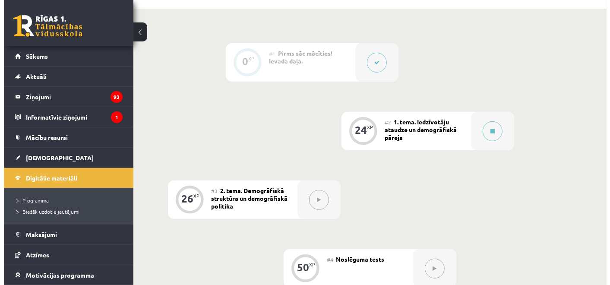
scroll to position [185, 0]
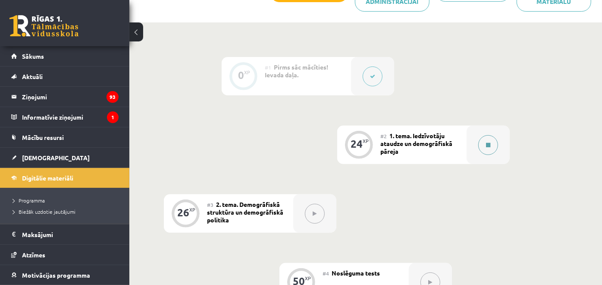
click at [486, 141] on button at bounding box center [488, 145] width 20 height 20
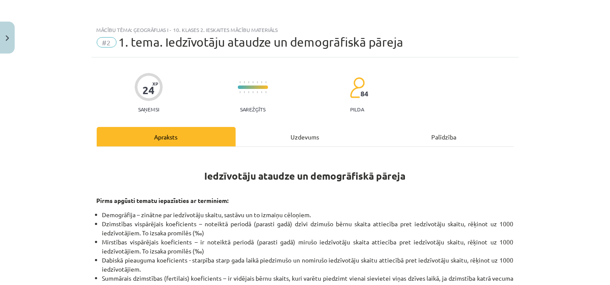
click at [322, 135] on div "Uzdevums" at bounding box center [305, 136] width 139 height 19
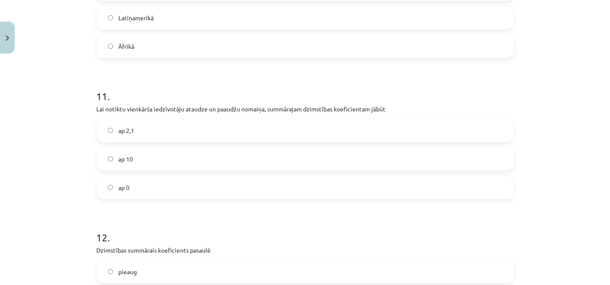
scroll to position [1747, 0]
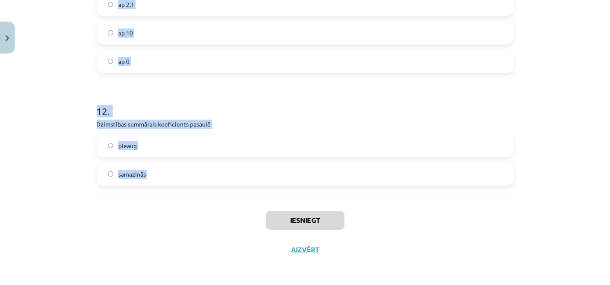
drag, startPoint x: 89, startPoint y: 177, endPoint x: 171, endPoint y: 201, distance: 85.7
copy form "Loremi dolorsi ametconsec adipiscinge seddoei temporinc utlabor etdoloremag ali…"
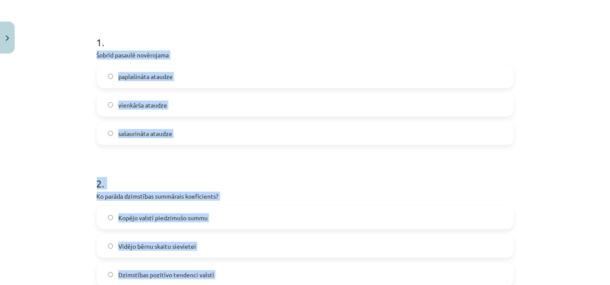
scroll to position [148, 0]
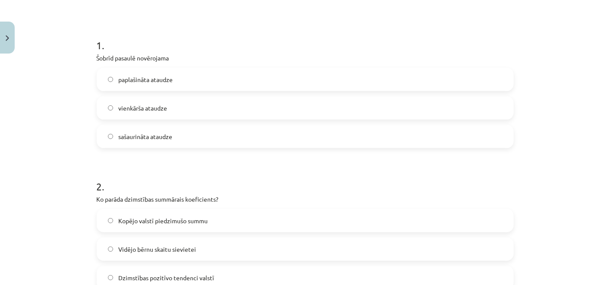
click at [180, 45] on h1 "1 ." at bounding box center [305, 37] width 417 height 27
click at [173, 110] on label "vienkārša ataudze" at bounding box center [304, 108] width 415 height 22
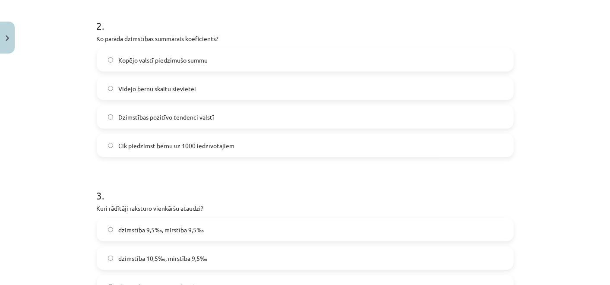
scroll to position [309, 0]
click at [153, 87] on span "Vidējo bērnu skaitu sievietei" at bounding box center [157, 87] width 78 height 9
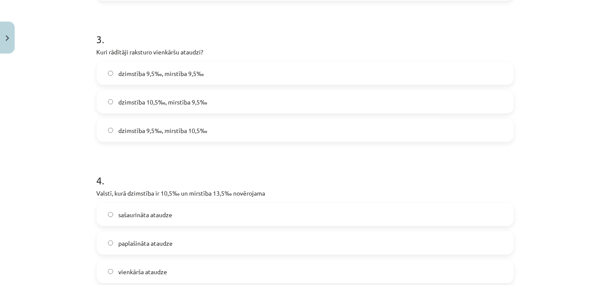
scroll to position [465, 0]
click at [166, 75] on span "dzimstība 9,5‰, mirstība 9,5‰" at bounding box center [160, 72] width 85 height 9
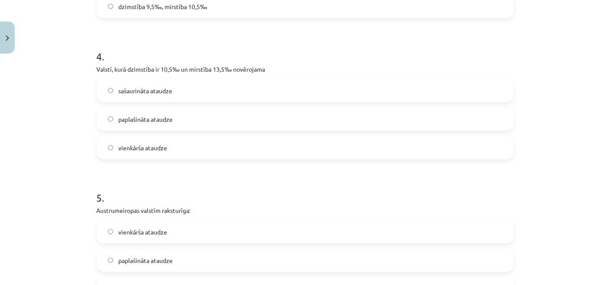
scroll to position [589, 0]
click at [200, 94] on label "sašaurināta ataudze" at bounding box center [304, 90] width 415 height 22
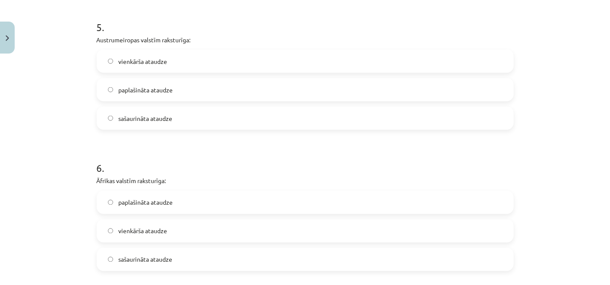
scroll to position [762, 0]
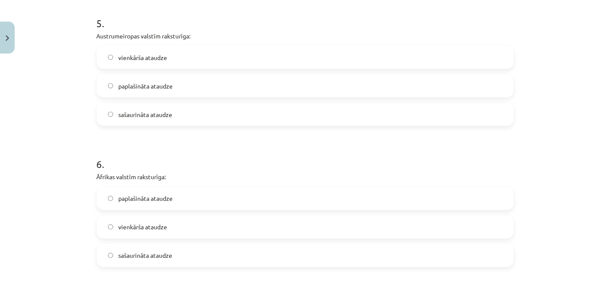
click at [169, 59] on label "vienkārša ataudze" at bounding box center [304, 58] width 415 height 22
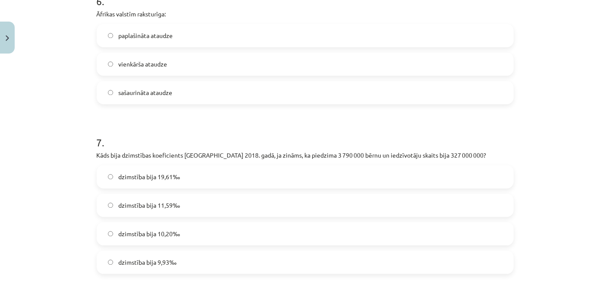
scroll to position [926, 0]
click at [165, 37] on span "paplašināta ataudze" at bounding box center [145, 34] width 54 height 9
click at [124, 208] on span "dzimstība bija 11,59‰" at bounding box center [149, 204] width 62 height 9
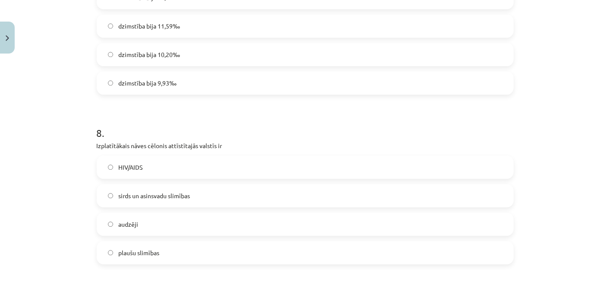
scroll to position [1104, 0]
click at [140, 203] on label "sirds un asinsvadu slimības" at bounding box center [304, 196] width 415 height 22
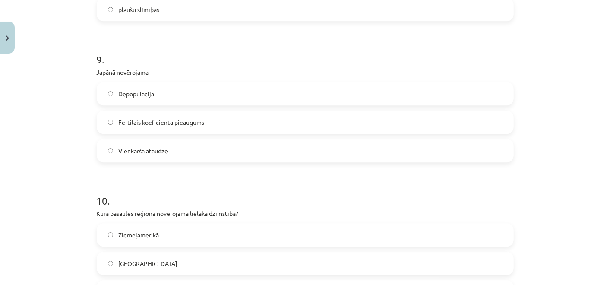
scroll to position [1348, 0]
click at [140, 100] on label "Depopulācija" at bounding box center [304, 93] width 415 height 22
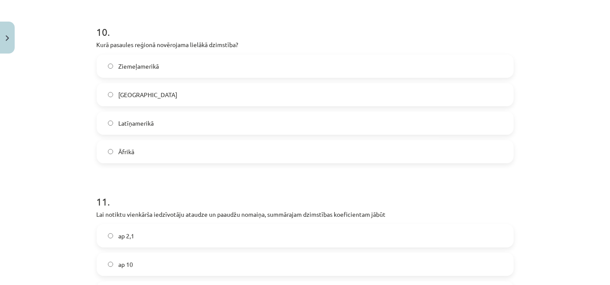
scroll to position [1542, 0]
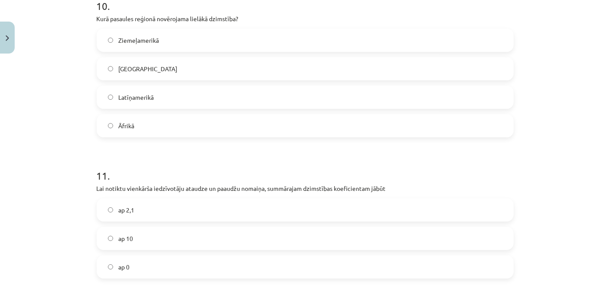
click at [151, 120] on label "Āfrikā" at bounding box center [304, 126] width 415 height 22
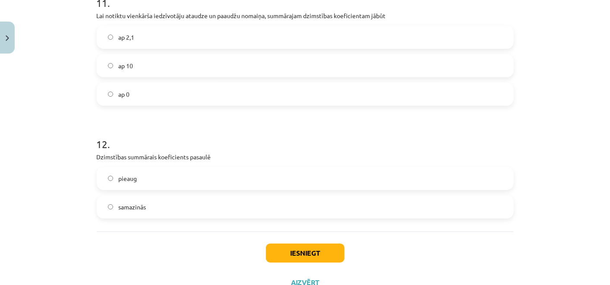
scroll to position [1713, 0]
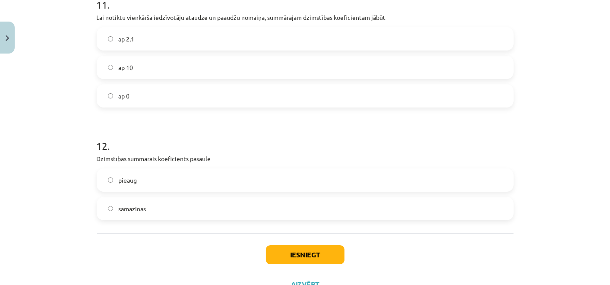
click at [129, 38] on span "ap 2,1" at bounding box center [126, 39] width 16 height 9
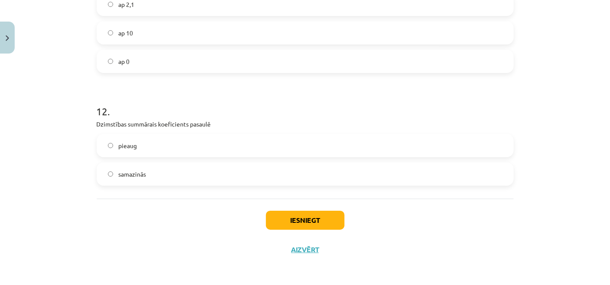
click at [153, 178] on label "samazinās" at bounding box center [304, 174] width 415 height 22
click at [286, 218] on button "Iesniegt" at bounding box center [305, 220] width 79 height 19
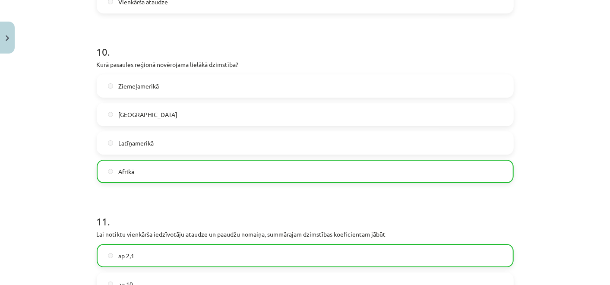
scroll to position [1774, 0]
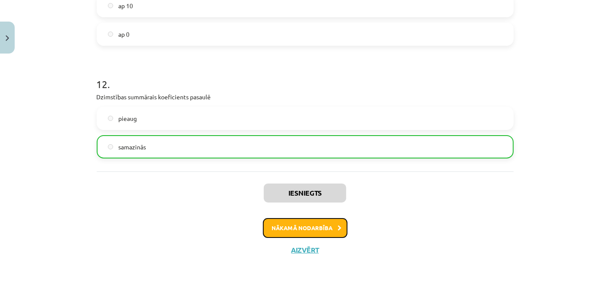
click at [286, 223] on button "Nākamā nodarbība" at bounding box center [305, 228] width 85 height 20
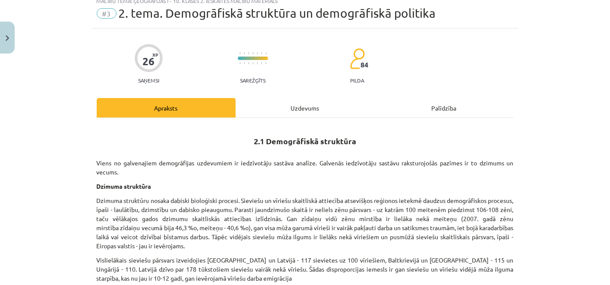
scroll to position [21, 0]
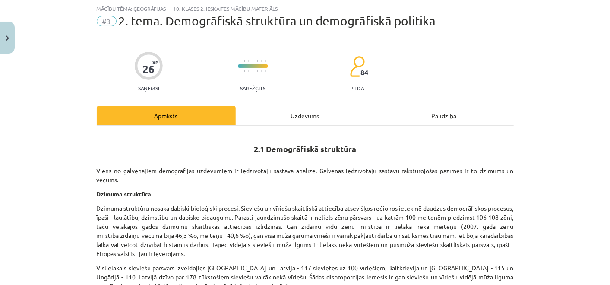
click at [311, 114] on div "Uzdevums" at bounding box center [305, 115] width 139 height 19
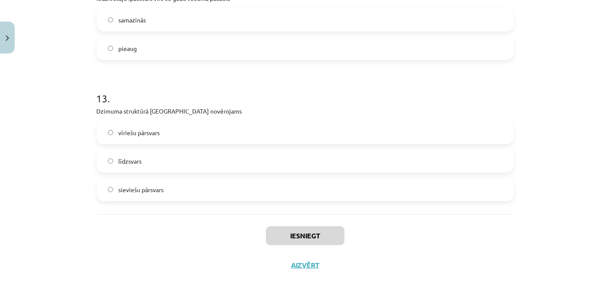
scroll to position [1930, 0]
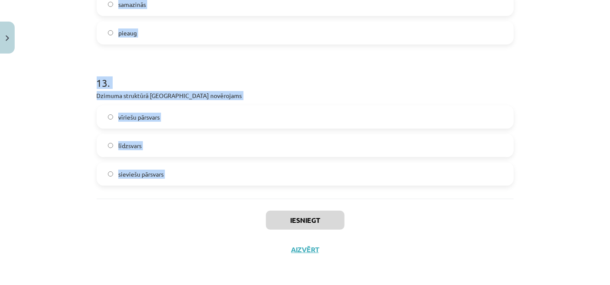
drag, startPoint x: 98, startPoint y: 43, endPoint x: 196, endPoint y: 204, distance: 188.4
copy form "Eiropas valstis Ziemeļamerikas valstis Austrumāzijas valstis Āfrikas valstis 2 …"
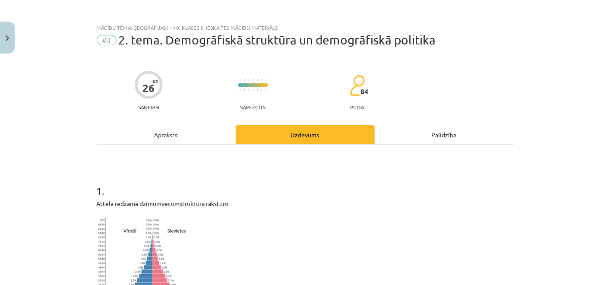
scroll to position [0, 0]
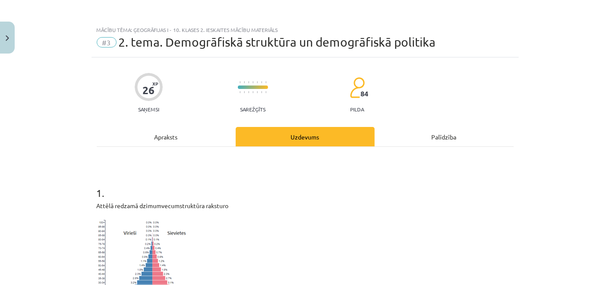
click at [154, 180] on h1 "1 ." at bounding box center [305, 185] width 417 height 27
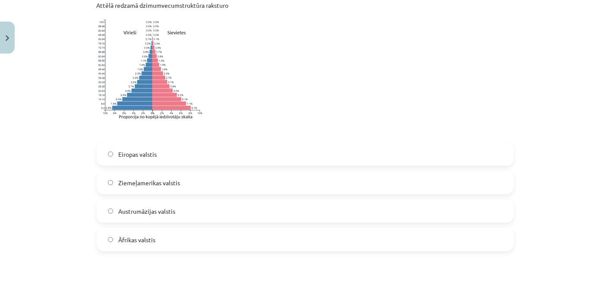
scroll to position [288, 0]
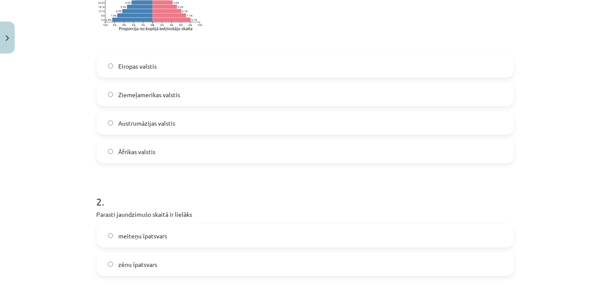
click at [106, 72] on label "Eiropas valstis" at bounding box center [304, 66] width 415 height 22
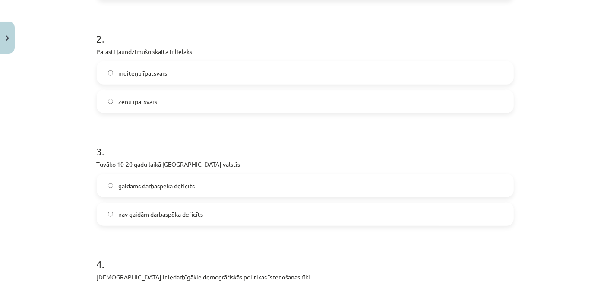
scroll to position [456, 0]
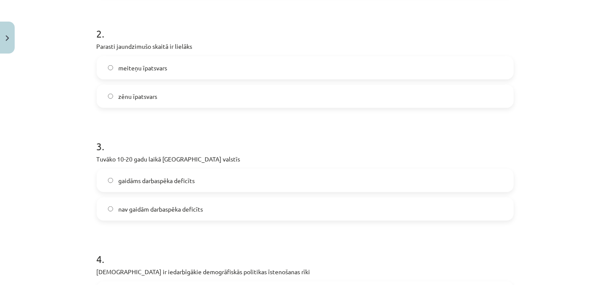
click at [166, 100] on label "zēnu īpatsvars" at bounding box center [304, 96] width 415 height 22
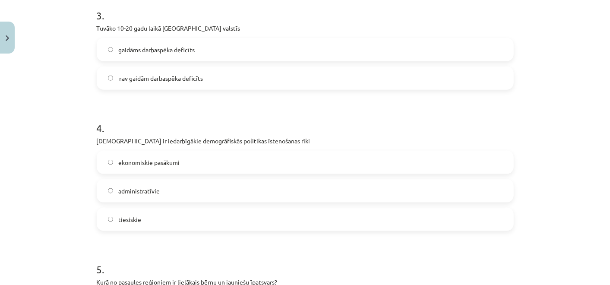
scroll to position [594, 0]
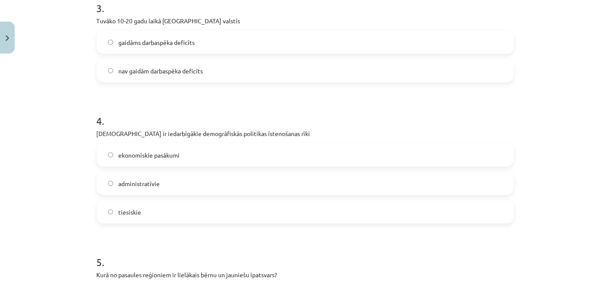
click at [151, 72] on span "nav gaidām darbaspēka deficīts" at bounding box center [160, 70] width 85 height 9
click at [132, 159] on label "ekonomiskie pasākumi" at bounding box center [304, 155] width 415 height 22
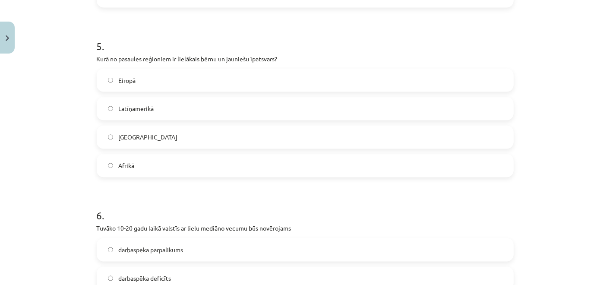
scroll to position [821, 0]
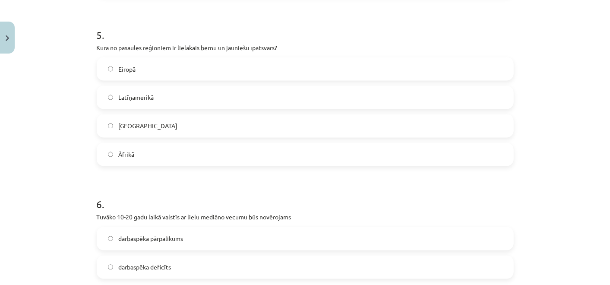
click at [132, 156] on label "Āfrikā" at bounding box center [304, 155] width 415 height 22
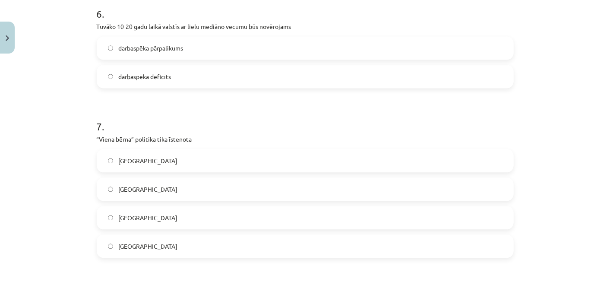
scroll to position [1030, 0]
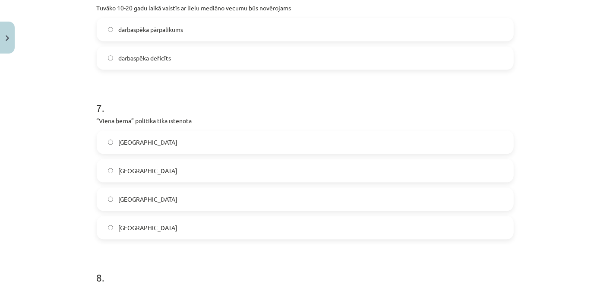
click at [148, 60] on span "darbaspēka deficīts" at bounding box center [144, 57] width 53 height 9
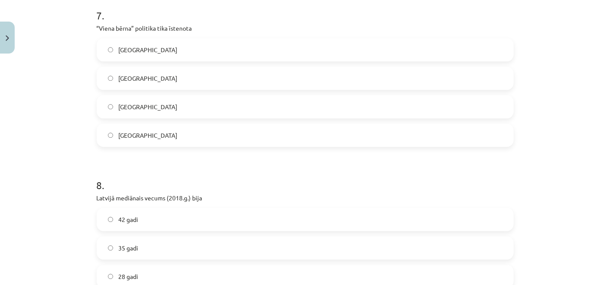
scroll to position [1156, 0]
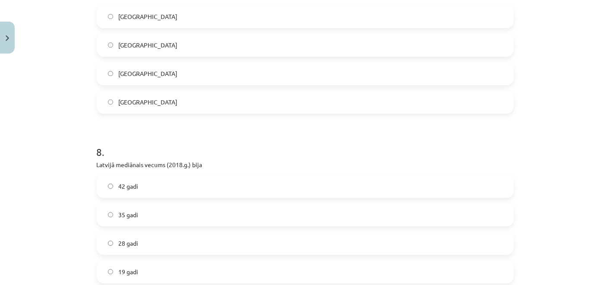
click at [126, 65] on label "Ķīnā" at bounding box center [304, 74] width 415 height 22
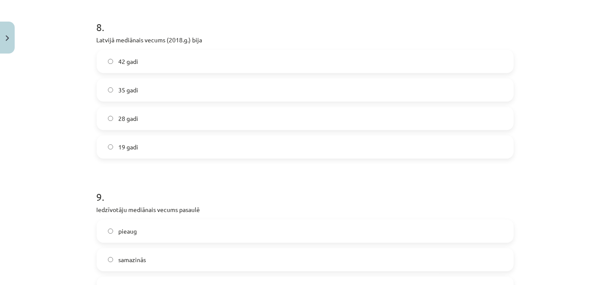
scroll to position [1283, 0]
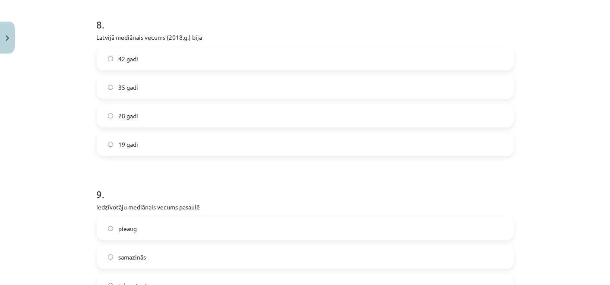
click at [126, 65] on label "42 gadi" at bounding box center [304, 59] width 415 height 22
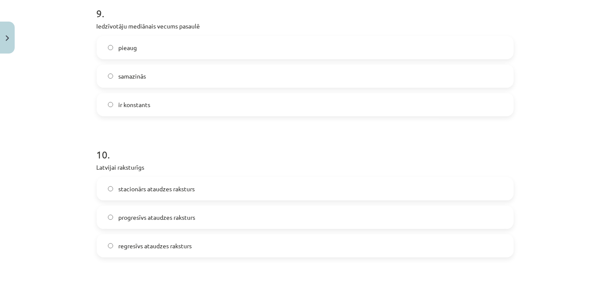
scroll to position [1467, 0]
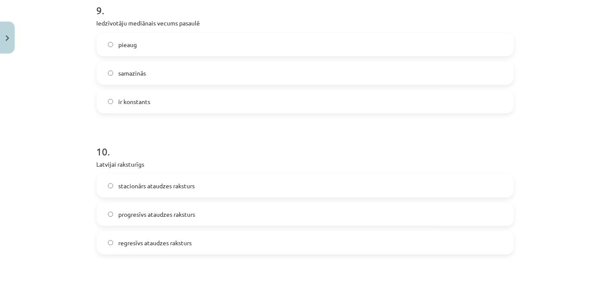
click at [135, 40] on label "pieaug" at bounding box center [304, 45] width 415 height 22
click at [157, 236] on label "regresīvs ataudzes raksturs" at bounding box center [304, 243] width 415 height 22
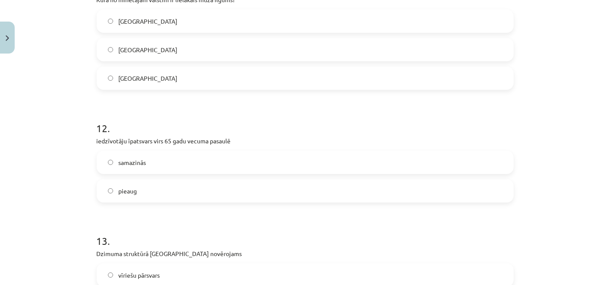
scroll to position [1772, 0]
click at [121, 40] on label "Japānā" at bounding box center [304, 50] width 415 height 22
click at [128, 193] on span "pieaug" at bounding box center [127, 190] width 19 height 9
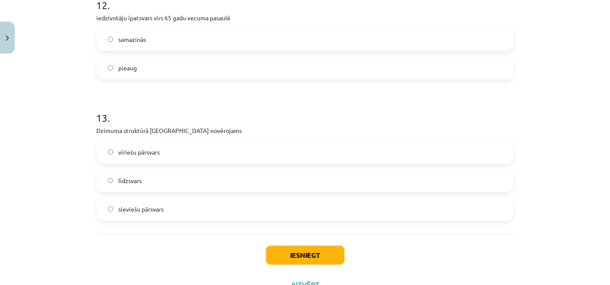
scroll to position [1896, 0]
click at [135, 206] on span "sieviešu pārsvars" at bounding box center [140, 208] width 45 height 9
click at [277, 250] on button "Iesniegt" at bounding box center [305, 254] width 79 height 19
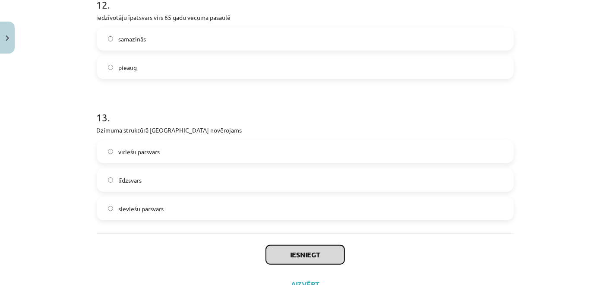
click at [277, 250] on button "Iesniegt" at bounding box center [305, 254] width 79 height 19
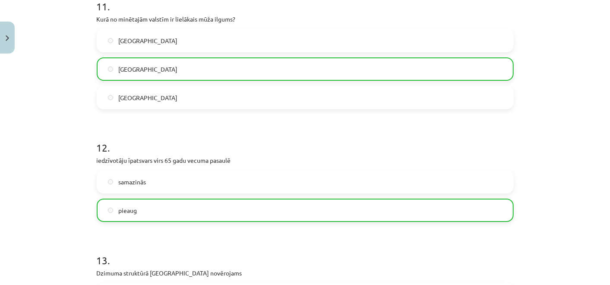
scroll to position [1957, 0]
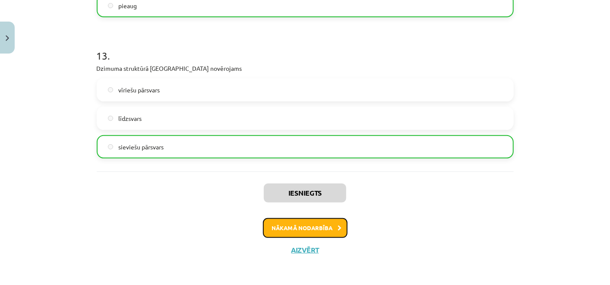
click at [289, 223] on button "Nākamā nodarbība" at bounding box center [305, 228] width 85 height 20
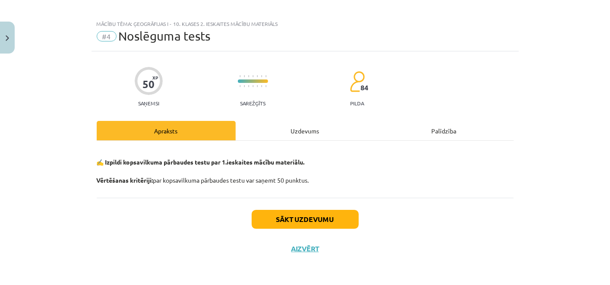
scroll to position [6, 0]
click at [292, 128] on div "Uzdevums" at bounding box center [305, 130] width 139 height 19
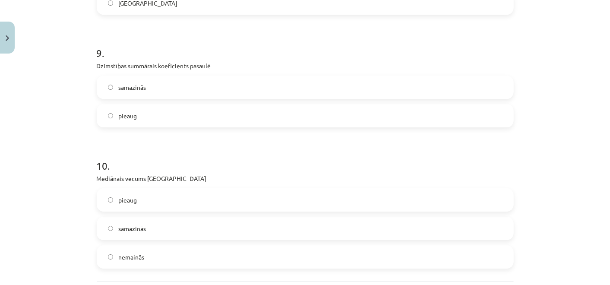
scroll to position [1654, 0]
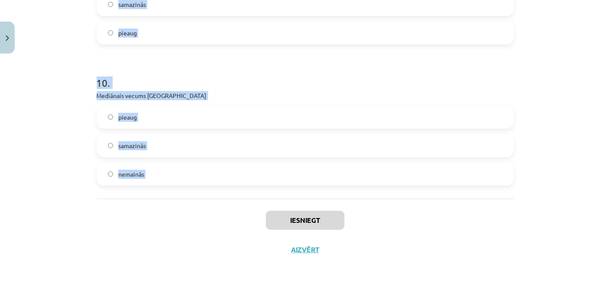
drag, startPoint x: 90, startPoint y: 208, endPoint x: 149, endPoint y: 212, distance: 59.7
copy form "1 . Ko parāda dzimstības summārais koeficients? Dzimstības pozitīvo tendenci va…"
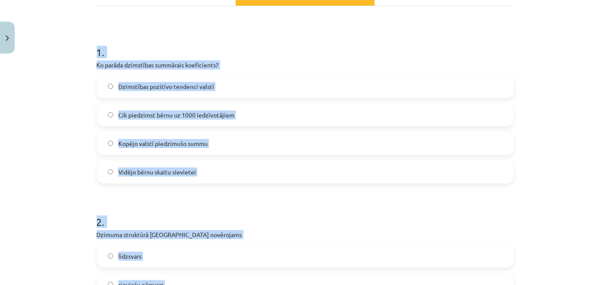
scroll to position [148, 0]
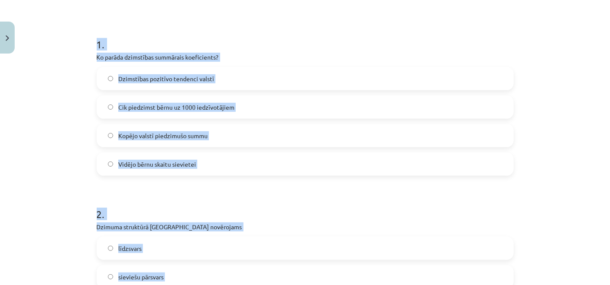
click at [207, 166] on label "Vidējo bērnu skaitu sievietei" at bounding box center [304, 164] width 415 height 22
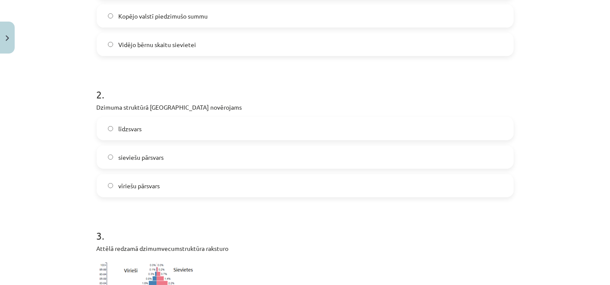
scroll to position [268, 0]
click at [154, 155] on span "sieviešu pārsvars" at bounding box center [140, 156] width 45 height 9
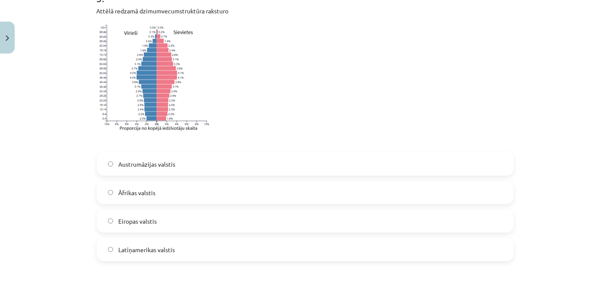
scroll to position [516, 0]
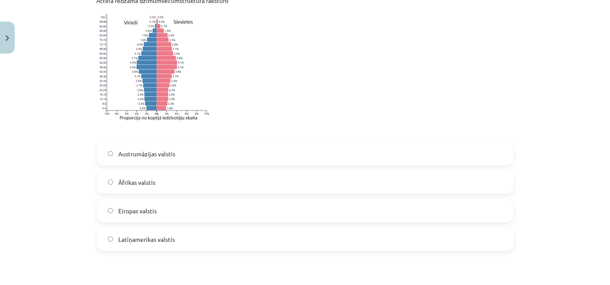
click at [169, 211] on label "Eiropas valstis" at bounding box center [304, 211] width 415 height 22
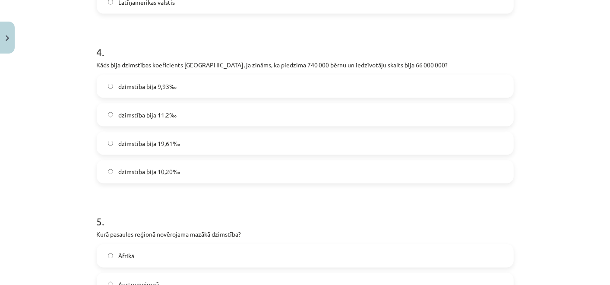
scroll to position [789, 0]
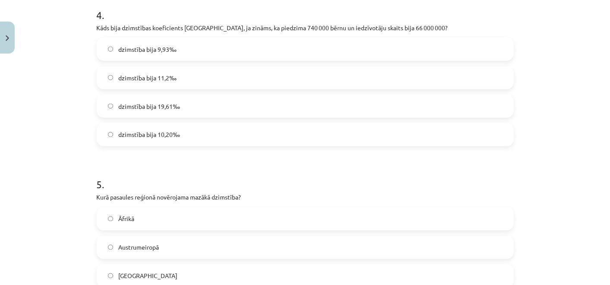
click at [173, 84] on label "dzimstība bija 11,2‰" at bounding box center [304, 78] width 415 height 22
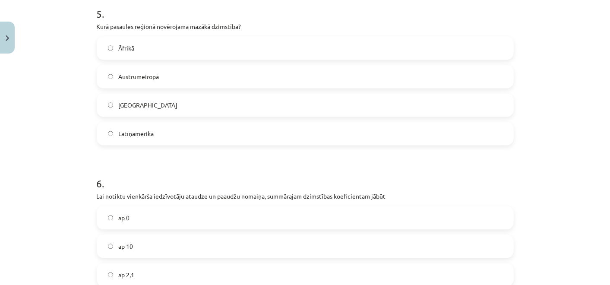
scroll to position [961, 0]
click at [148, 69] on label "Austrumeiropā" at bounding box center [304, 76] width 415 height 22
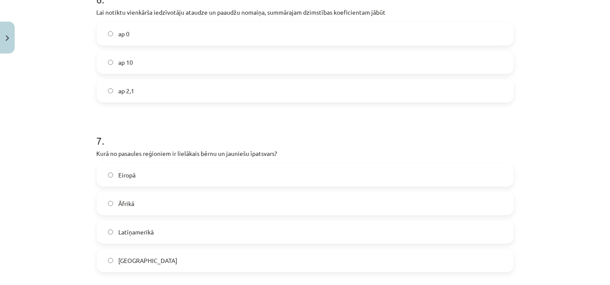
scroll to position [1144, 0]
click at [146, 87] on label "ap 2,1" at bounding box center [304, 91] width 415 height 22
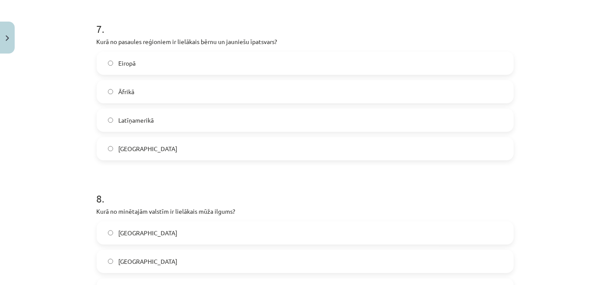
scroll to position [1267, 0]
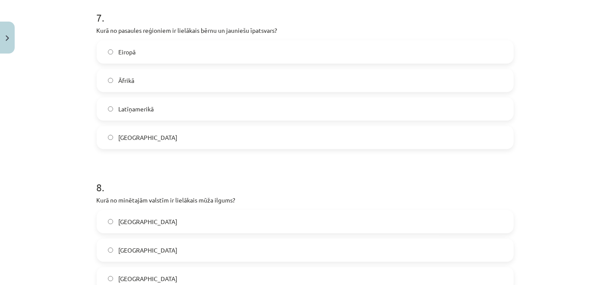
click at [125, 76] on span "Āfrikā" at bounding box center [126, 80] width 16 height 9
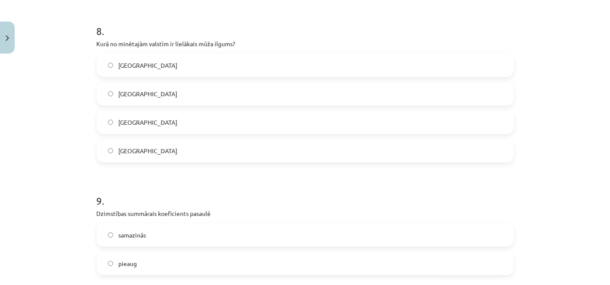
scroll to position [1427, 0]
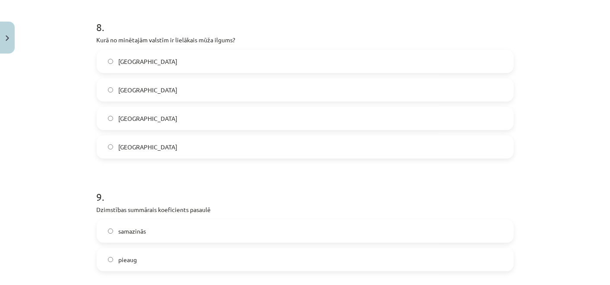
click at [130, 94] on label "Japānā" at bounding box center [304, 90] width 415 height 22
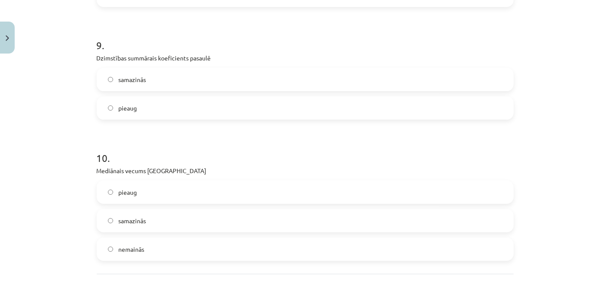
scroll to position [1593, 0]
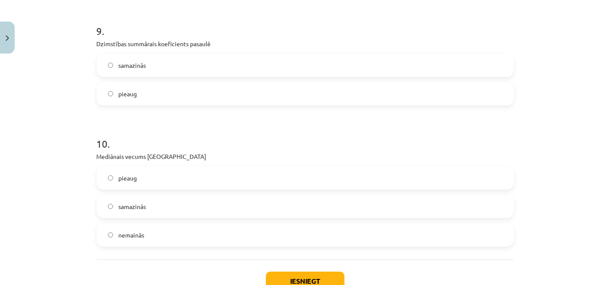
click at [127, 74] on label "samazinās" at bounding box center [304, 65] width 415 height 22
click at [139, 179] on label "pieaug" at bounding box center [304, 178] width 415 height 22
click at [274, 277] on button "Iesniegt" at bounding box center [305, 280] width 79 height 19
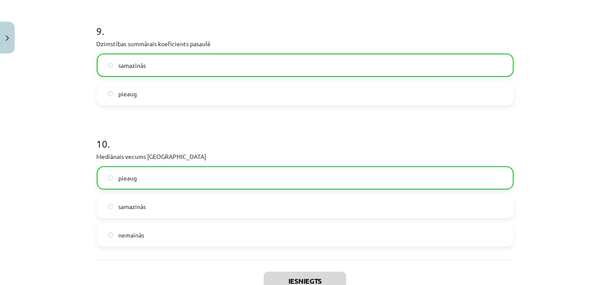
click at [377, 132] on h1 "10 ." at bounding box center [305, 136] width 417 height 27
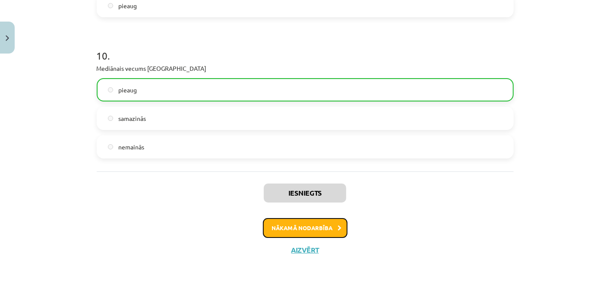
click at [327, 227] on button "Nākamā nodarbība" at bounding box center [305, 228] width 85 height 20
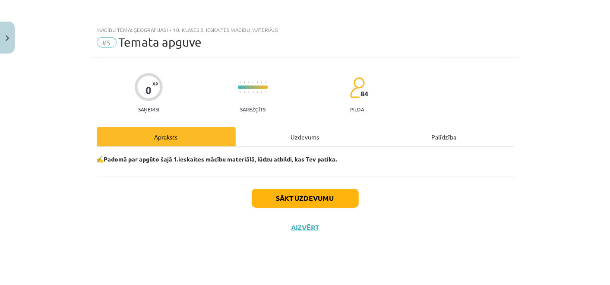
click at [300, 135] on div "Uzdevums" at bounding box center [305, 136] width 139 height 19
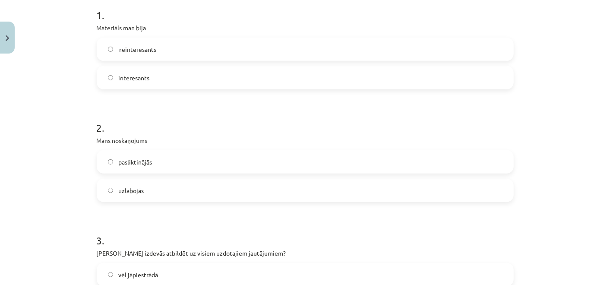
scroll to position [178, 0]
click at [206, 59] on label "neinteresants" at bounding box center [304, 49] width 415 height 22
click at [206, 66] on label "interesants" at bounding box center [304, 77] width 415 height 22
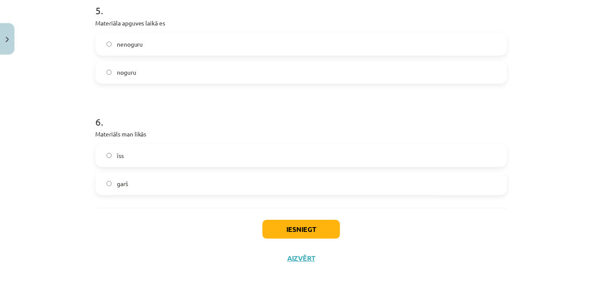
scroll to position [701, 0]
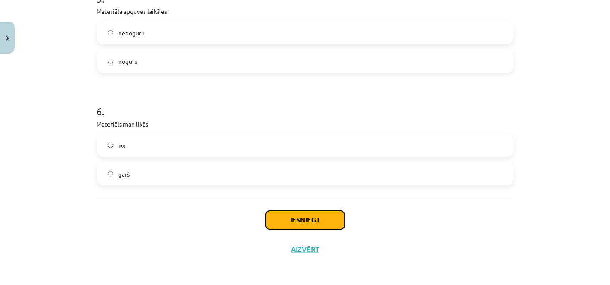
click at [286, 221] on button "Iesniegt" at bounding box center [305, 220] width 79 height 19
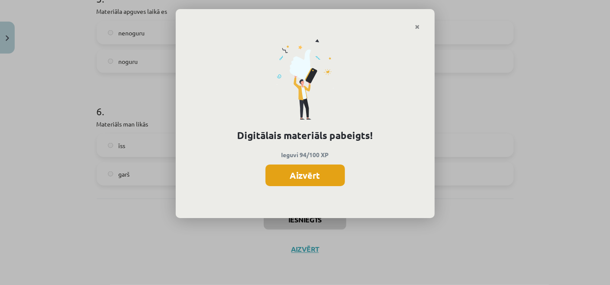
click at [307, 164] on button "Aizvērt" at bounding box center [304, 175] width 79 height 22
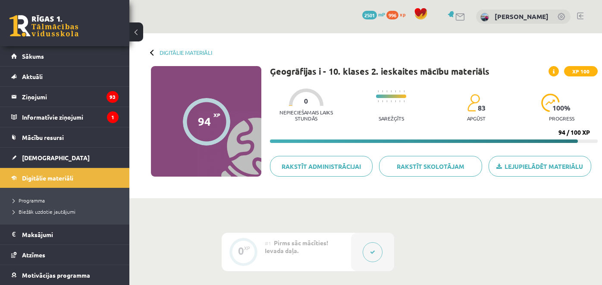
scroll to position [185, 0]
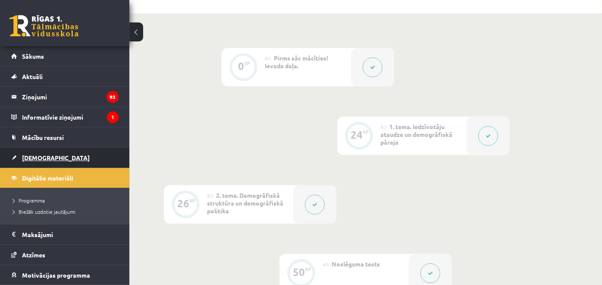
click at [78, 164] on link "[DEMOGRAPHIC_DATA]" at bounding box center [64, 158] width 107 height 20
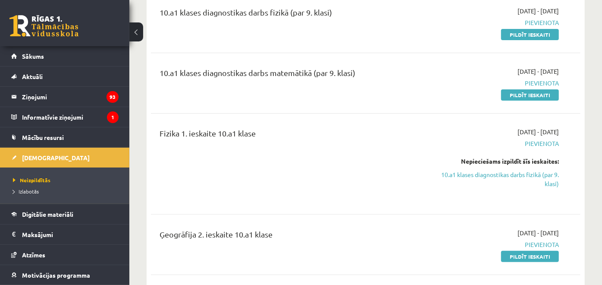
scroll to position [144, 0]
